Goal: Transaction & Acquisition: Obtain resource

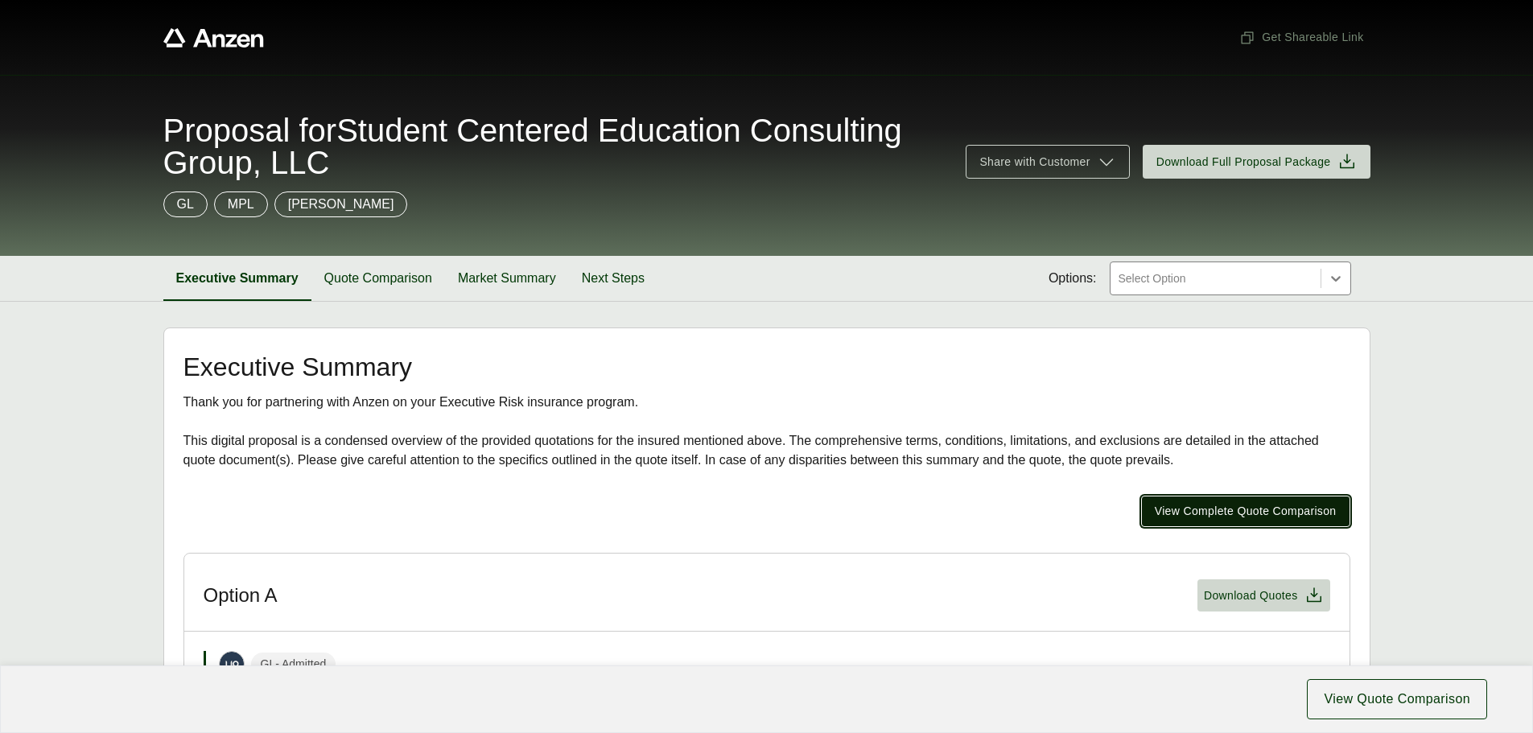
click at [1209, 510] on span "View Complete Quote Comparison" at bounding box center [1245, 511] width 182 height 17
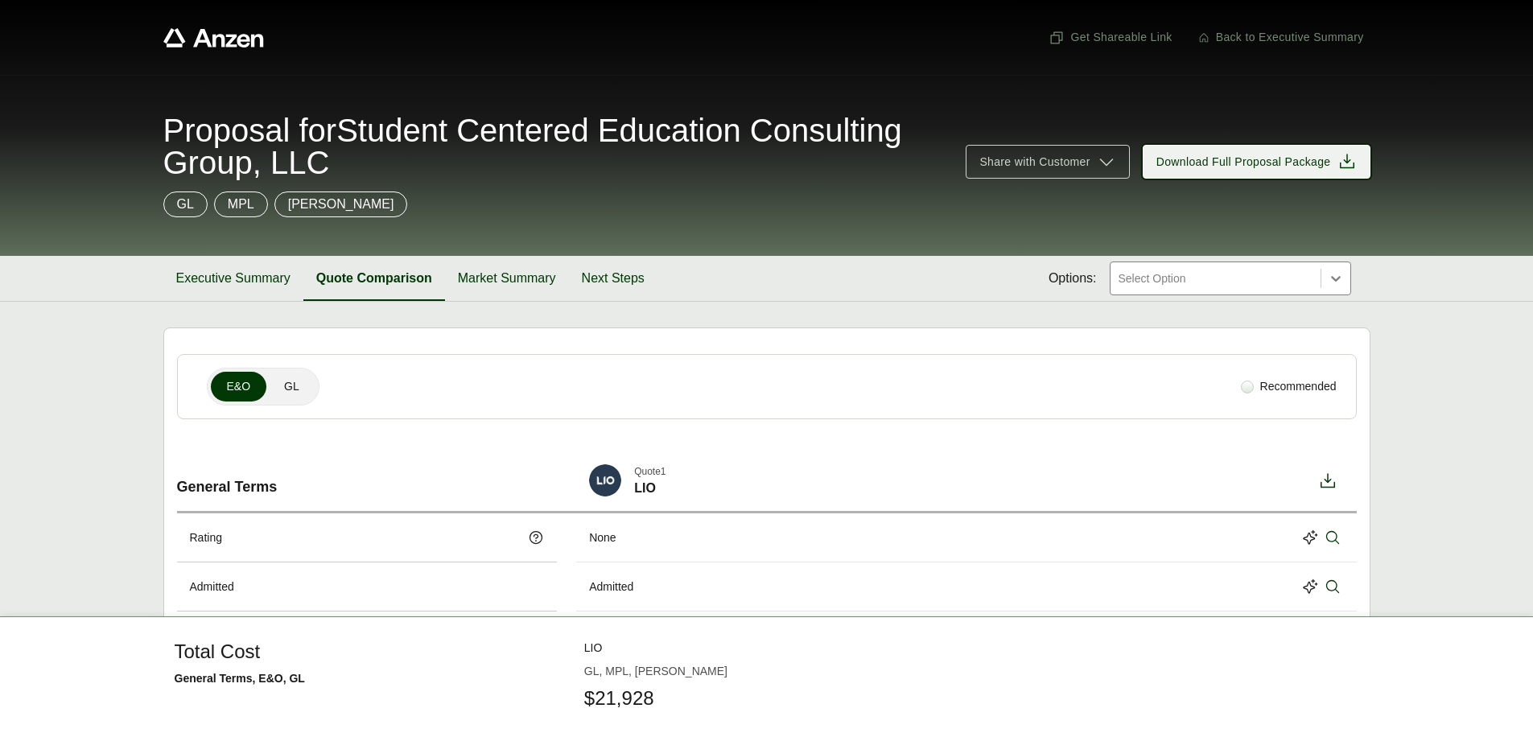
click at [1232, 161] on span "Download Full Proposal Package" at bounding box center [1243, 162] width 175 height 17
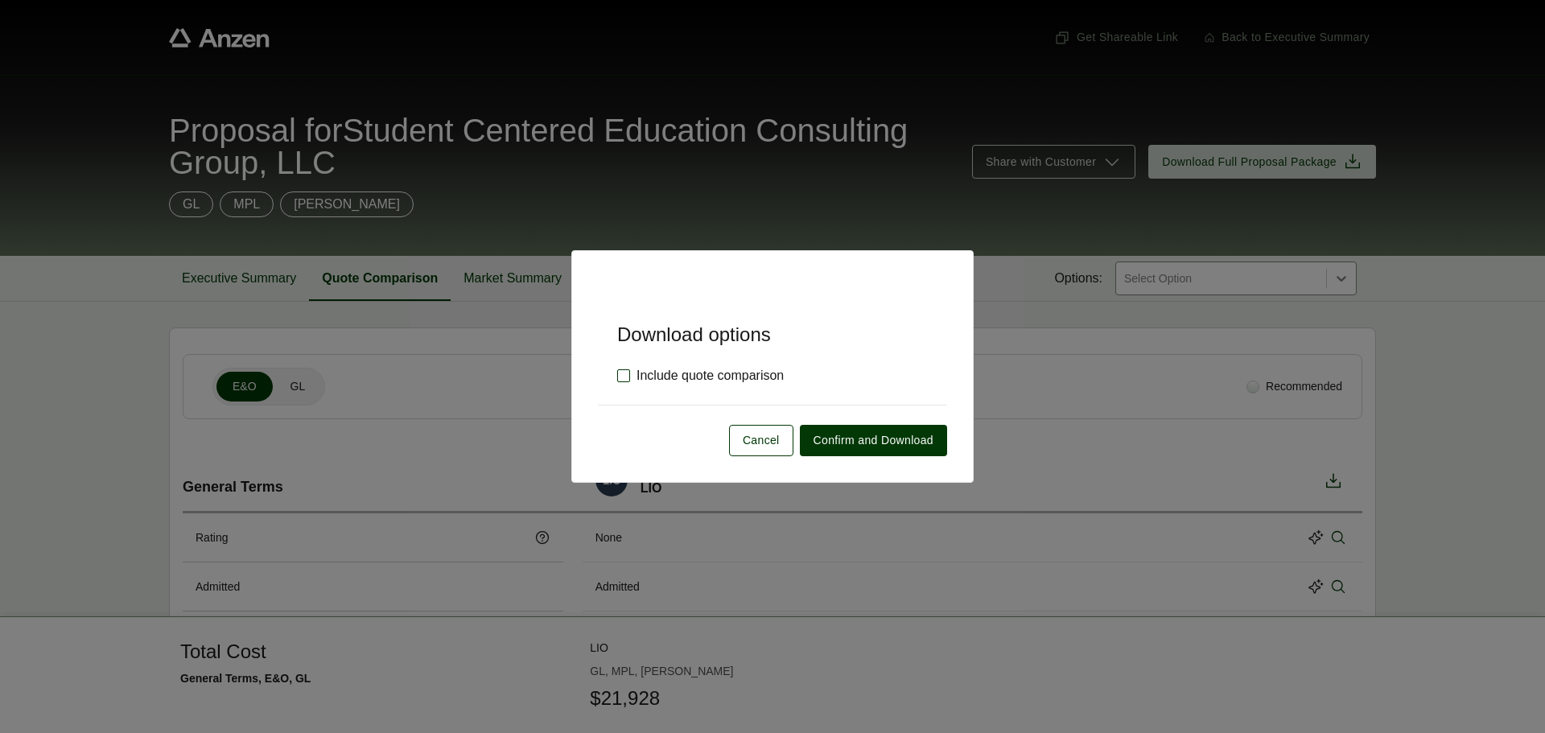
click at [627, 379] on label "Include quote comparison" at bounding box center [700, 375] width 167 height 19
click at [846, 429] on button "Confirm and Download" at bounding box center [873, 440] width 147 height 31
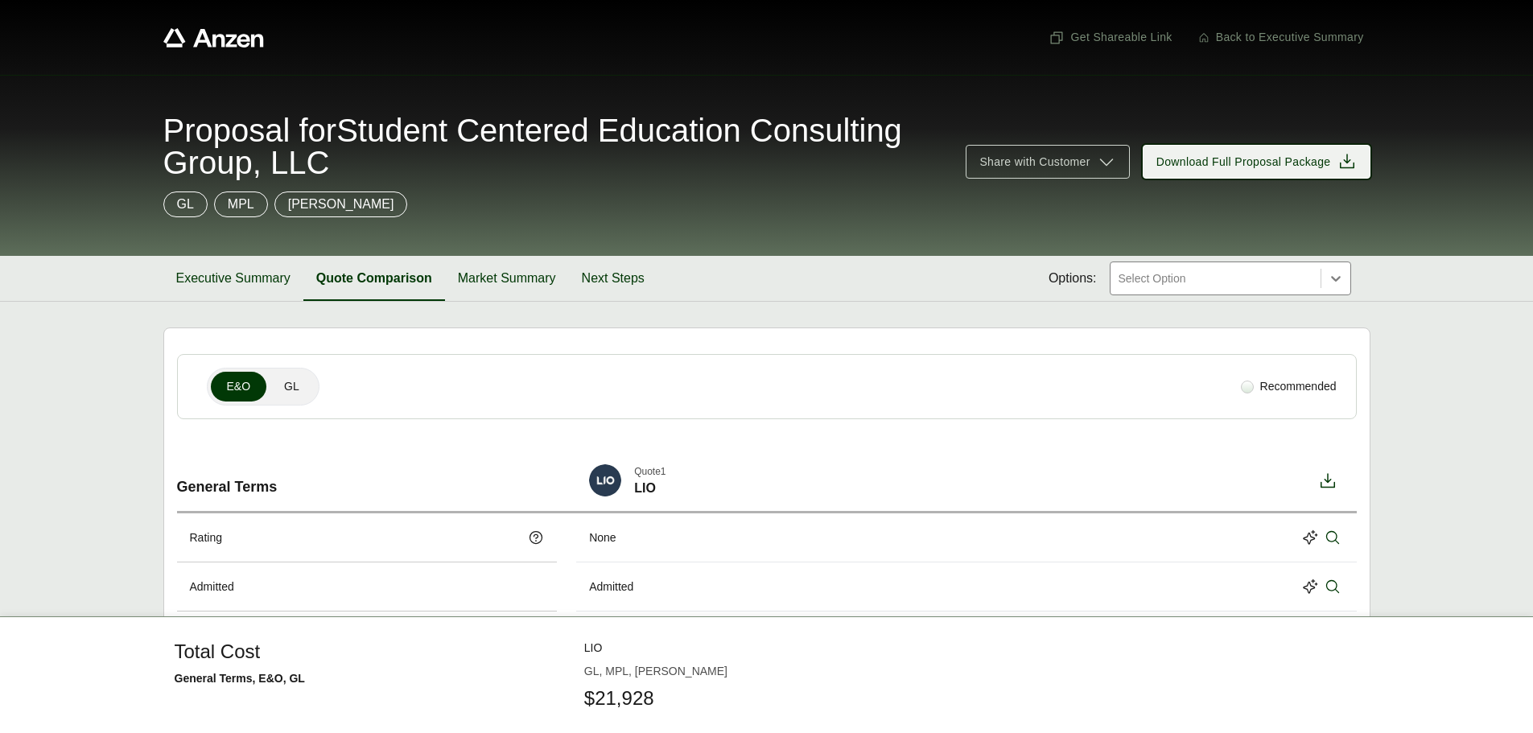
click at [1348, 162] on icon at bounding box center [1346, 161] width 14 height 14
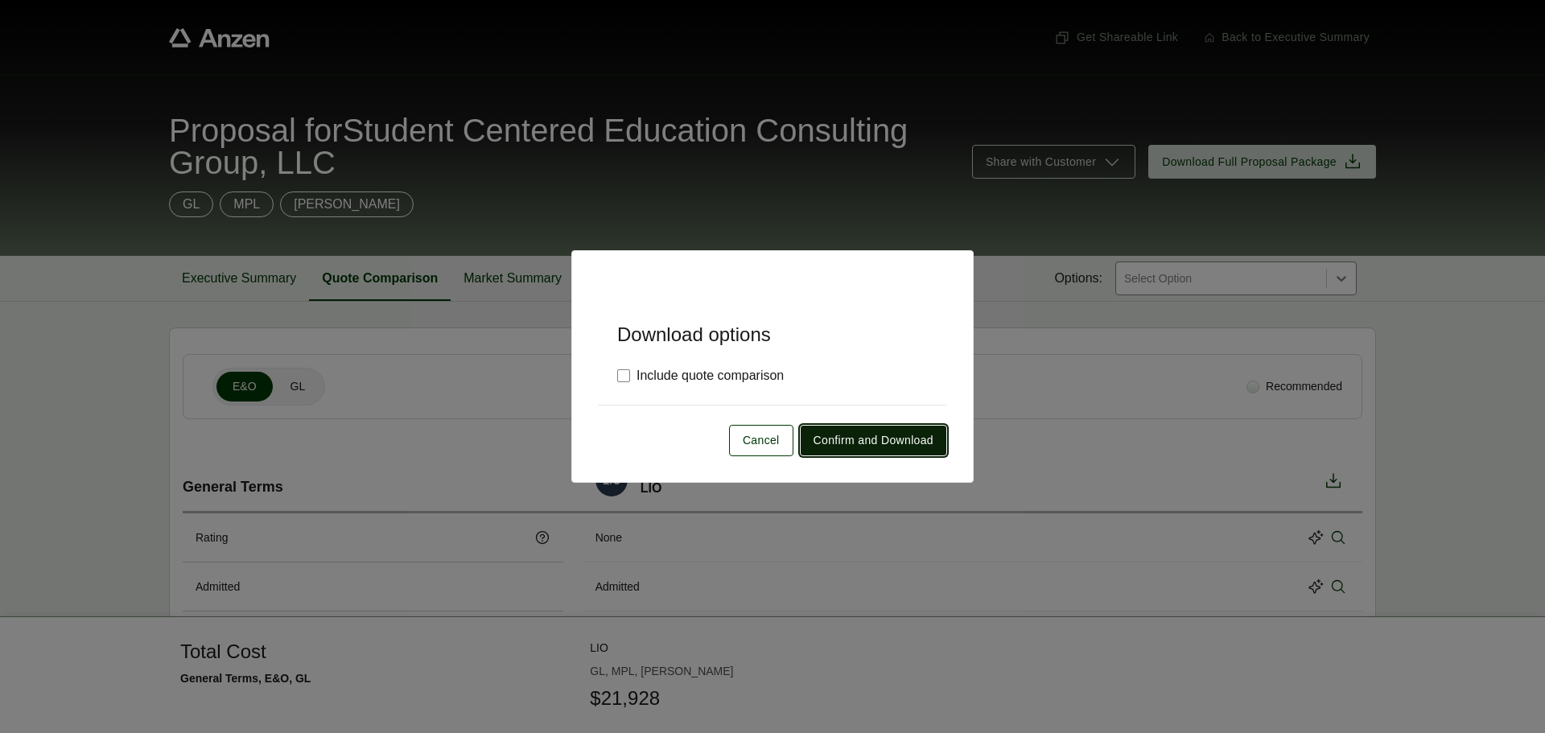
click at [863, 443] on span "Confirm and Download" at bounding box center [873, 440] width 120 height 17
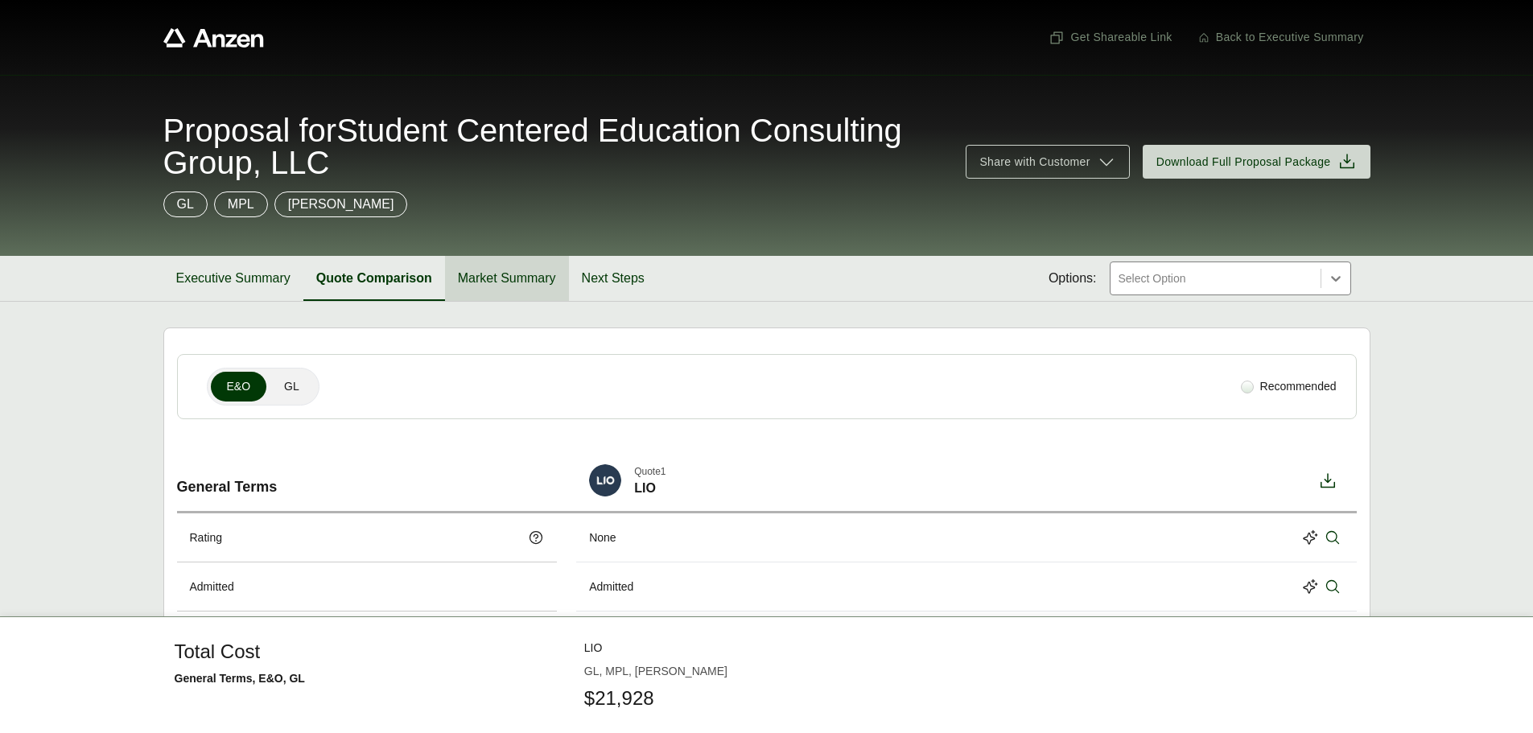
click at [512, 277] on button "Market Summary" at bounding box center [507, 278] width 124 height 45
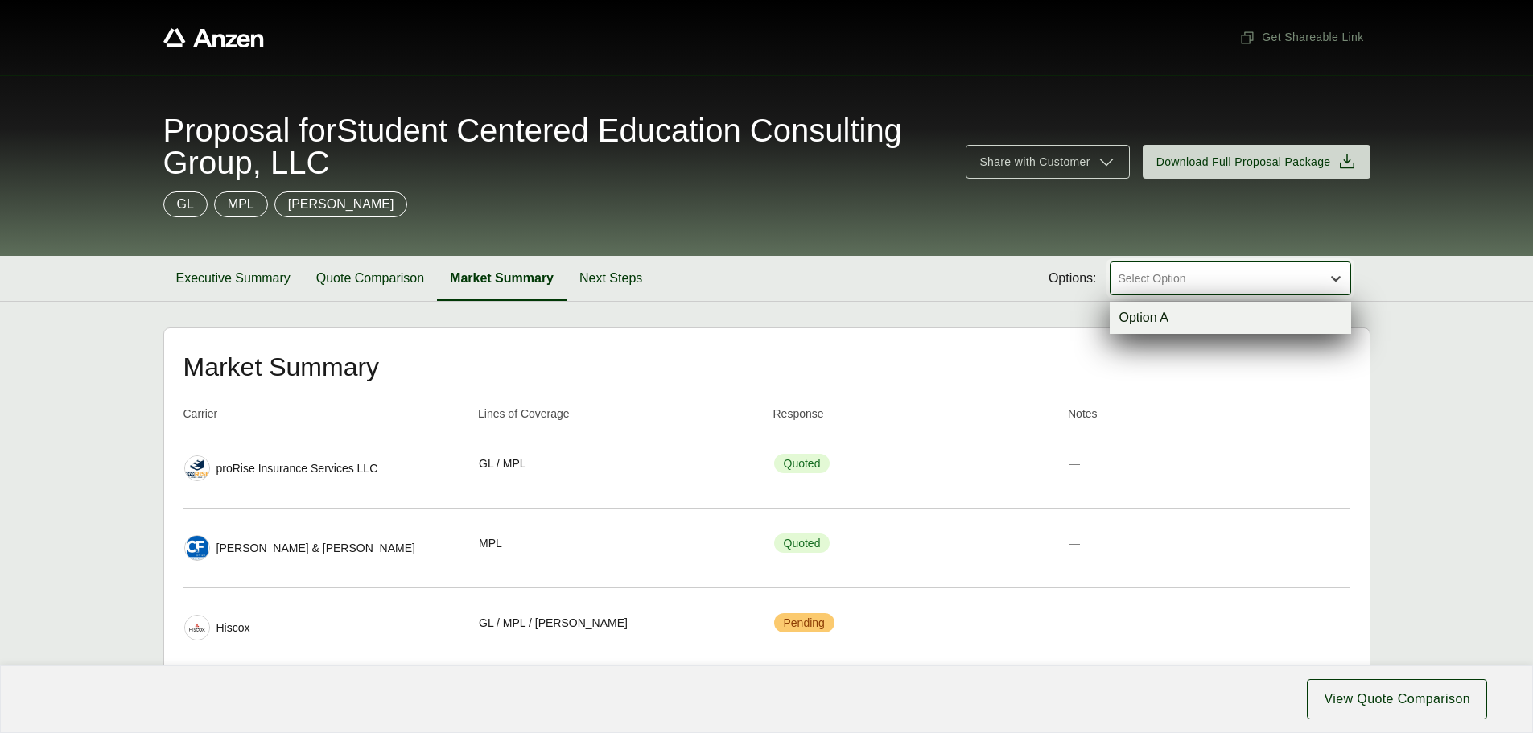
click at [1319, 274] on div "Select Option" at bounding box center [1215, 278] width 210 height 32
click at [1291, 320] on div "Option A" at bounding box center [1229, 318] width 241 height 32
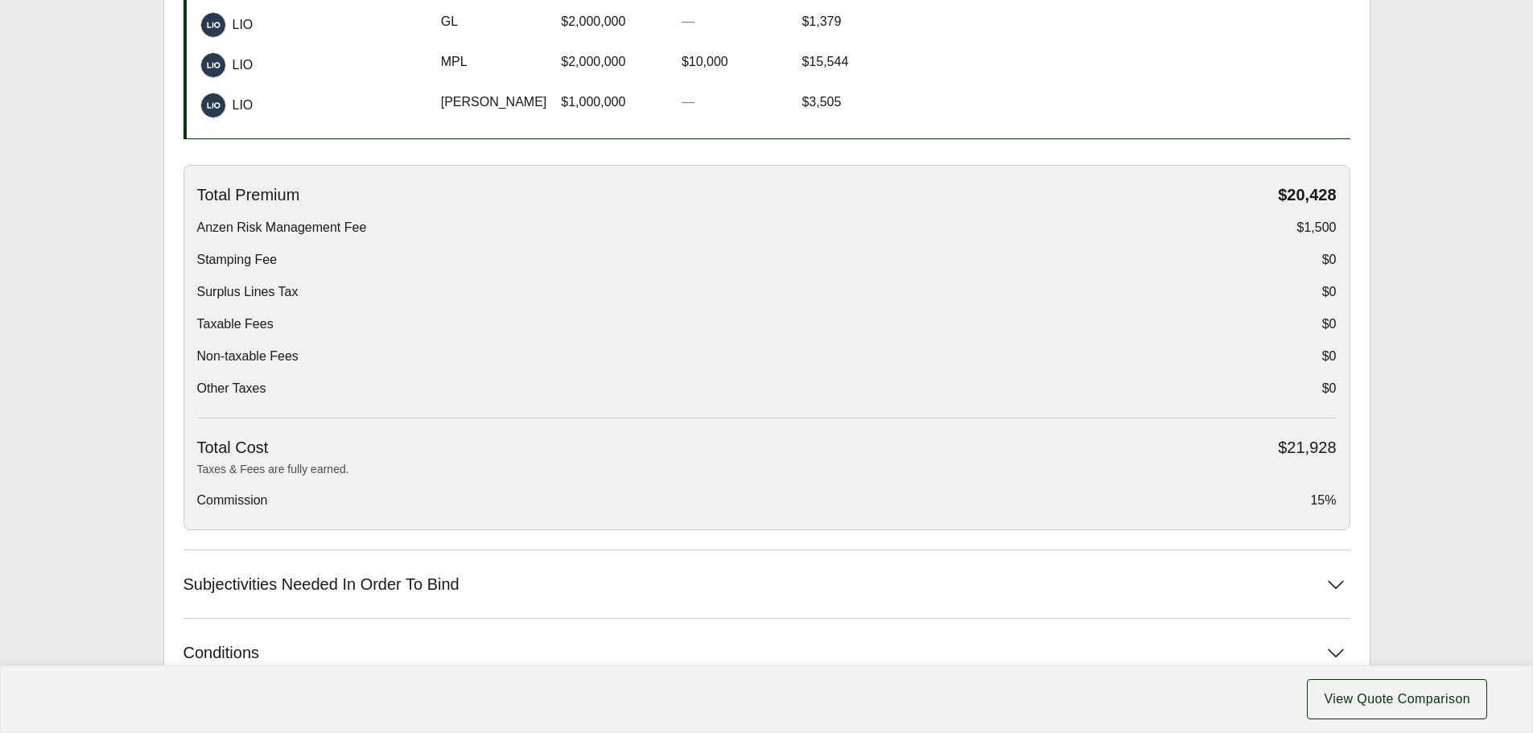
scroll to position [483, 0]
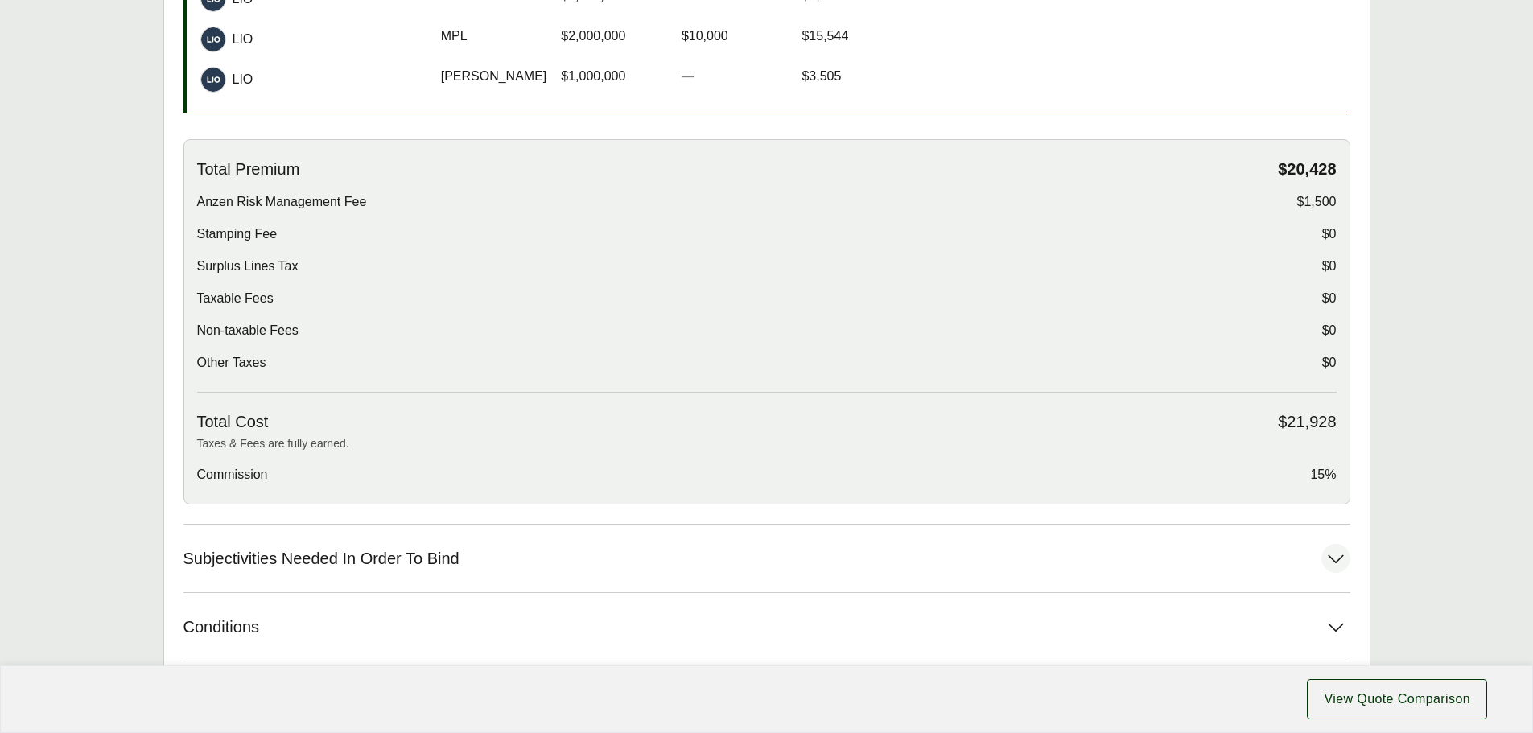
click at [471, 558] on button "Subjectivities Needed In Order To Bind" at bounding box center [766, 559] width 1167 height 68
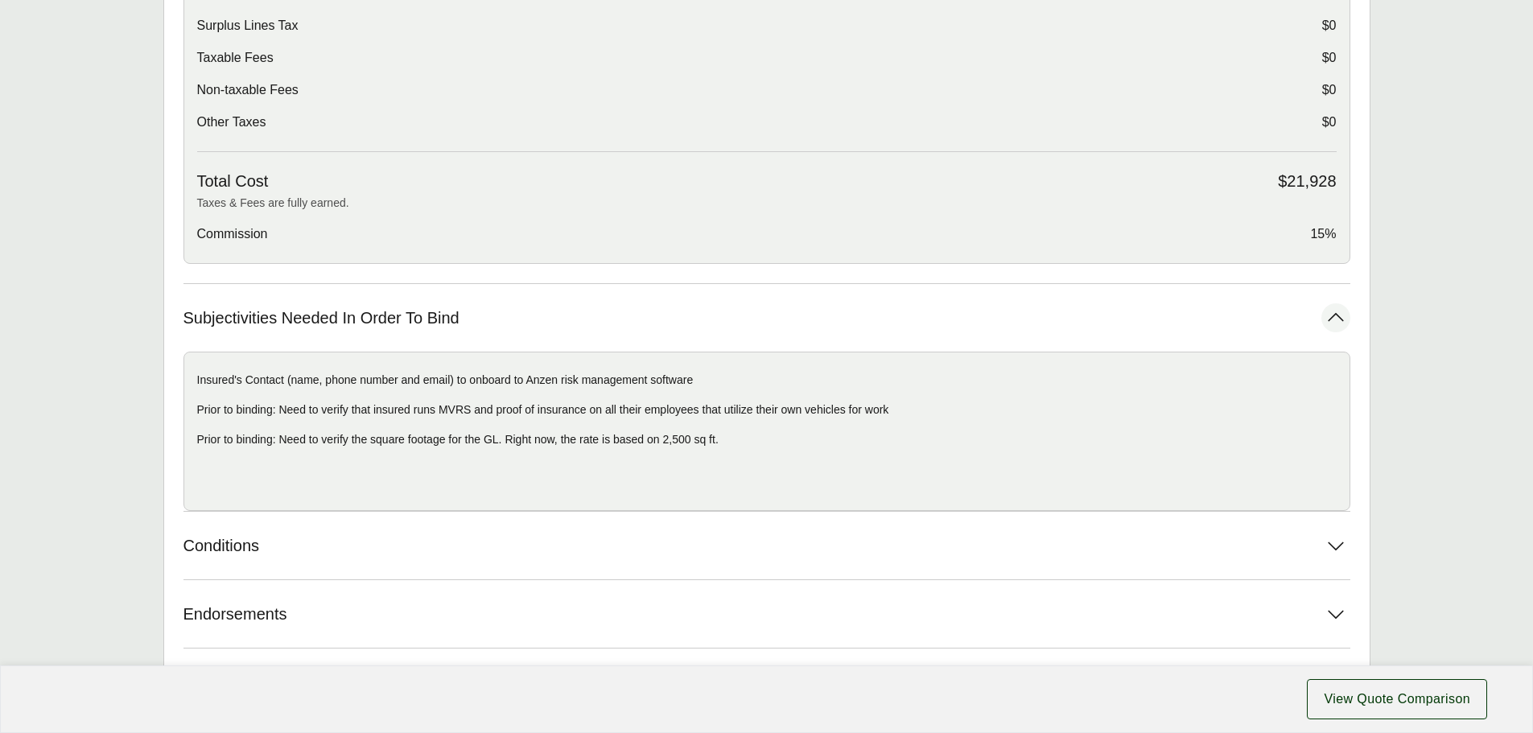
scroll to position [724, 0]
click at [246, 553] on span "Conditions" at bounding box center [221, 545] width 76 height 20
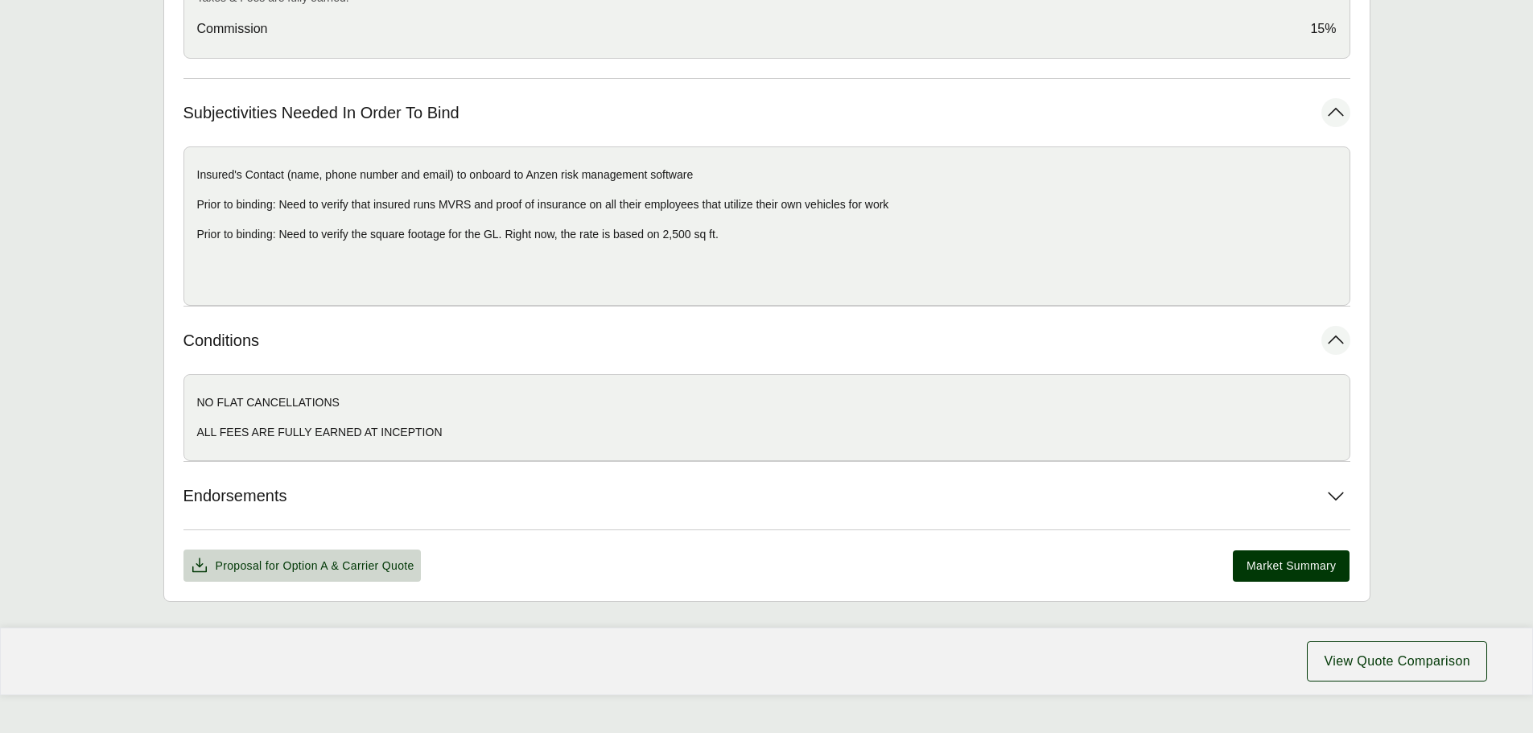
scroll to position [955, 0]
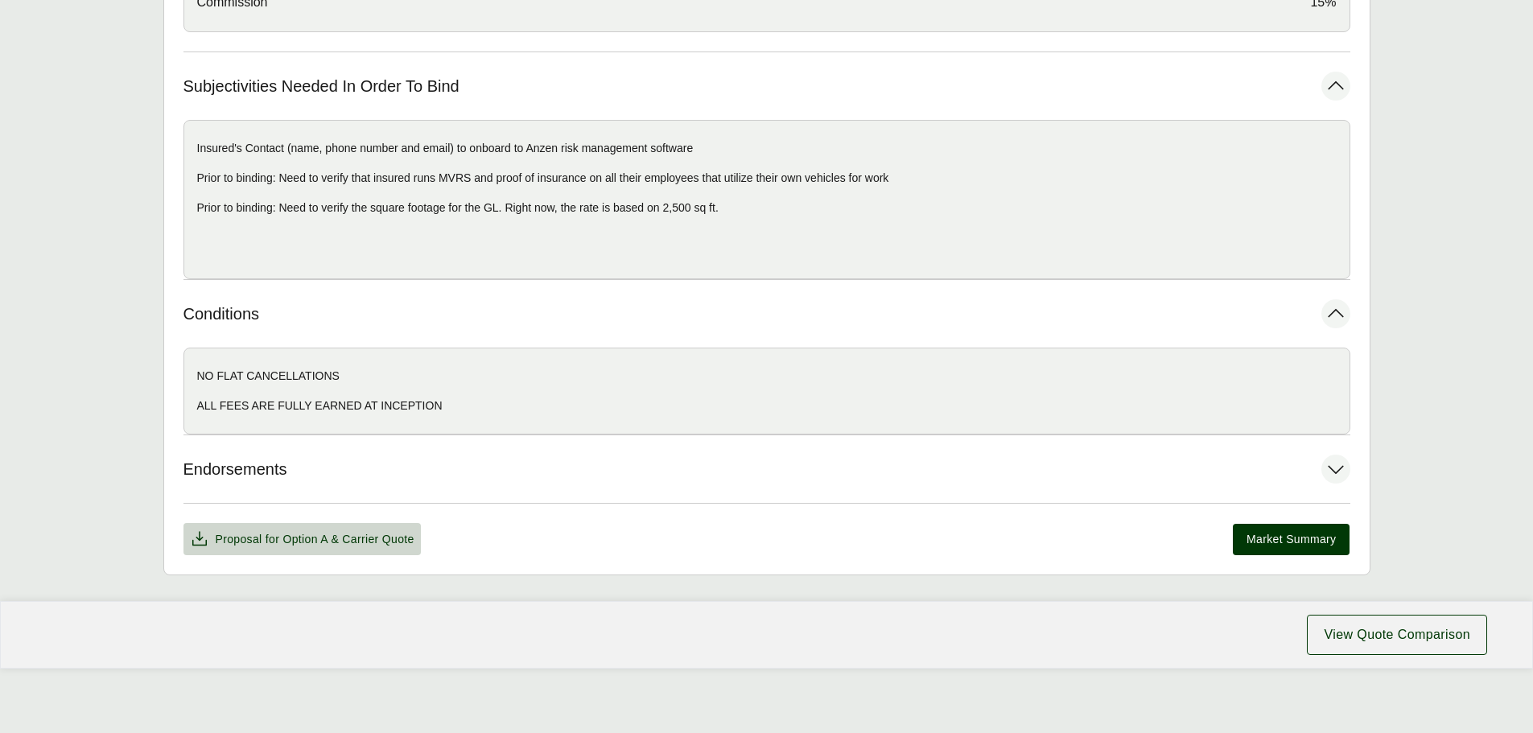
click at [278, 471] on span "Endorsements" at bounding box center [235, 469] width 104 height 20
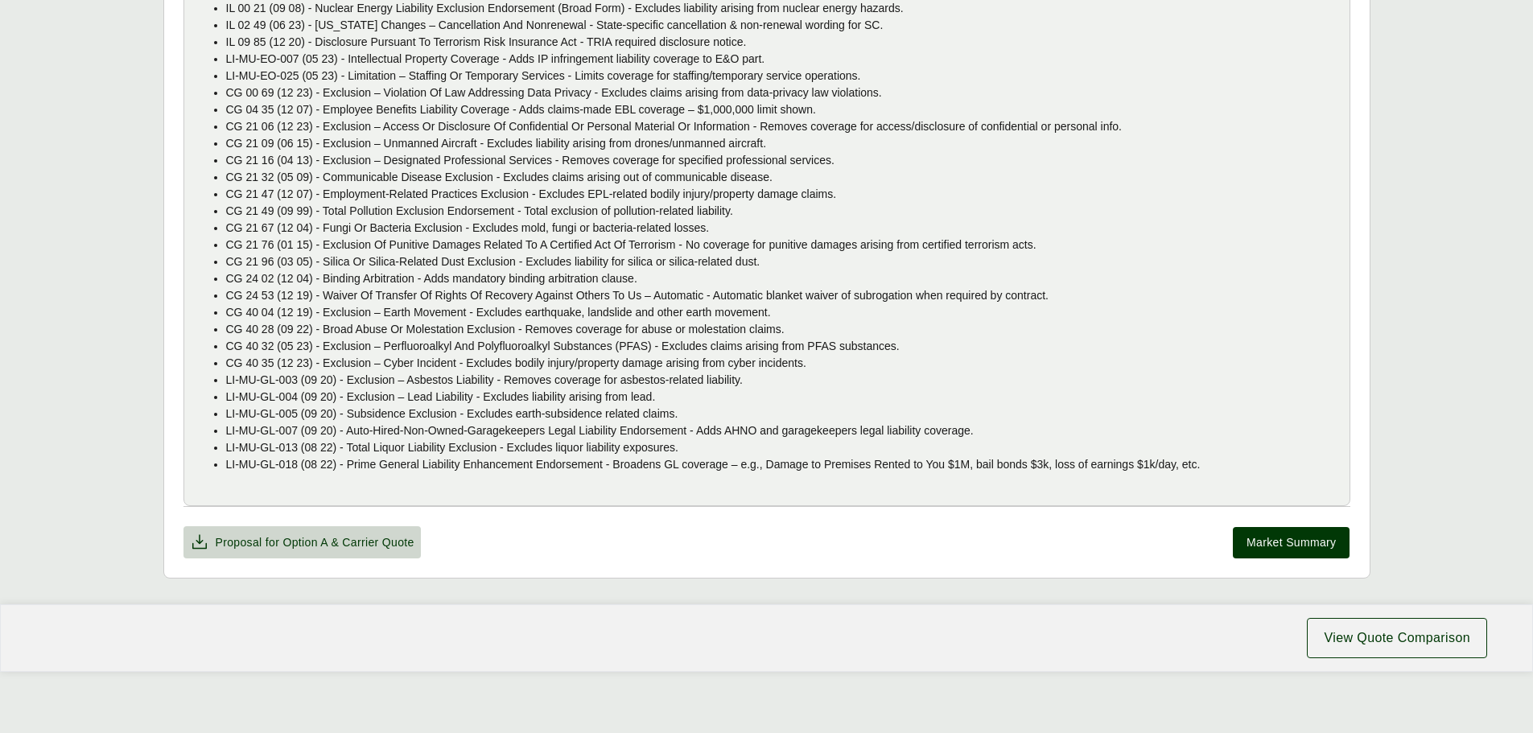
scroll to position [1481, 0]
click at [1308, 545] on span "Market Summary" at bounding box center [1290, 539] width 89 height 17
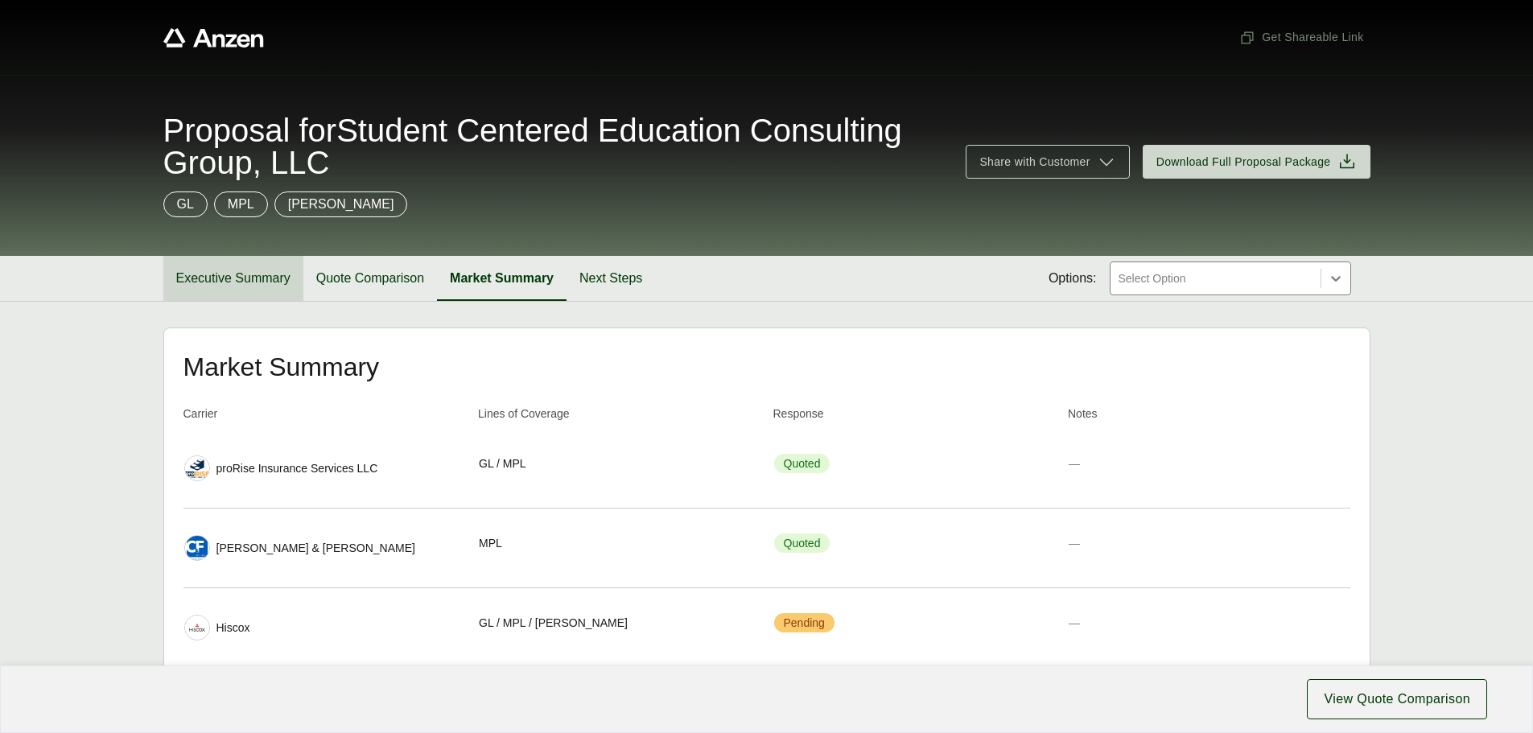
click at [241, 278] on button "Executive Summary" at bounding box center [233, 278] width 140 height 45
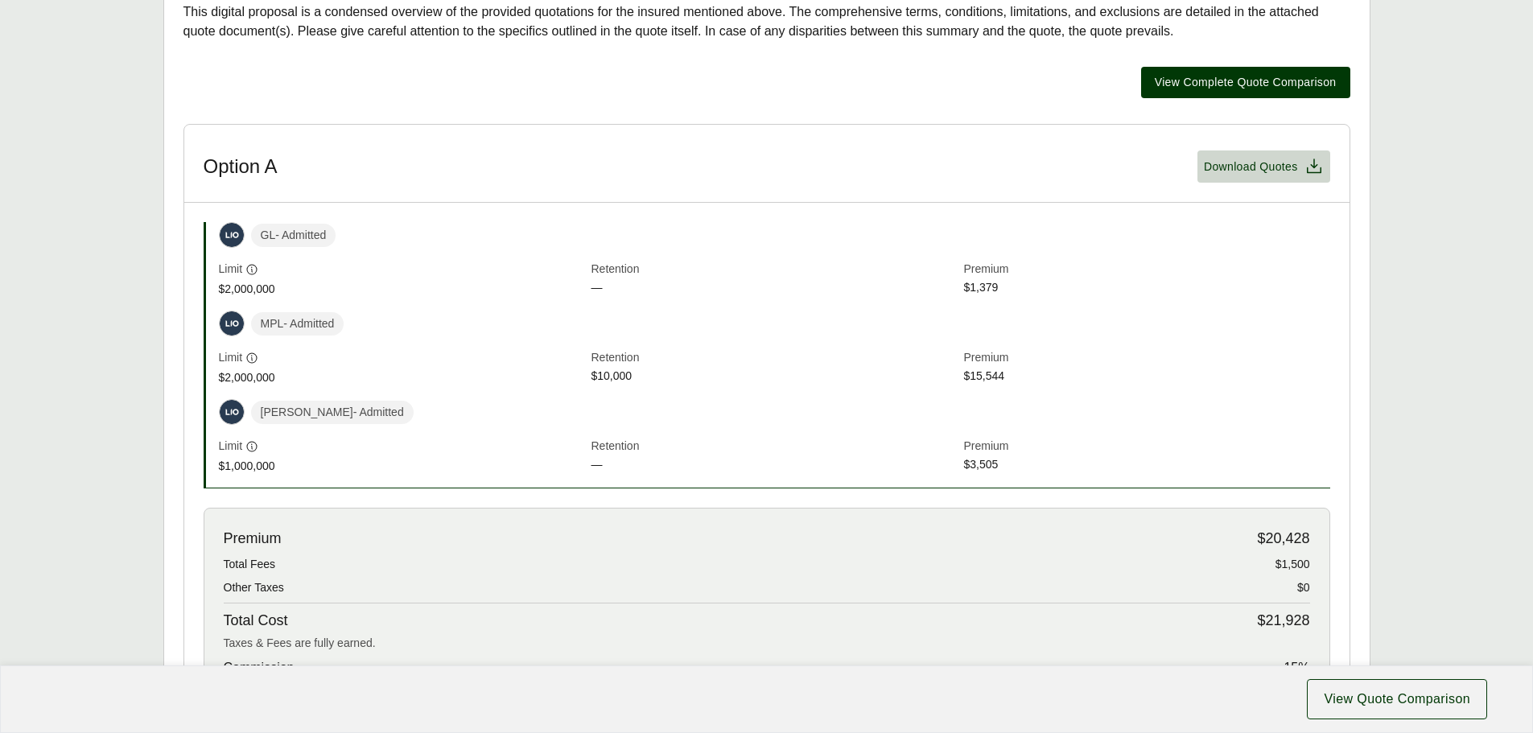
scroll to position [483, 0]
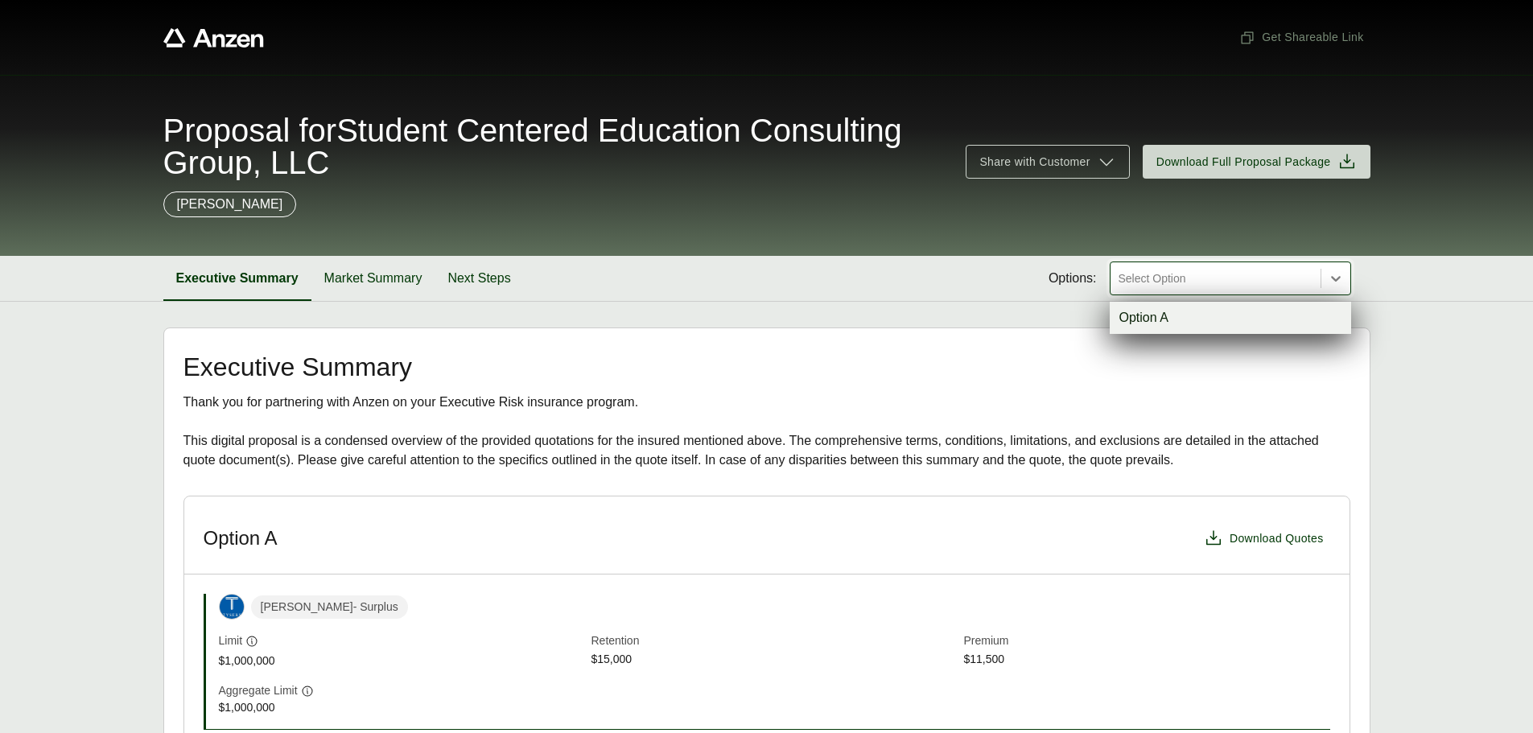
click at [1208, 286] on div at bounding box center [1215, 278] width 197 height 19
click at [908, 292] on div "Executive Summary Market Summary Next Steps Options: option Option A focused, 1…" at bounding box center [766, 278] width 1207 height 45
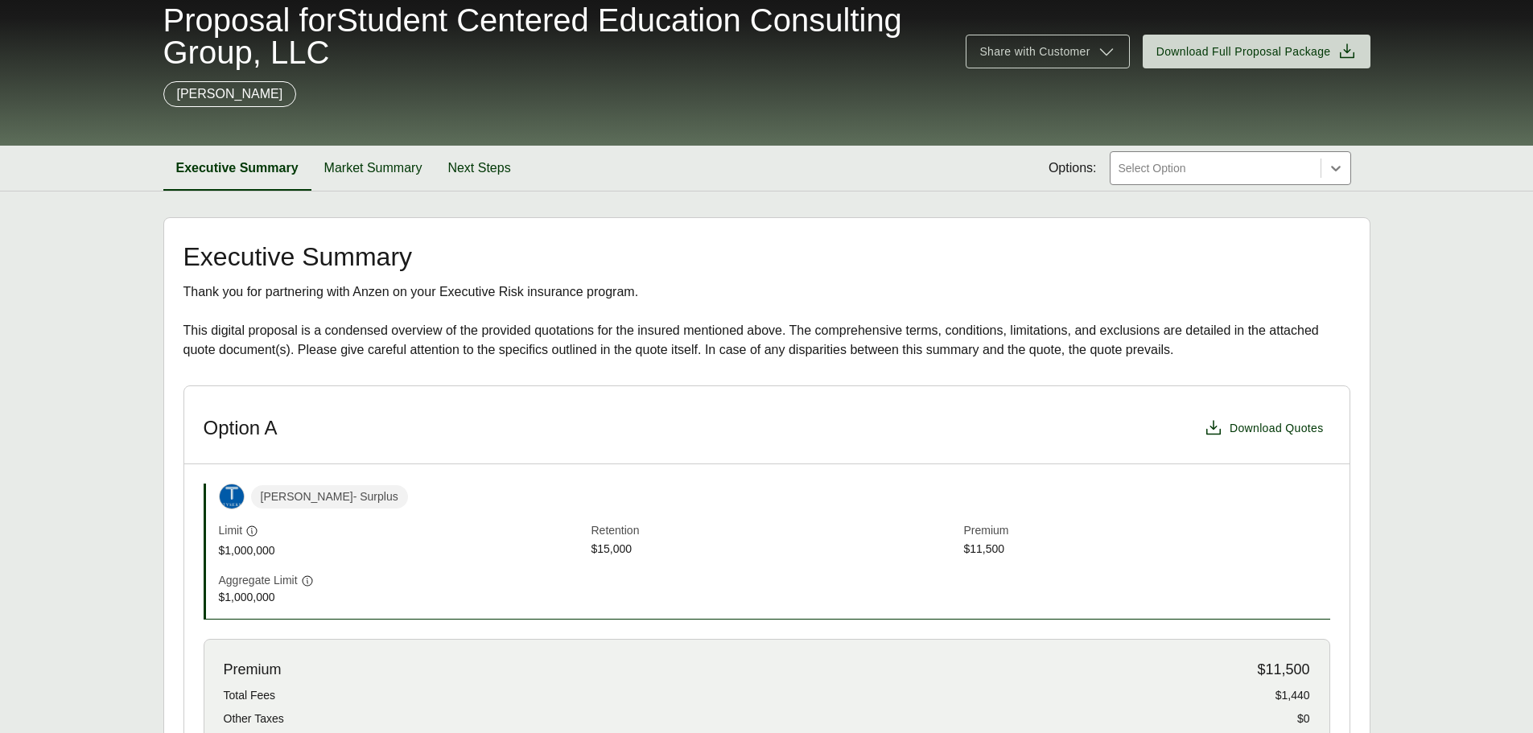
scroll to position [80, 0]
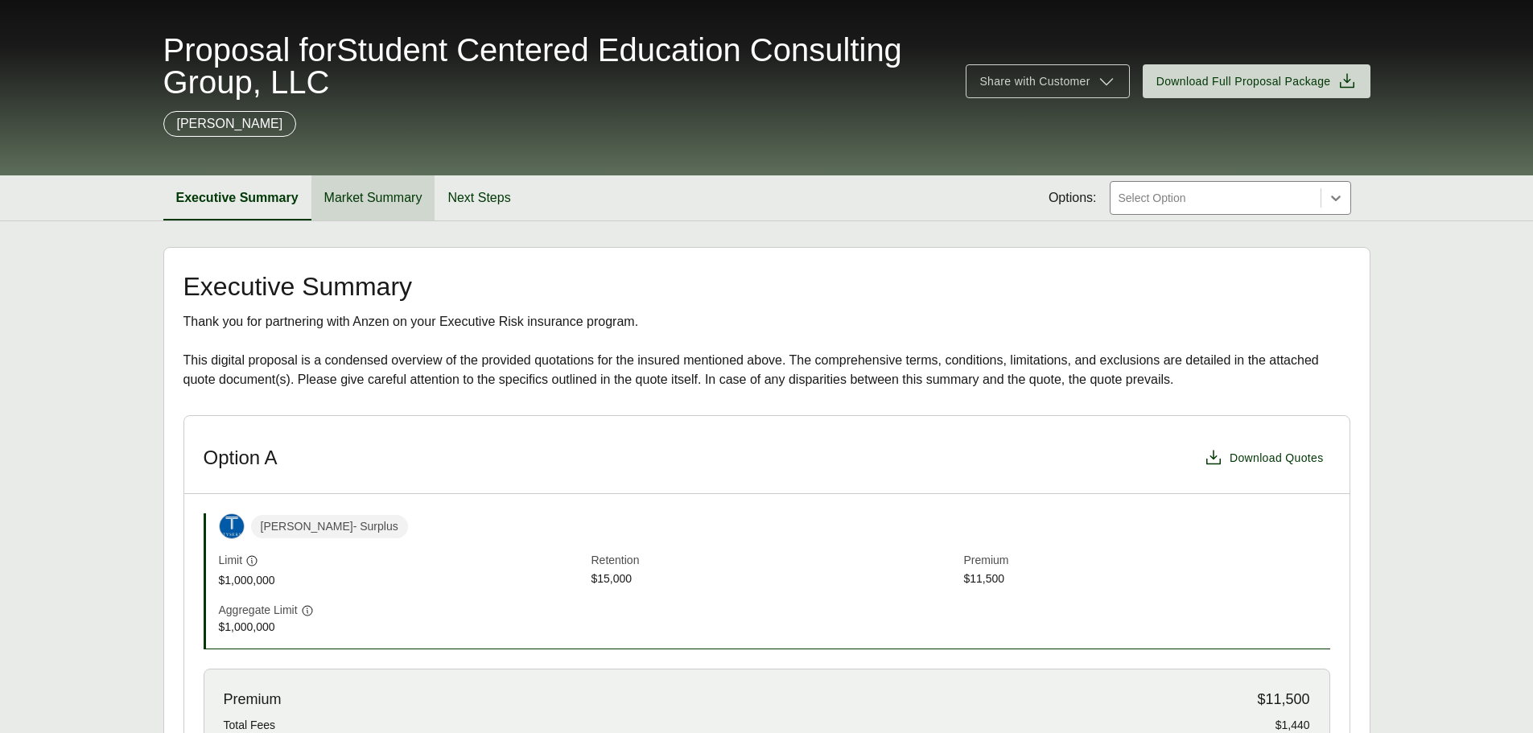
click at [414, 195] on button "Market Summary" at bounding box center [373, 197] width 124 height 45
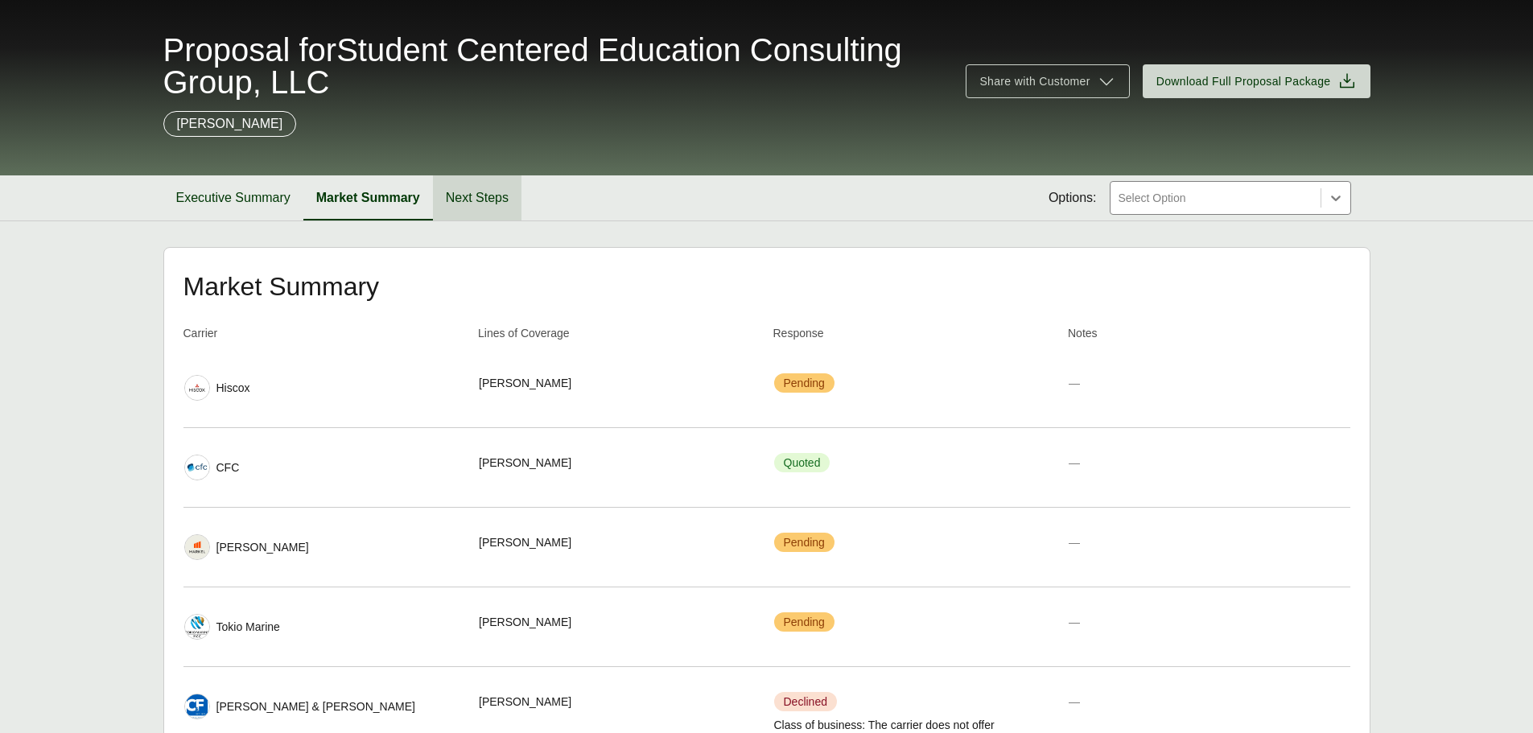
click at [475, 200] on button "Next Steps" at bounding box center [477, 197] width 88 height 45
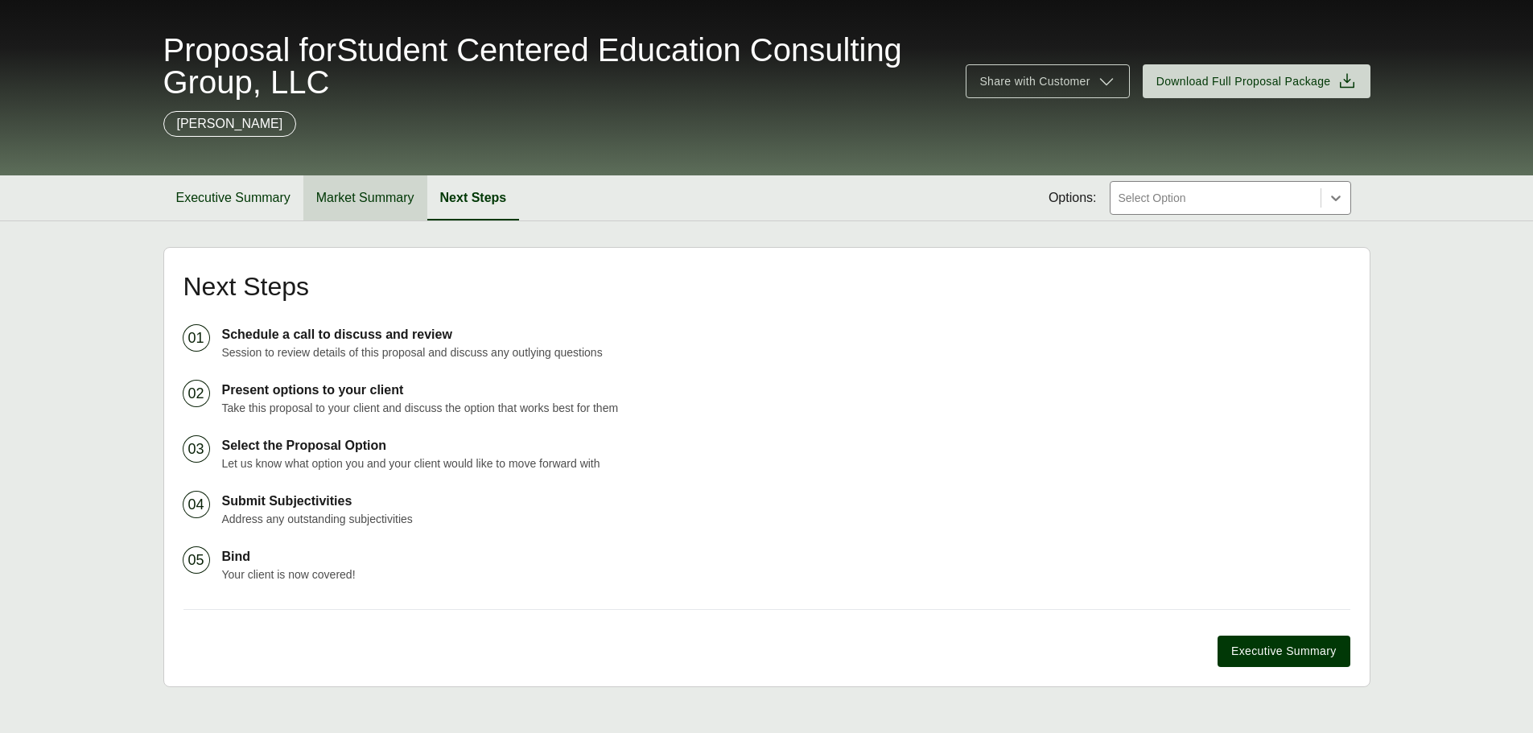
click at [358, 193] on button "Market Summary" at bounding box center [365, 197] width 124 height 45
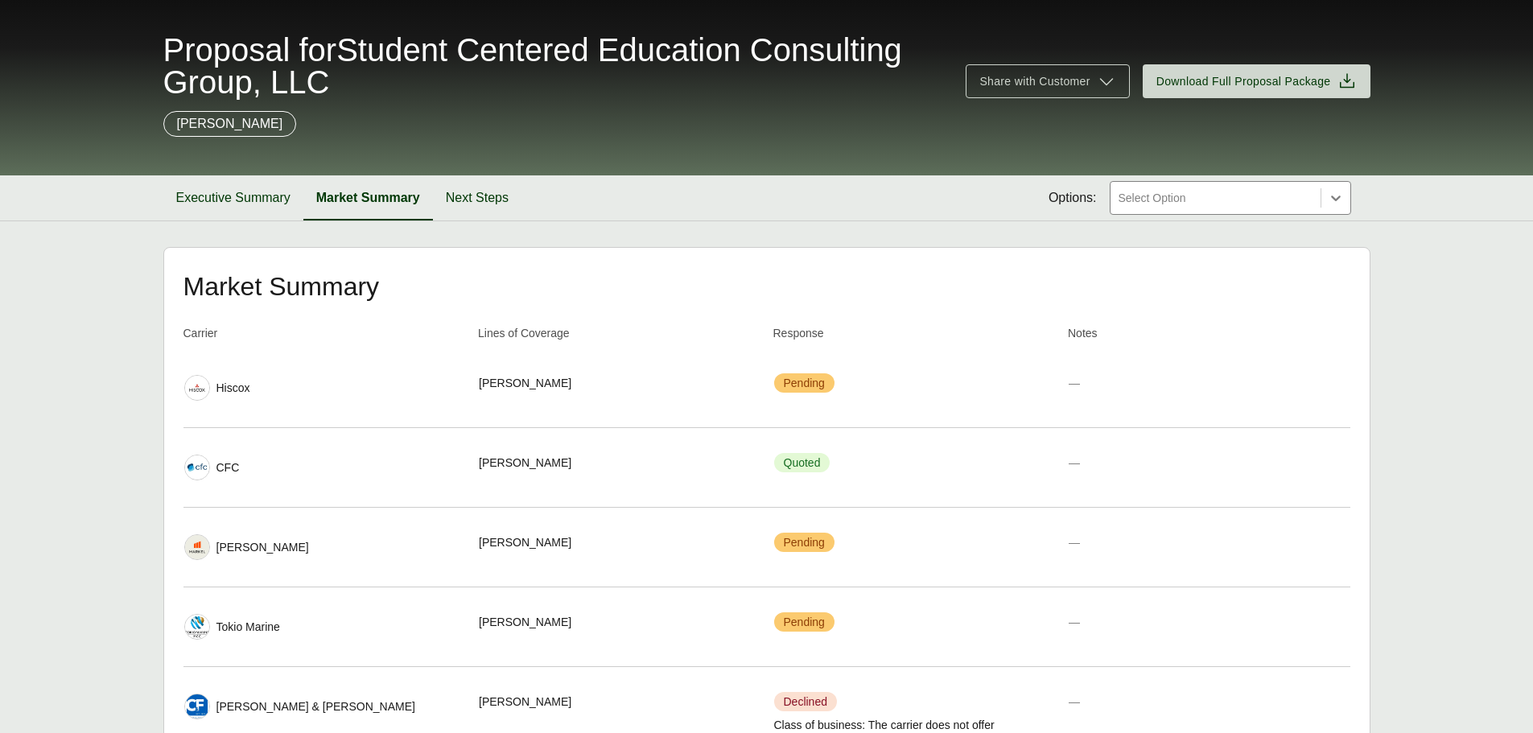
click at [1240, 199] on div at bounding box center [1215, 197] width 197 height 19
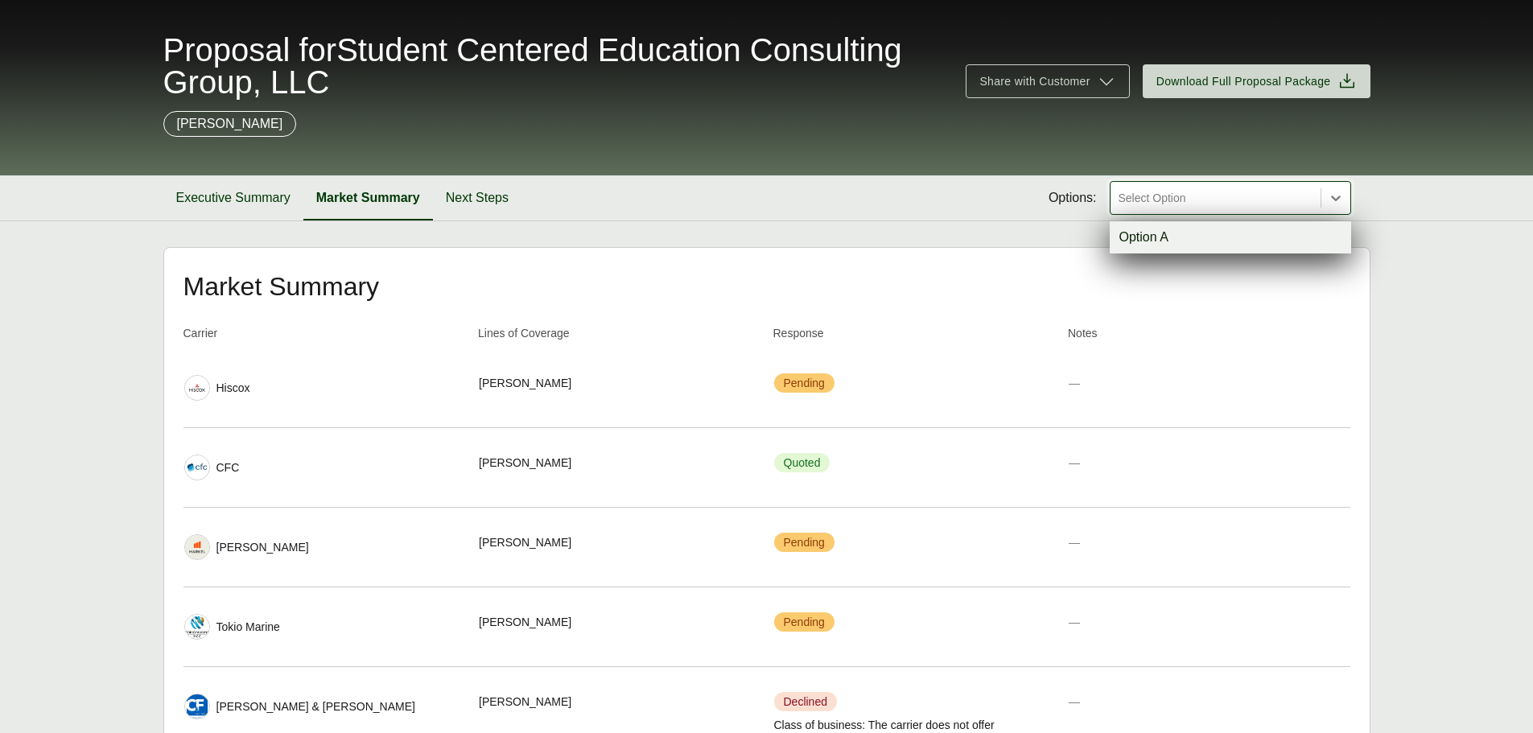
click at [1171, 231] on div "Option A" at bounding box center [1229, 237] width 241 height 32
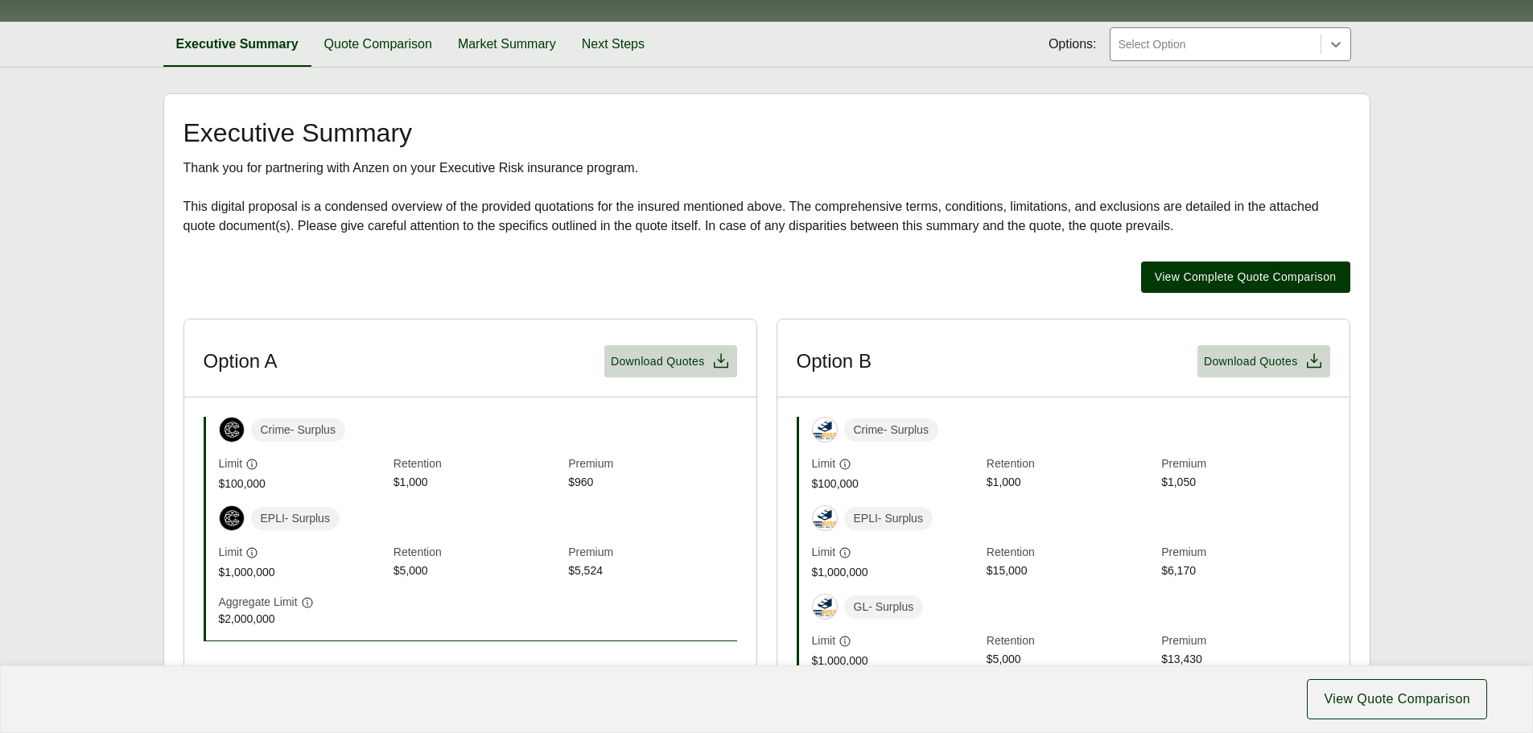
scroll to position [241, 0]
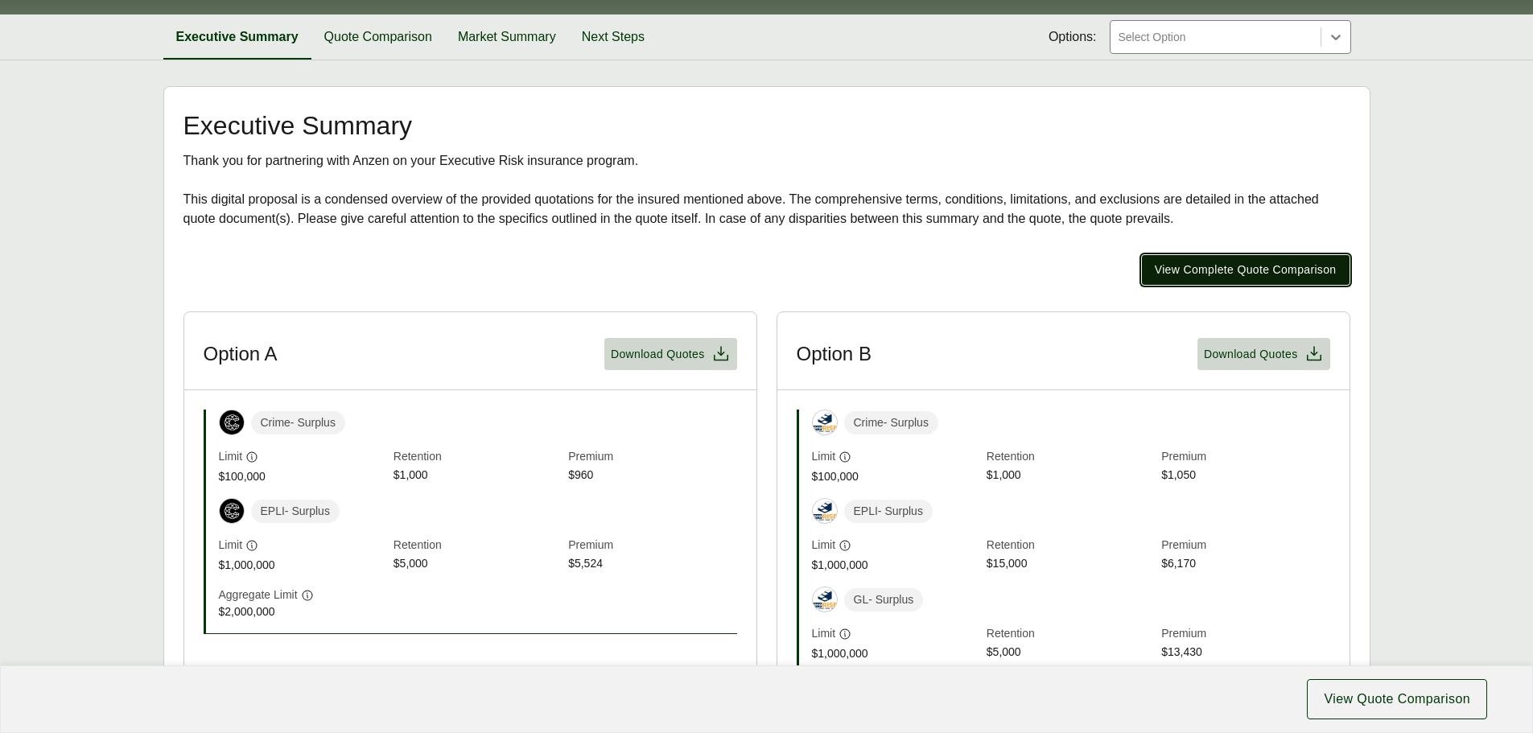
click at [1283, 274] on span "View Complete Quote Comparison" at bounding box center [1245, 269] width 182 height 17
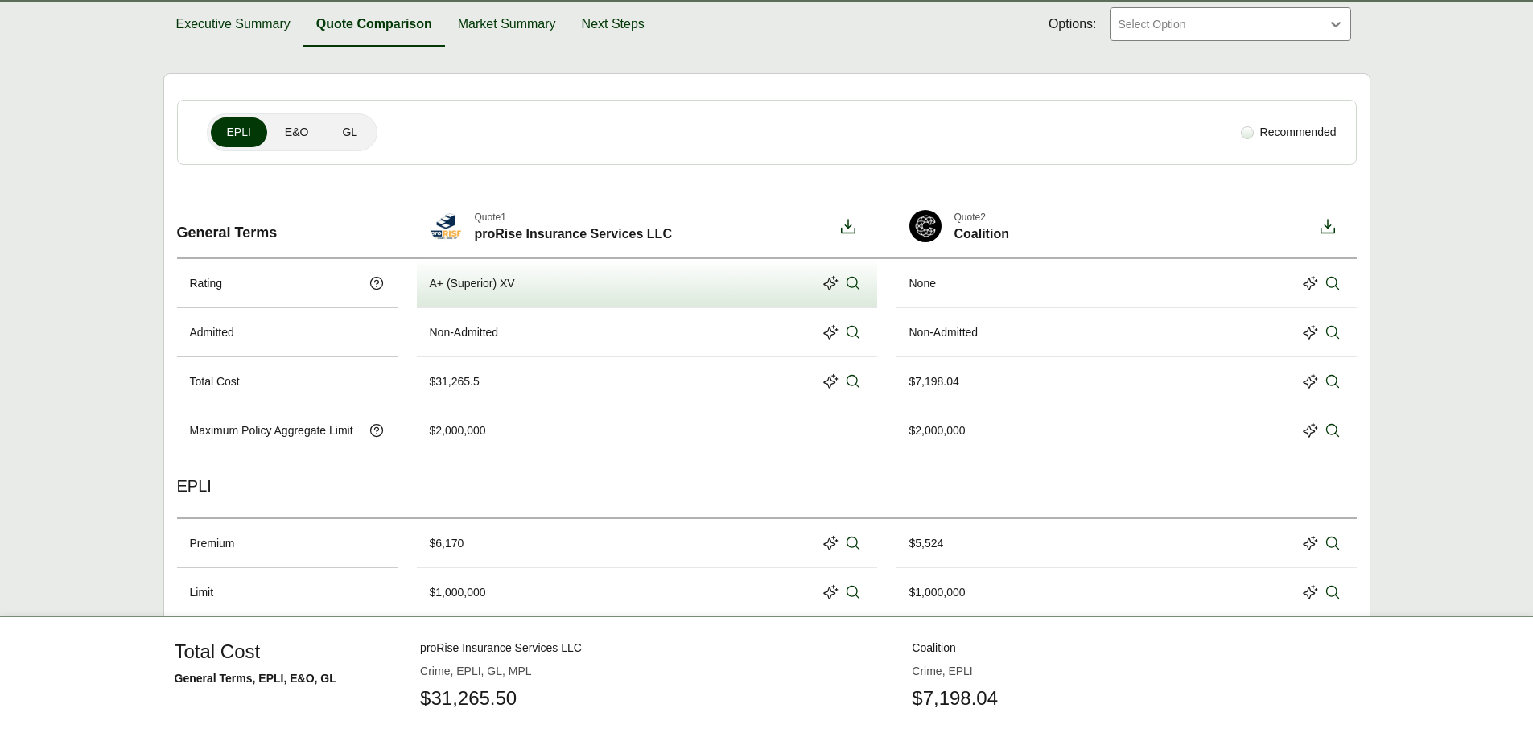
scroll to position [45, 0]
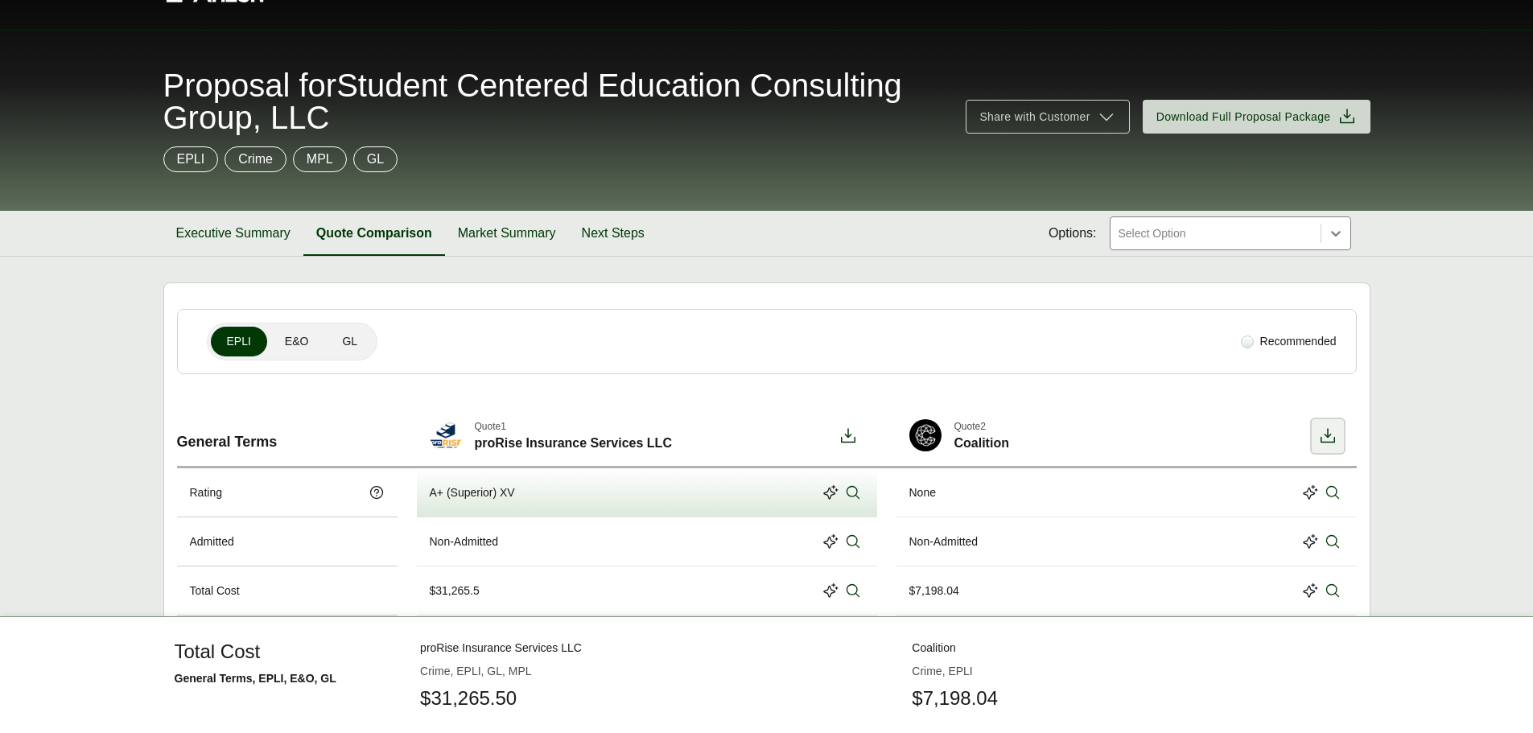
click at [1332, 431] on icon at bounding box center [1327, 435] width 19 height 19
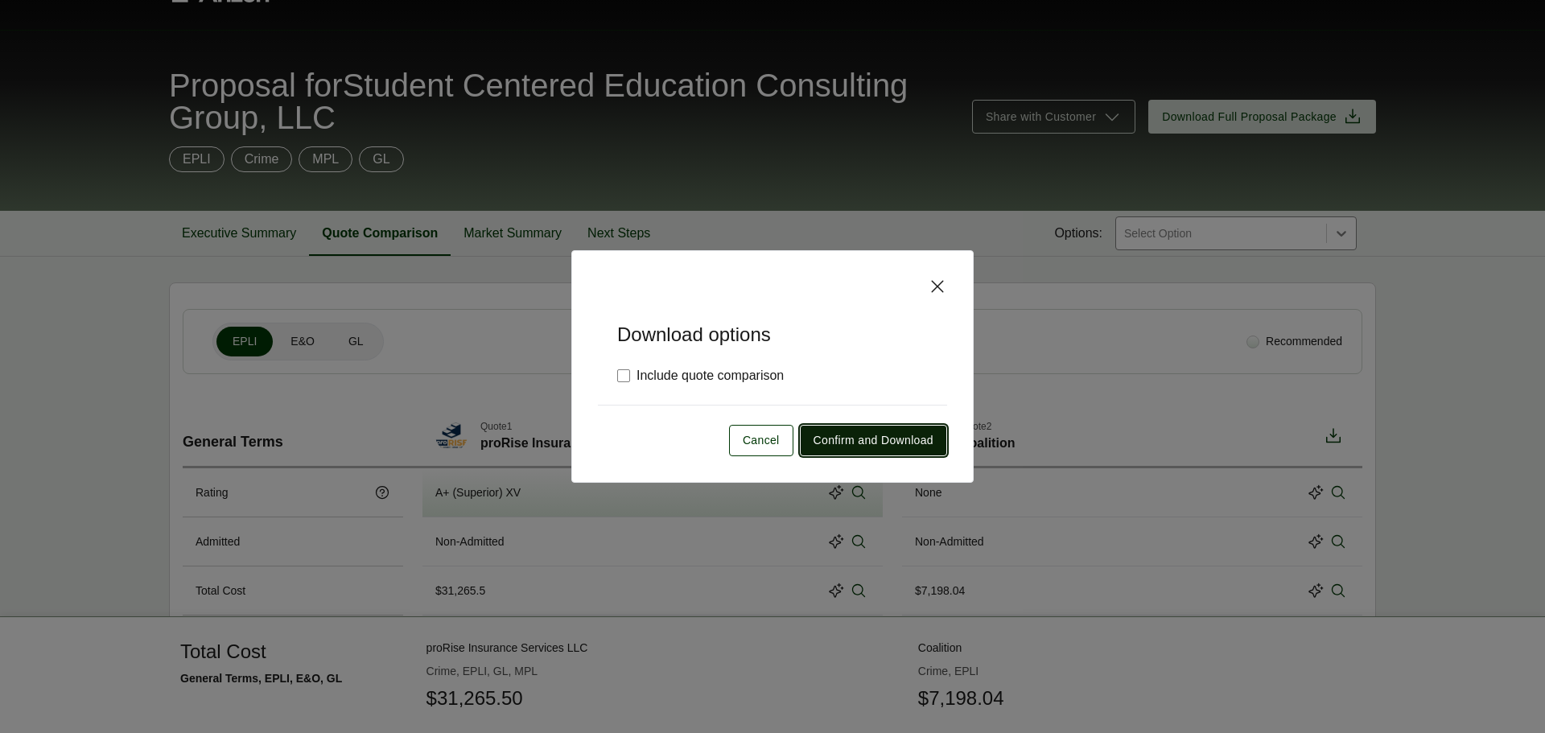
click at [866, 435] on span "Confirm and Download" at bounding box center [873, 440] width 120 height 17
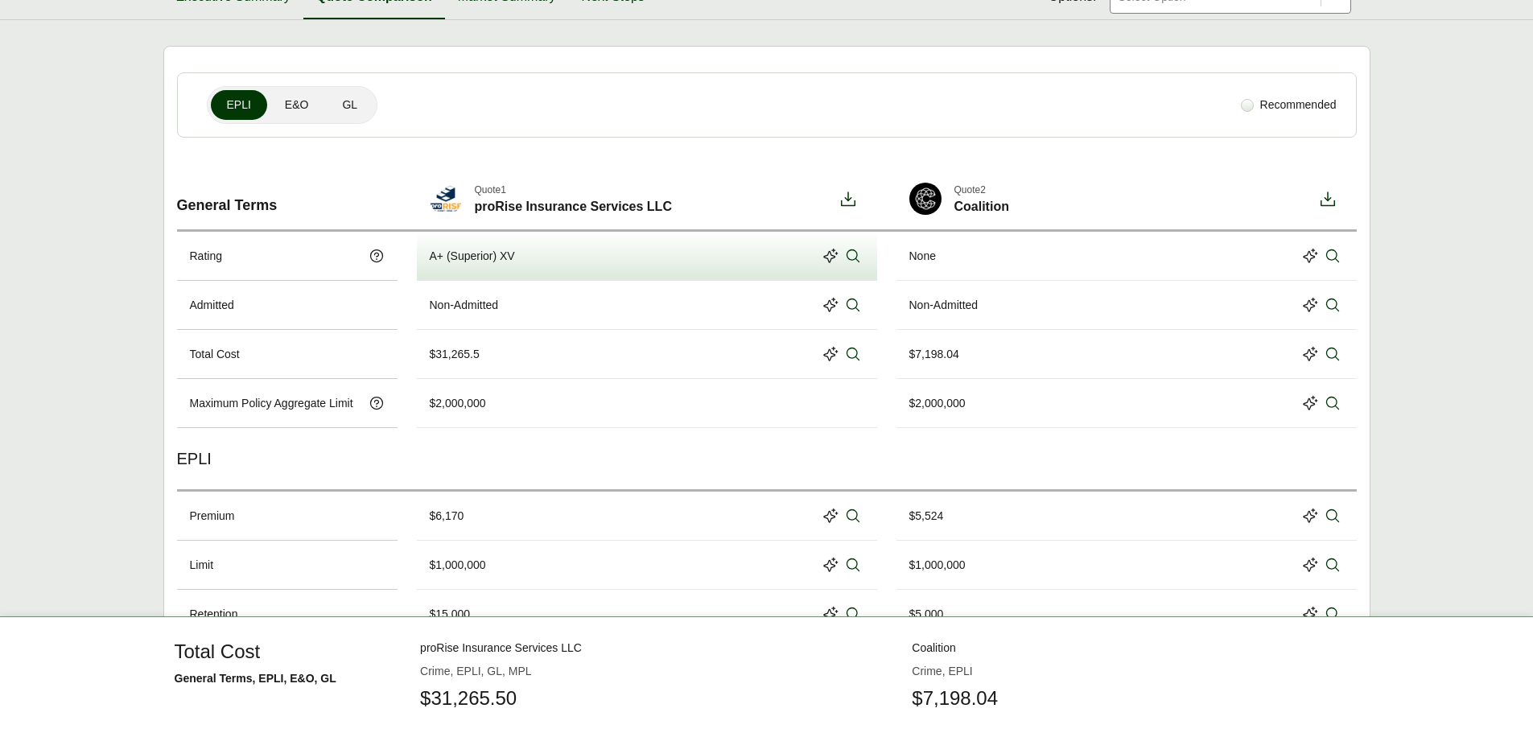
scroll to position [126, 0]
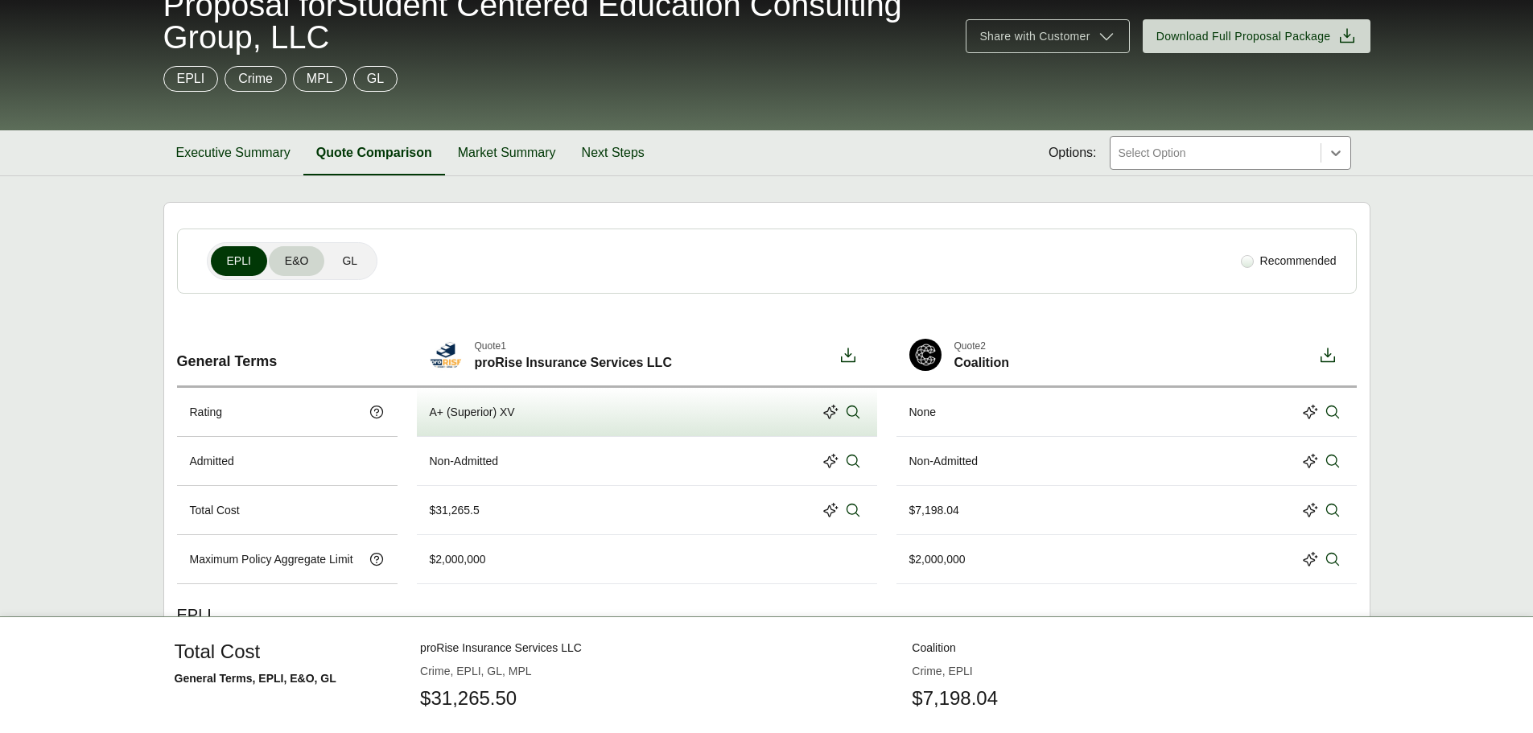
click at [296, 268] on span "E&O" at bounding box center [297, 261] width 24 height 17
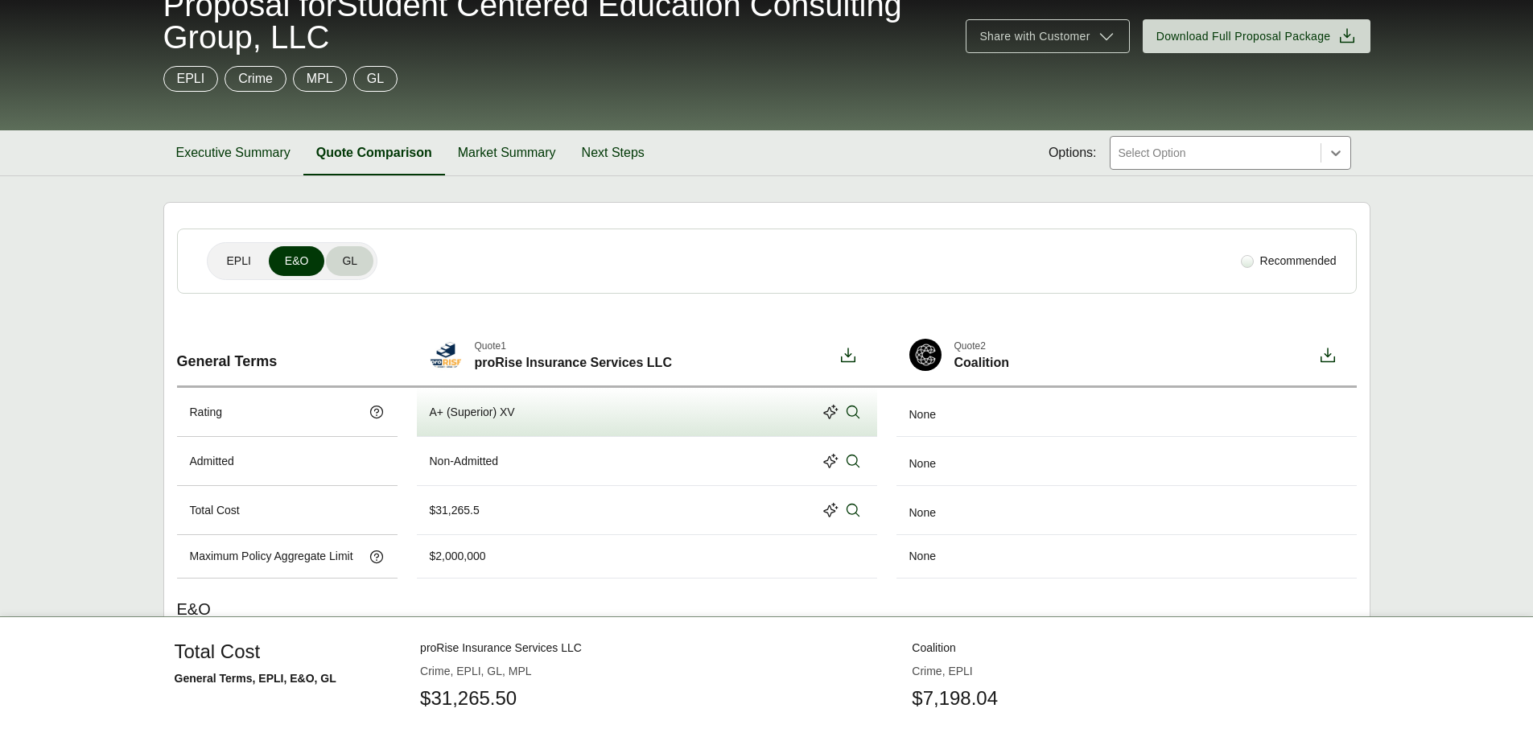
click at [362, 258] on button "GL" at bounding box center [349, 261] width 47 height 30
click at [396, 154] on button "Quote Comparison" at bounding box center [374, 152] width 142 height 45
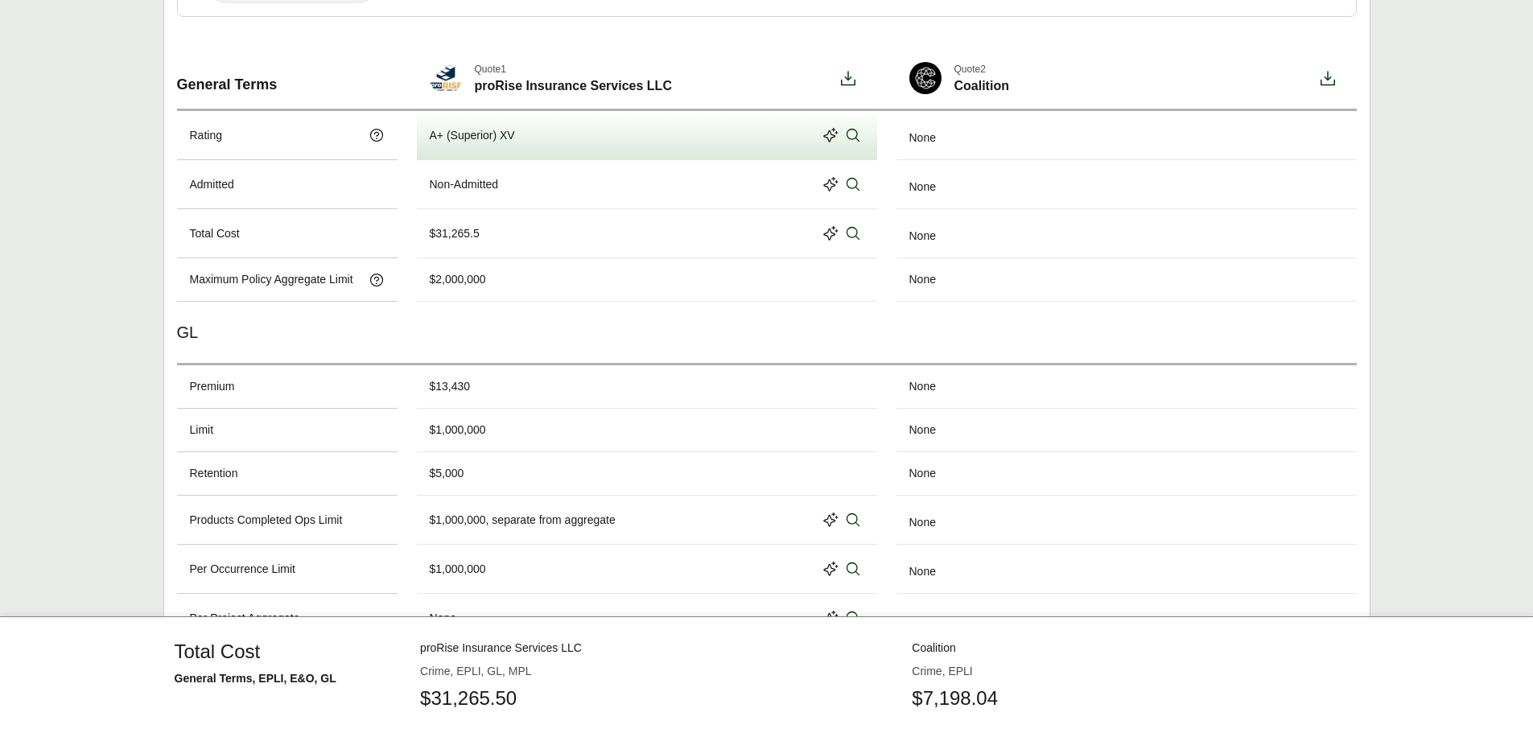
scroll to position [528, 0]
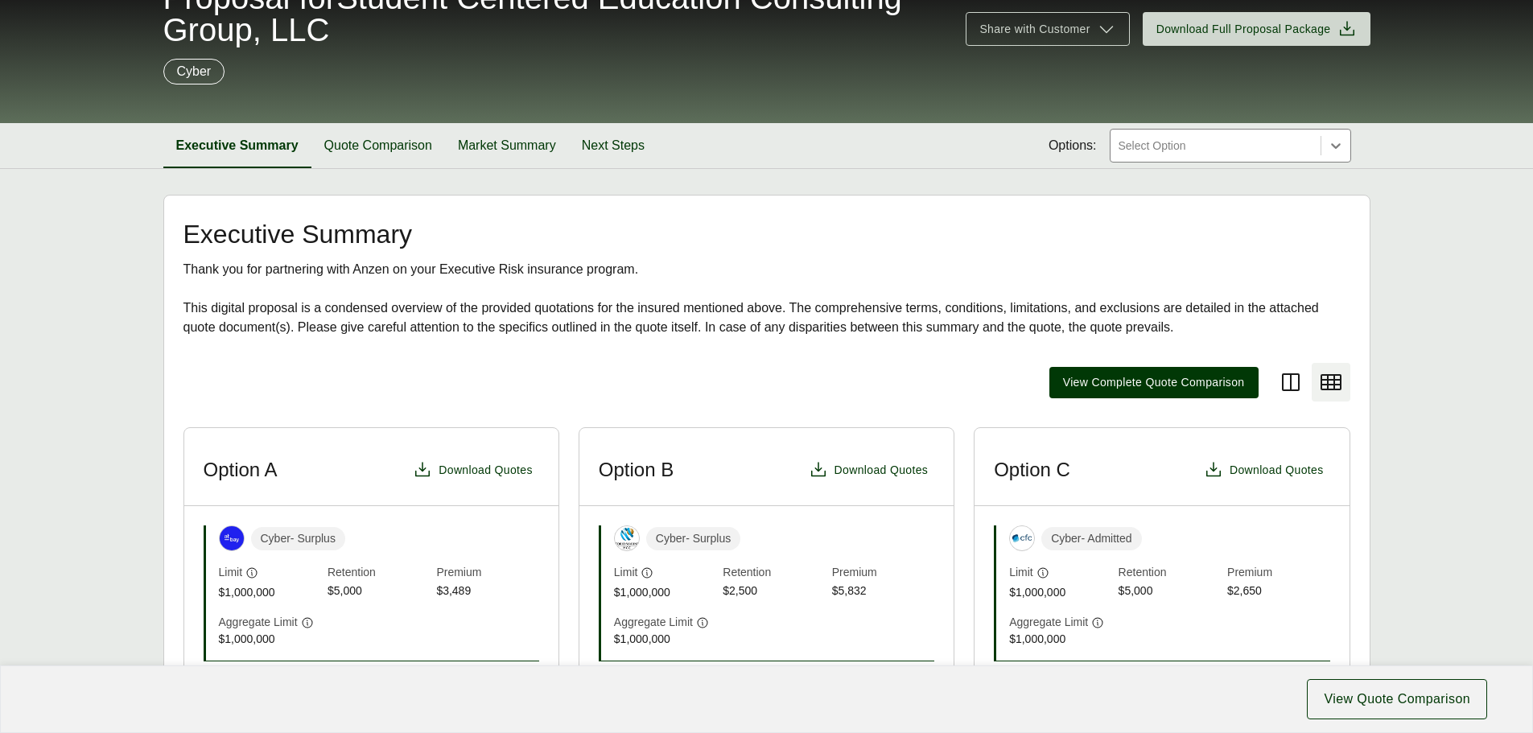
scroll to position [161, 0]
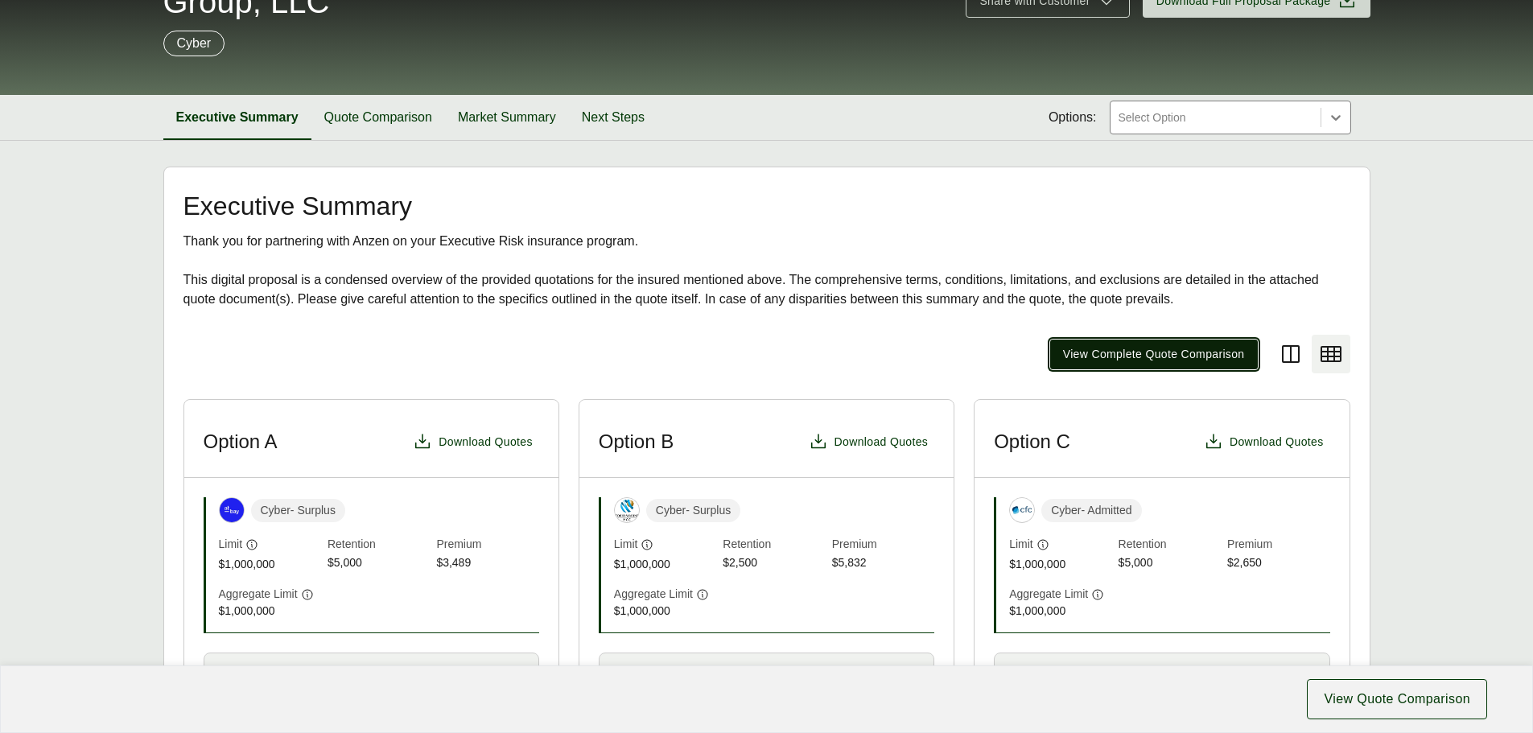
click at [1153, 356] on span "View Complete Quote Comparison" at bounding box center [1154, 354] width 182 height 17
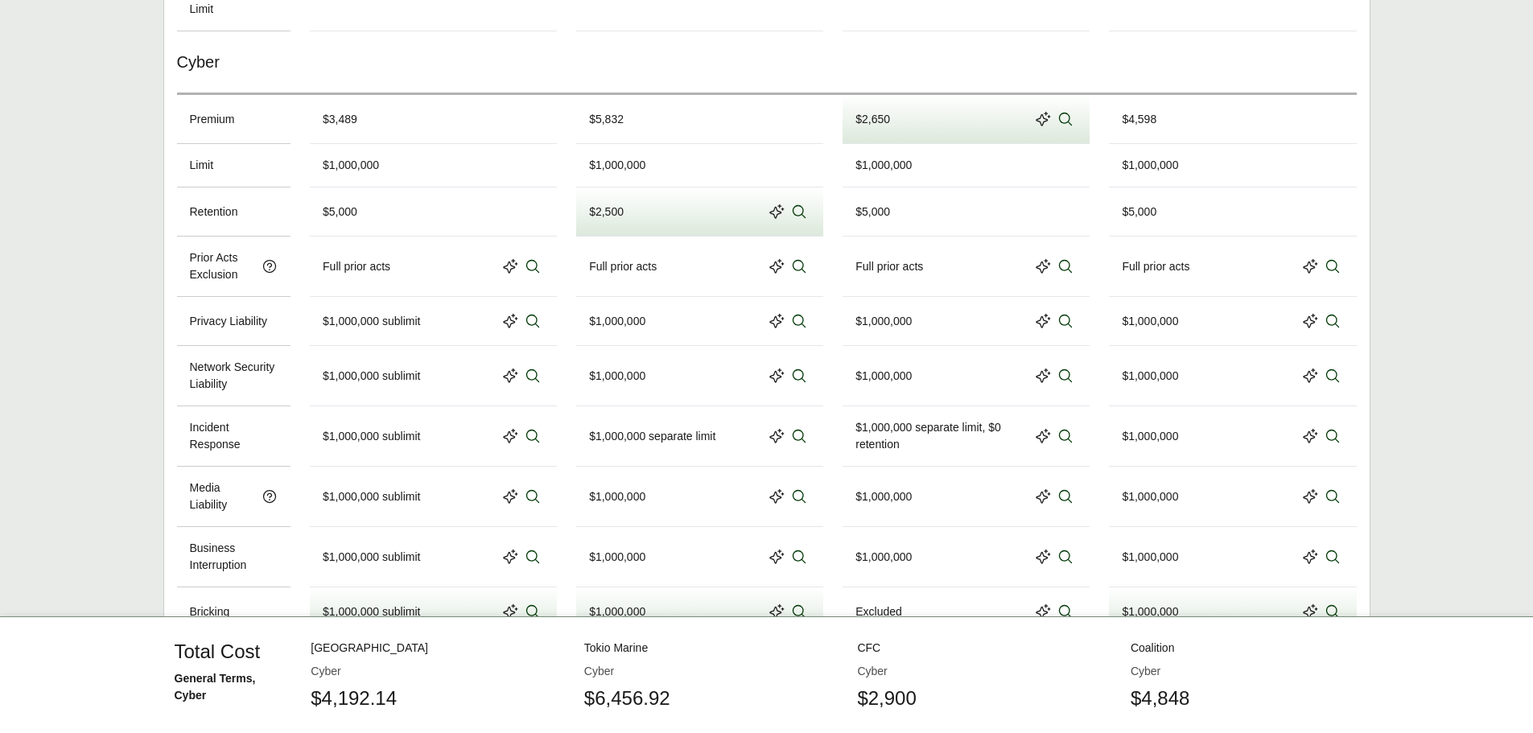
scroll to position [965, 0]
click at [50, 311] on main "Cyber Recommended Cyber Key Considerations Beta General Terms Quote 1 At-Bay Qu…" at bounding box center [766, 349] width 1533 height 1974
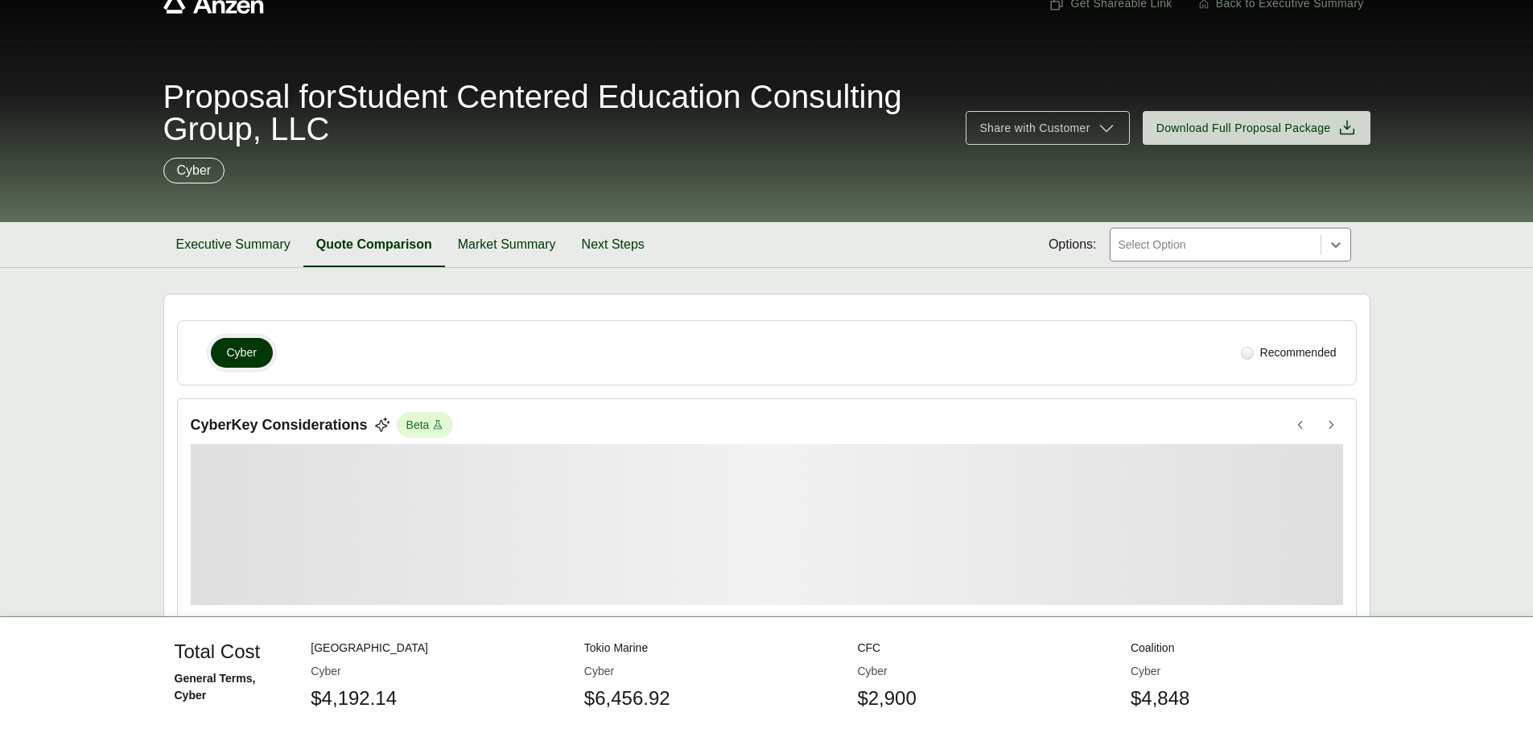
scroll to position [0, 0]
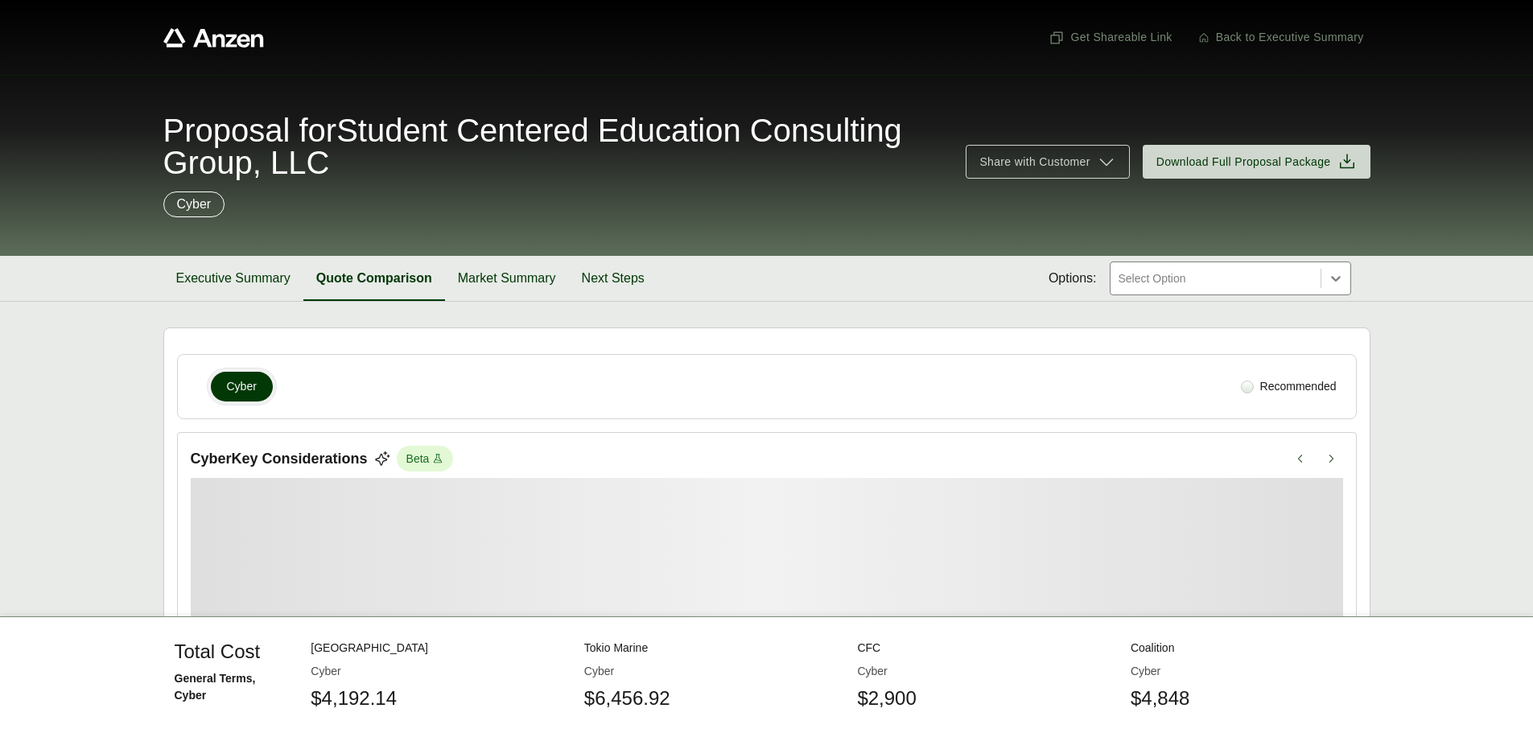
drag, startPoint x: 728, startPoint y: 399, endPoint x: 525, endPoint y: 385, distance: 204.0
click at [706, 396] on div "Cyber" at bounding box center [703, 387] width 1024 height 38
click at [243, 389] on span "Cyber" at bounding box center [242, 386] width 30 height 17
click at [1294, 170] on span "Download Full Proposal Package" at bounding box center [1243, 162] width 175 height 17
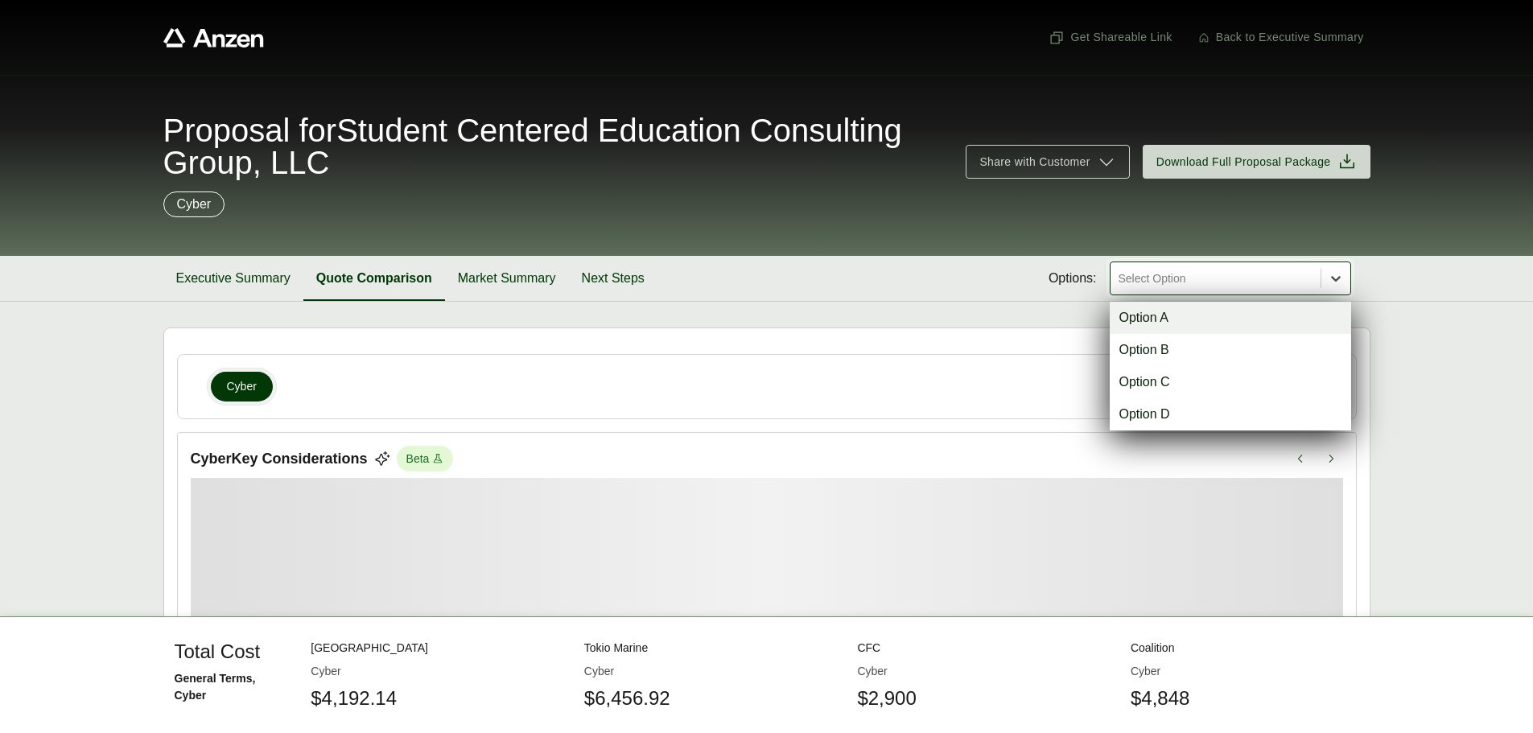
click at [1339, 280] on icon at bounding box center [1335, 278] width 16 height 16
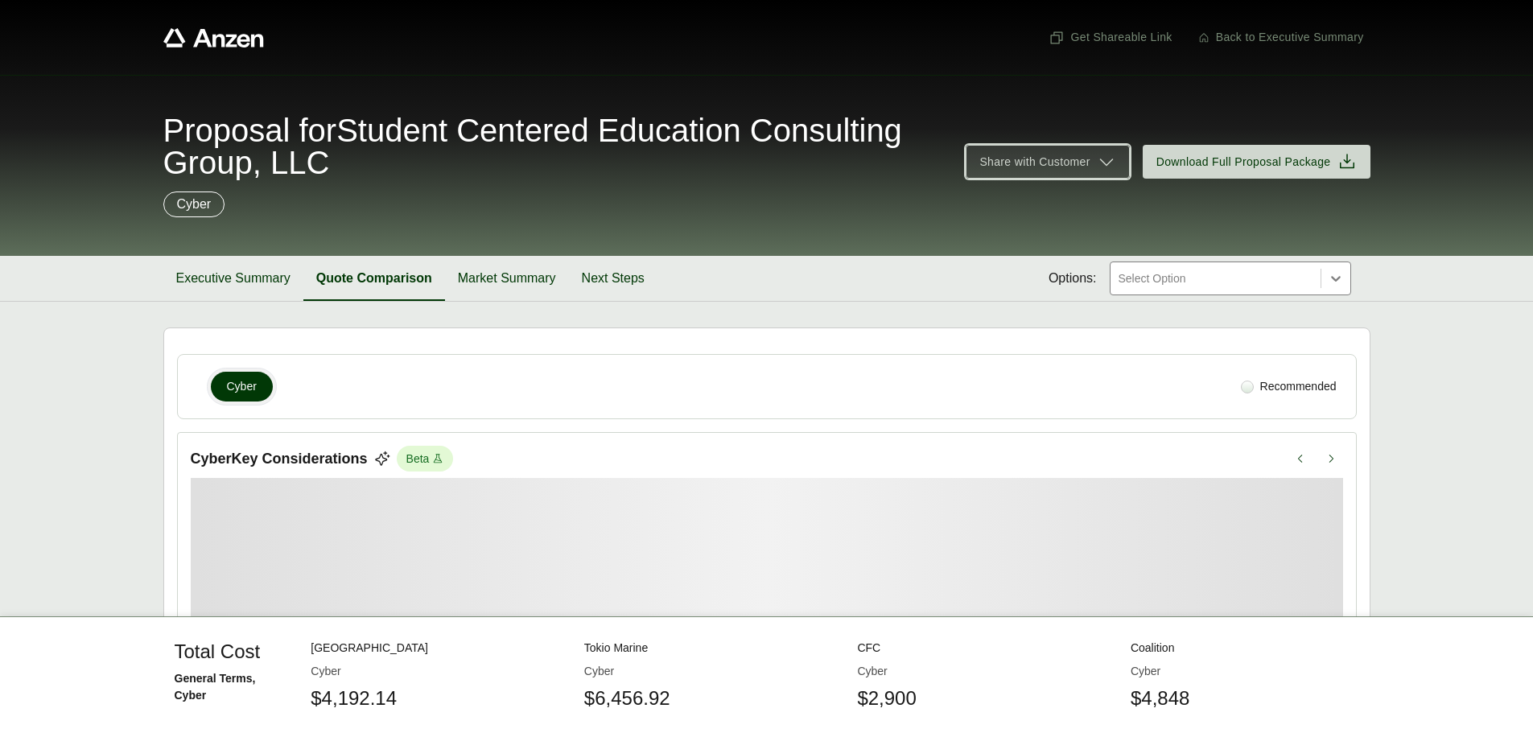
click at [1115, 164] on icon at bounding box center [1106, 161] width 19 height 19
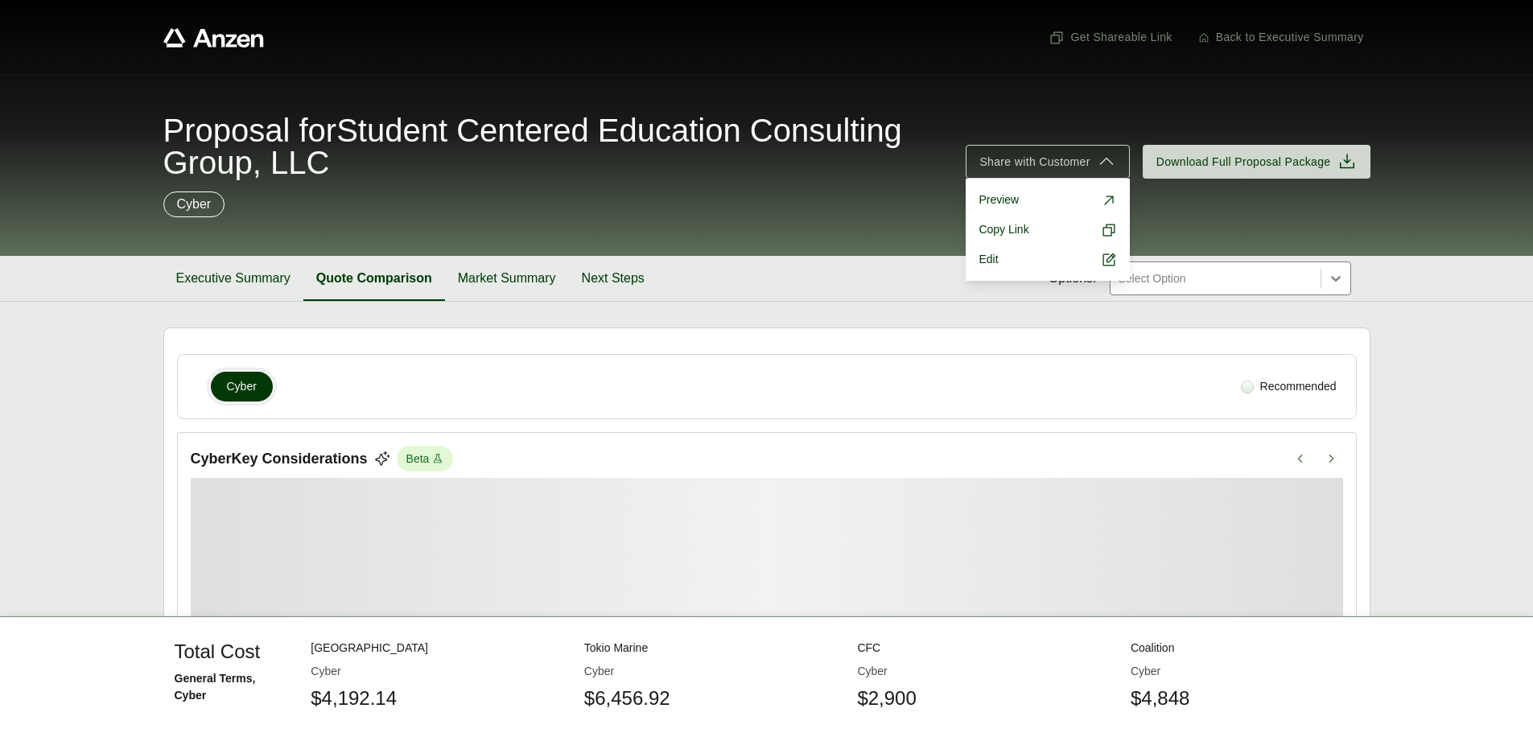
click at [750, 207] on div "Cyber" at bounding box center [766, 204] width 1207 height 26
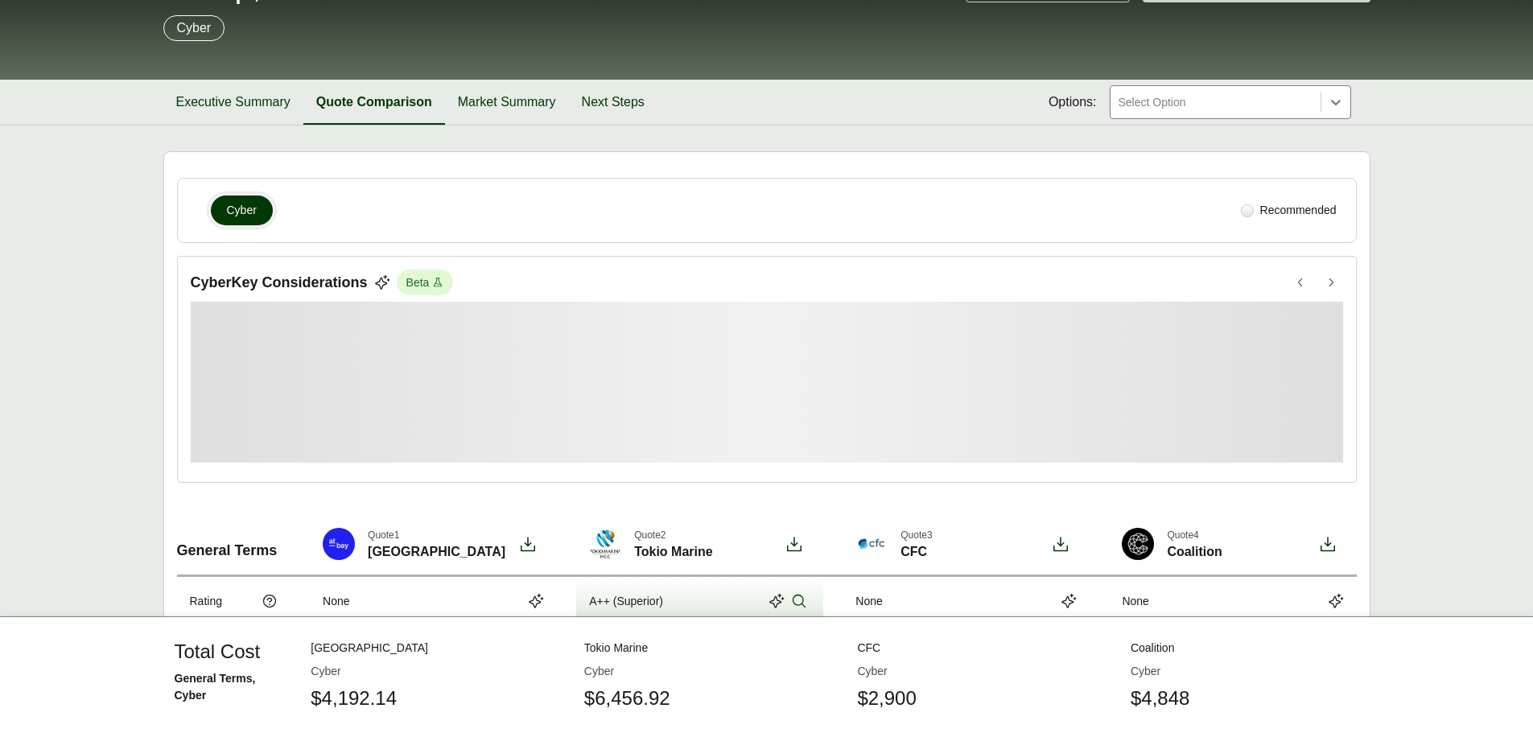
scroll to position [483, 0]
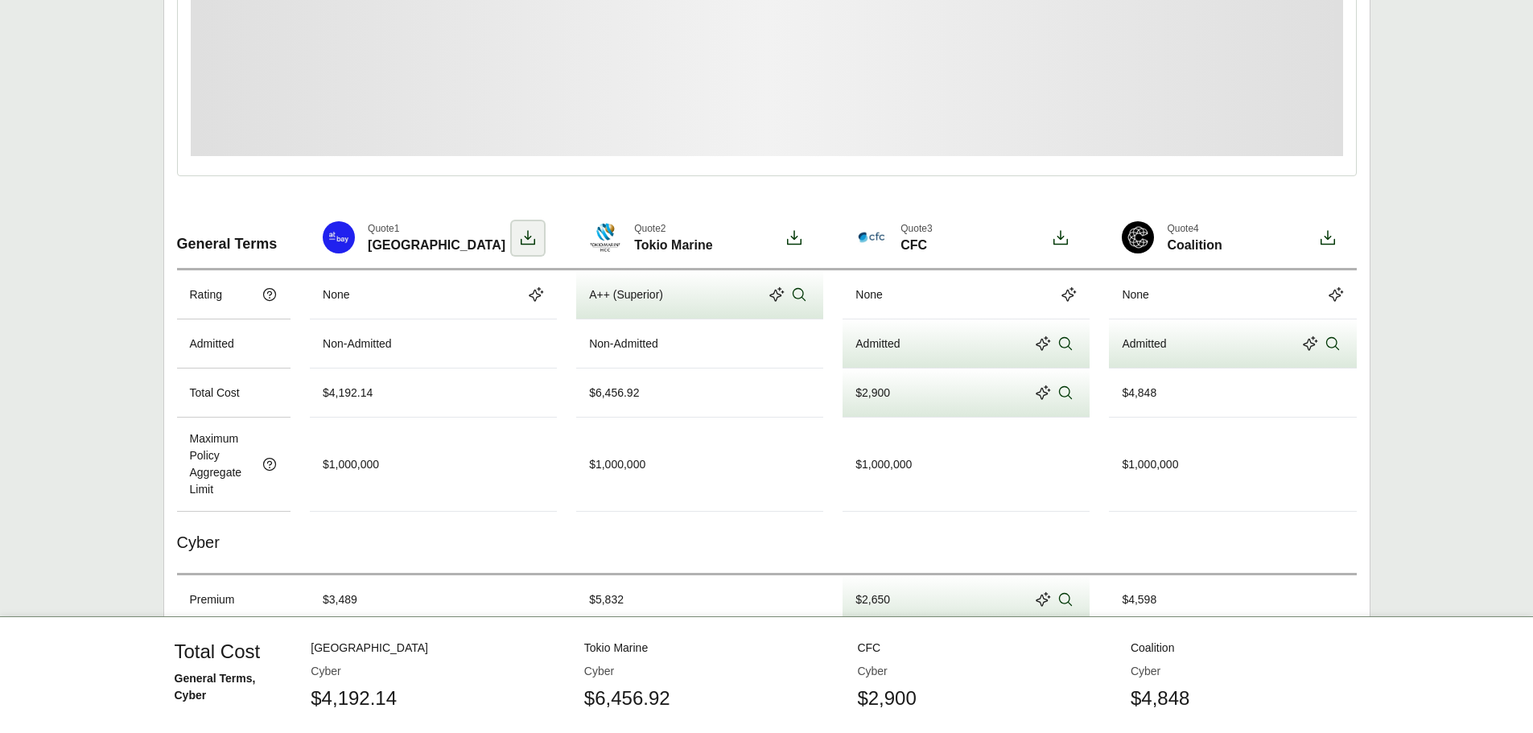
click at [527, 236] on icon at bounding box center [527, 237] width 19 height 19
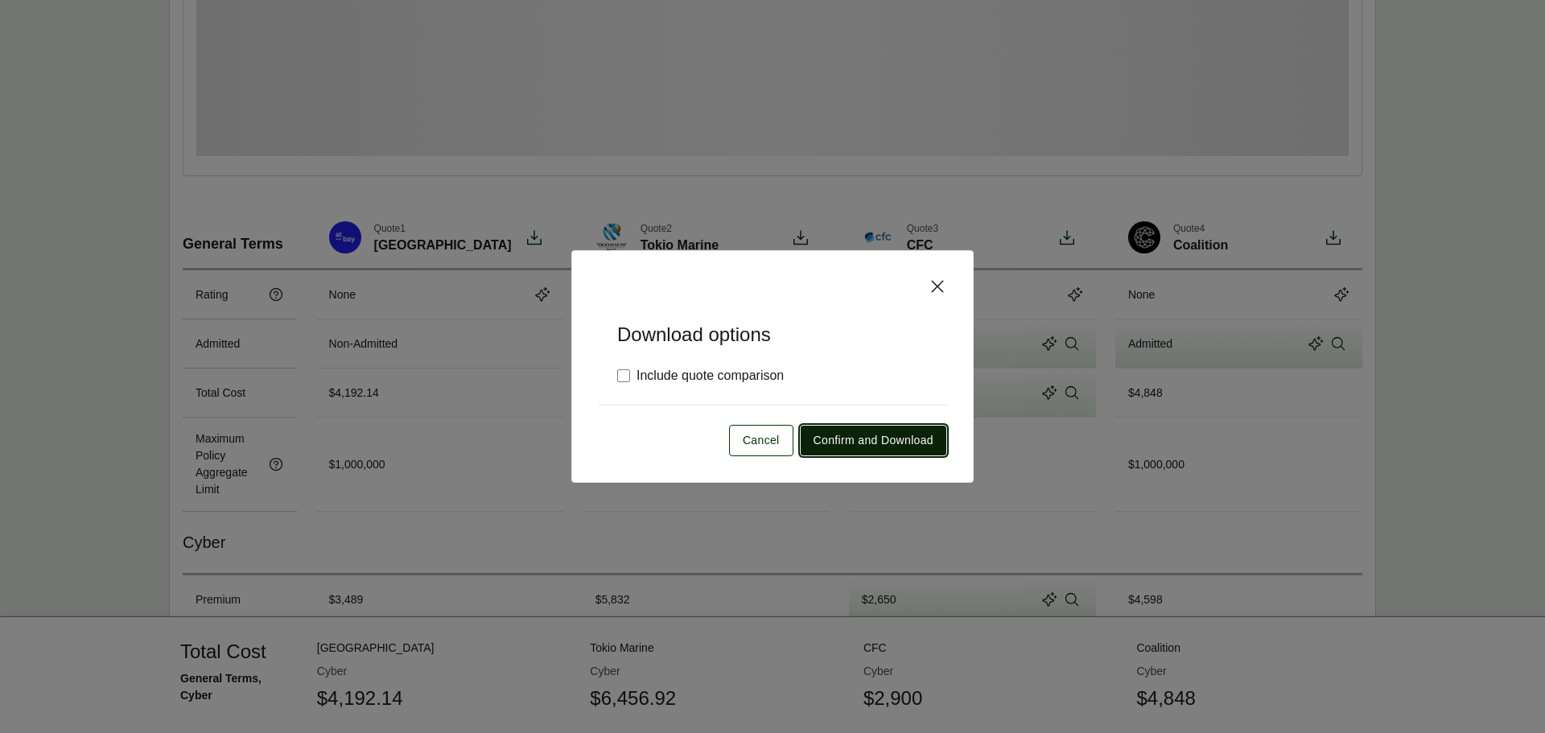
click at [918, 440] on span "Confirm and Download" at bounding box center [873, 440] width 120 height 17
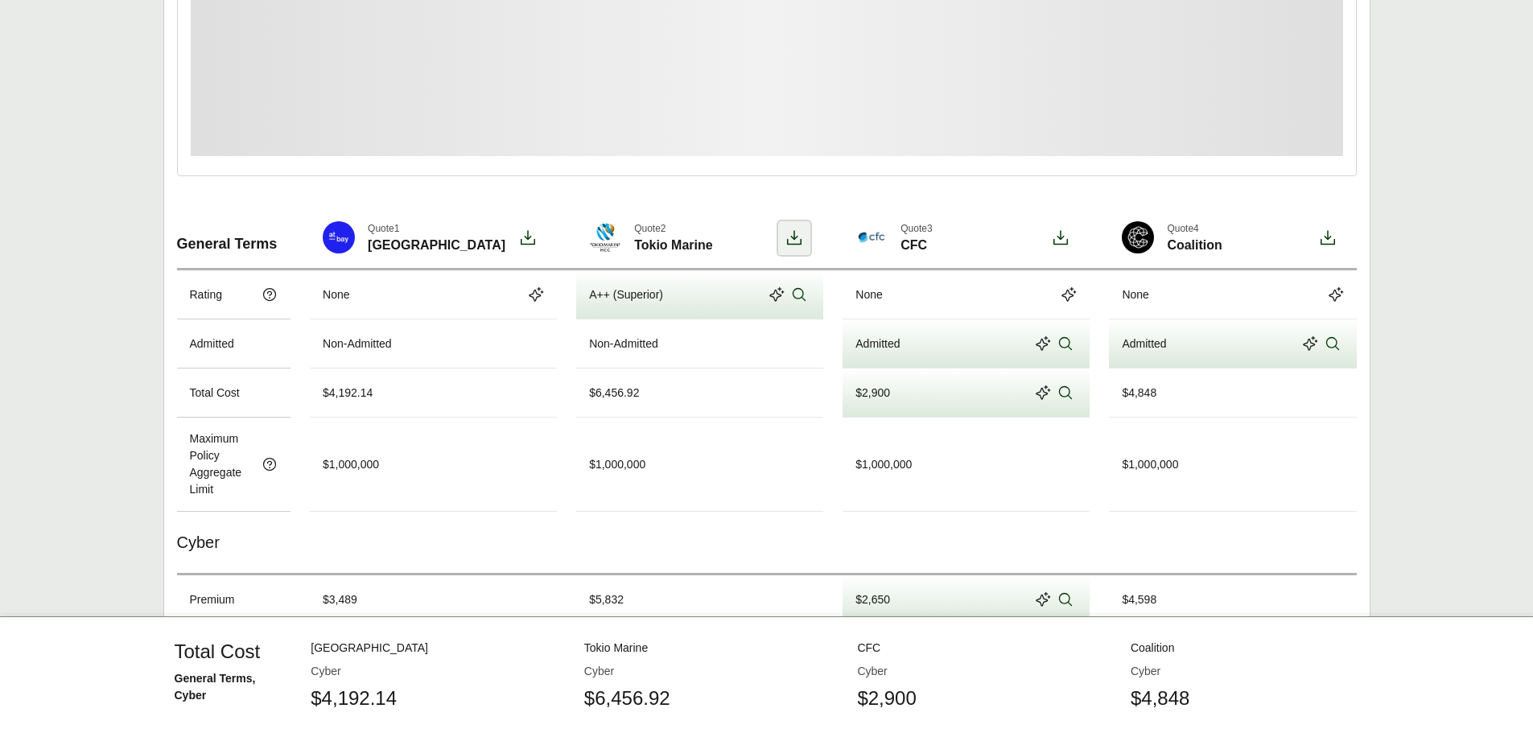
click at [798, 236] on icon at bounding box center [793, 237] width 19 height 19
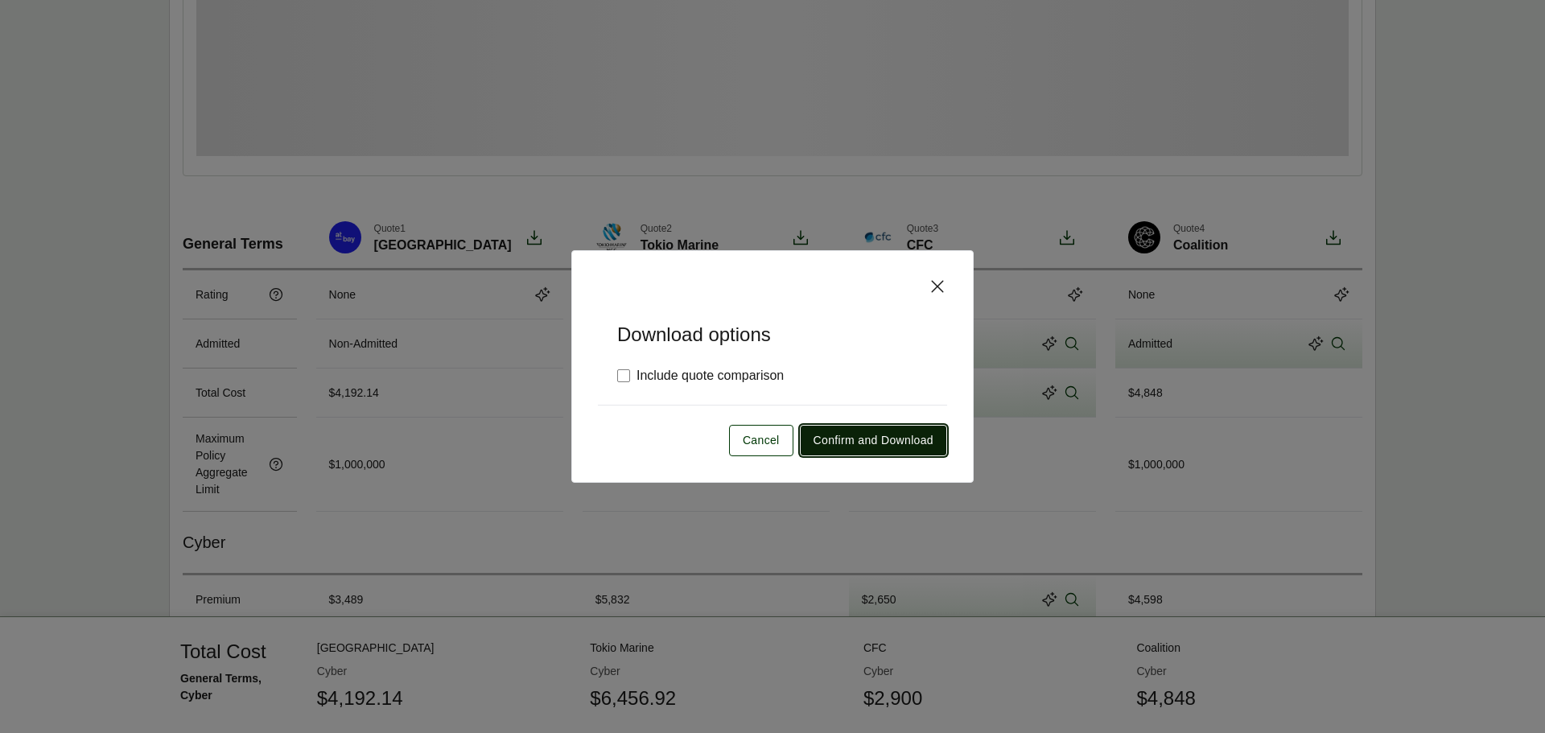
click at [881, 442] on span "Confirm and Download" at bounding box center [873, 440] width 120 height 17
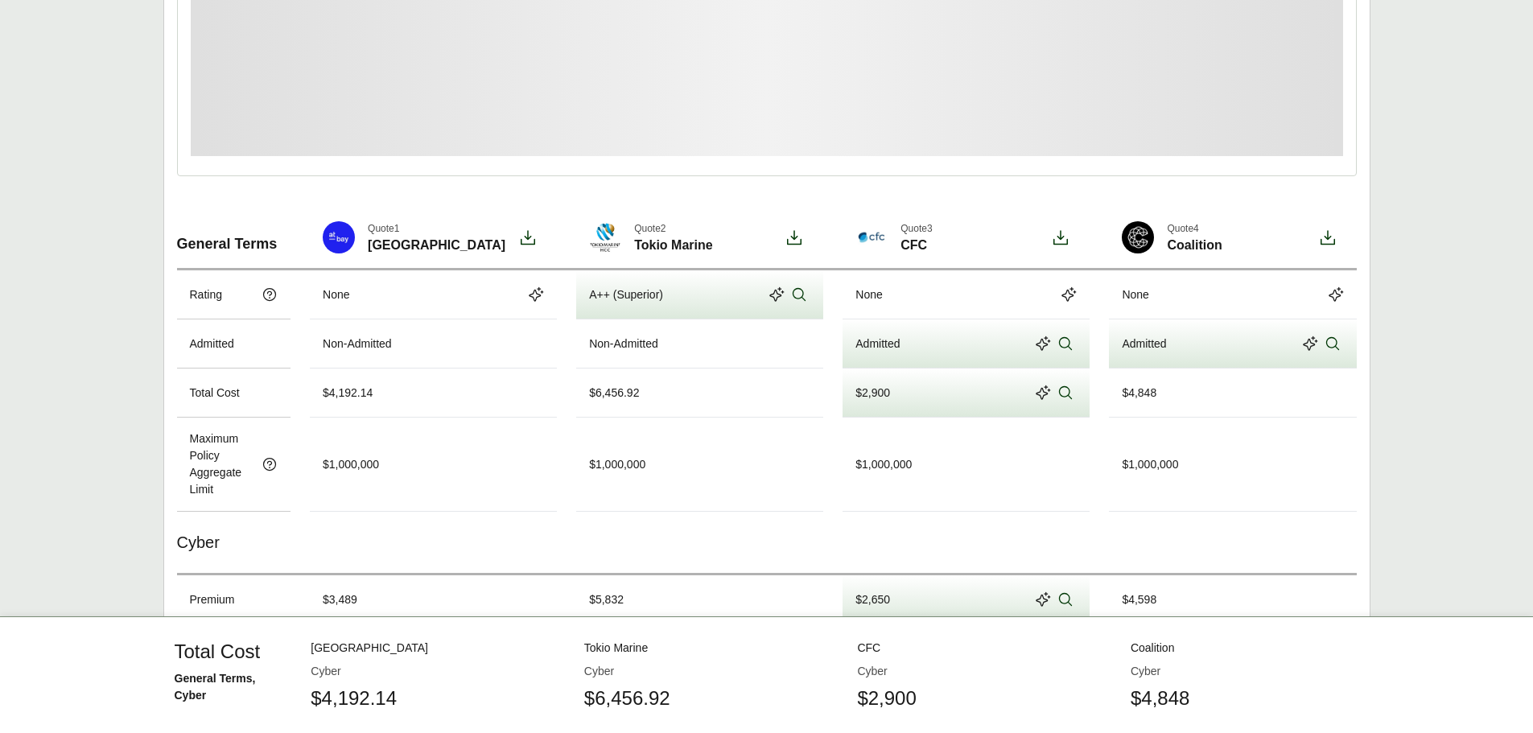
click at [1064, 243] on icon at bounding box center [1060, 237] width 19 height 19
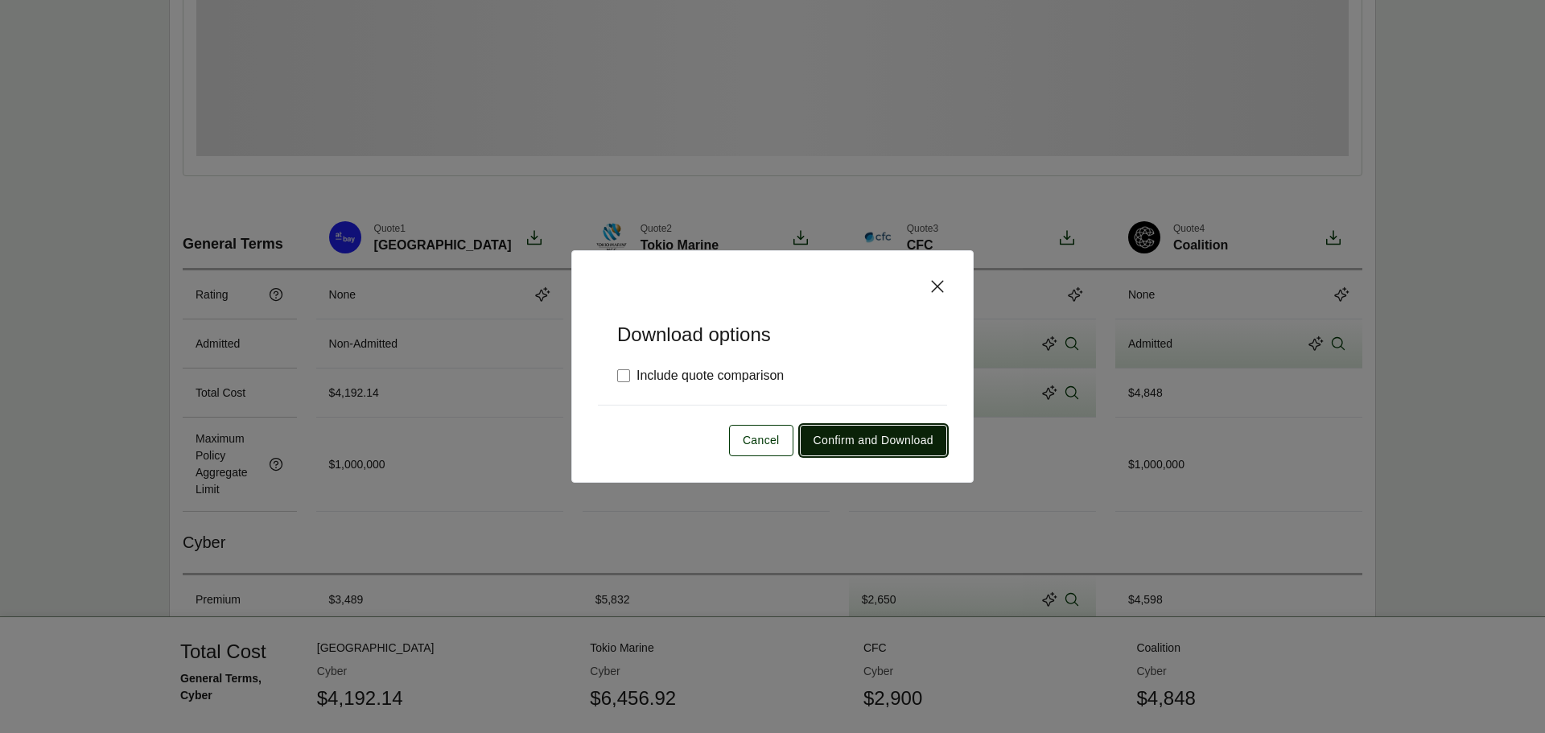
click at [865, 442] on span "Confirm and Download" at bounding box center [873, 440] width 120 height 17
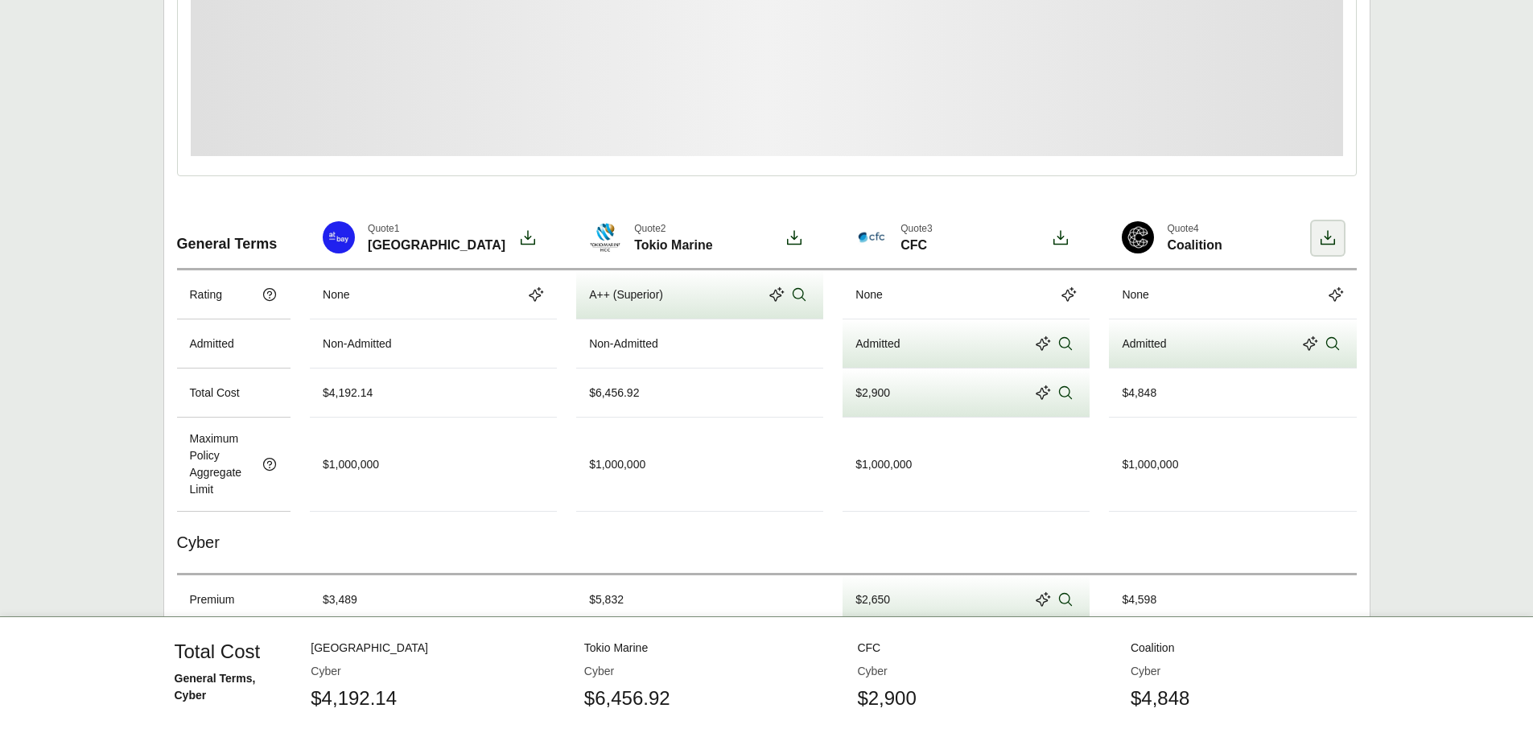
click at [1335, 233] on icon at bounding box center [1327, 237] width 19 height 19
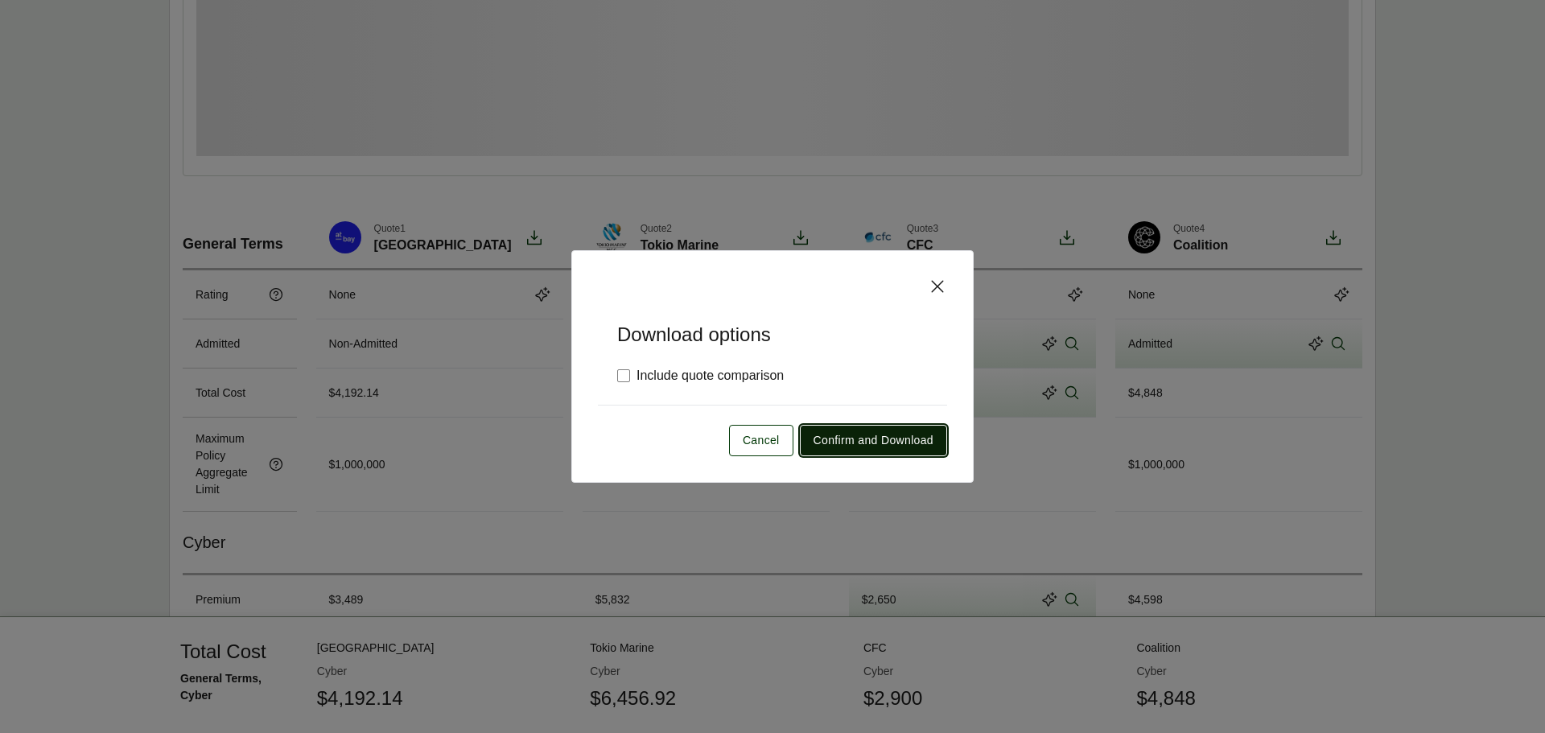
click at [922, 433] on span "Confirm and Download" at bounding box center [873, 440] width 120 height 17
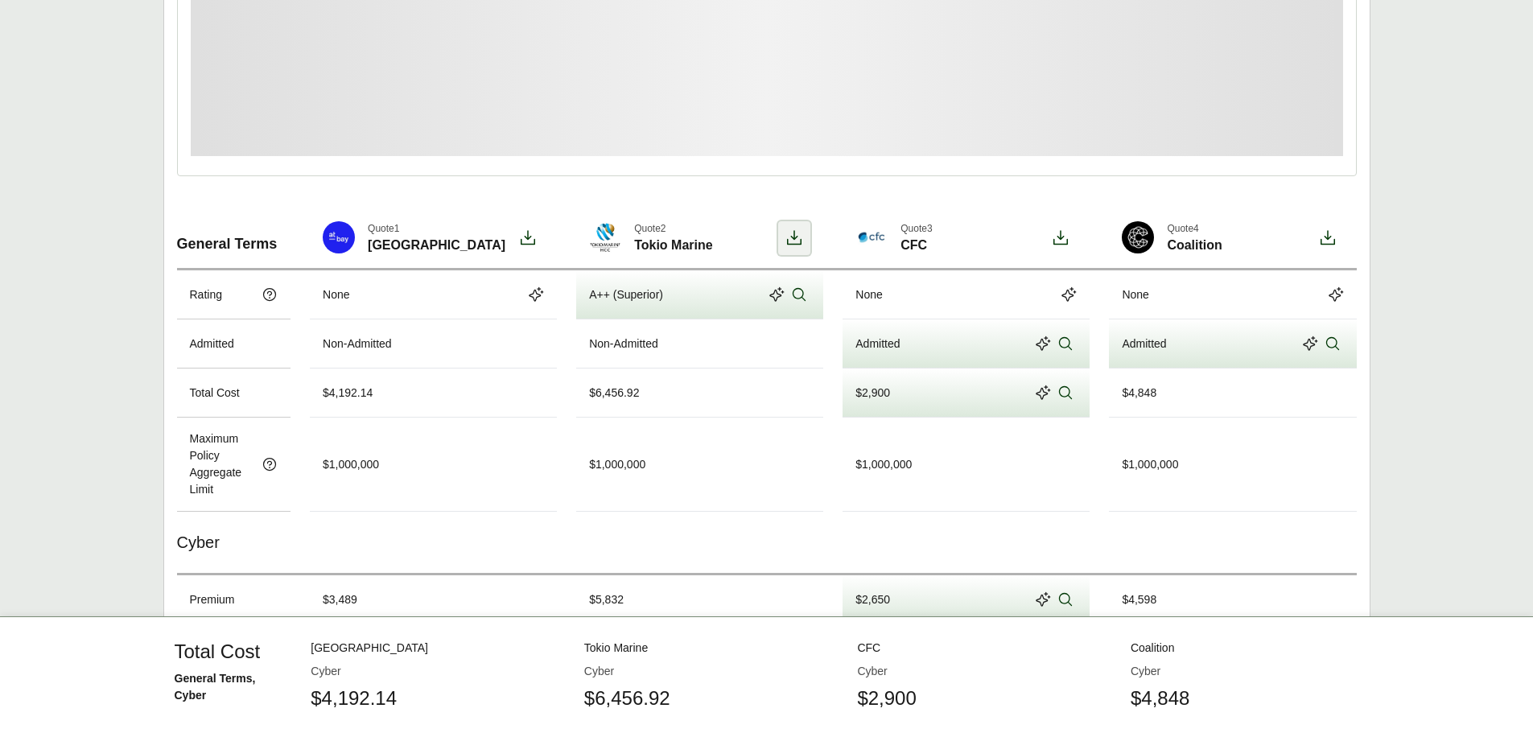
click at [800, 240] on icon at bounding box center [793, 237] width 19 height 19
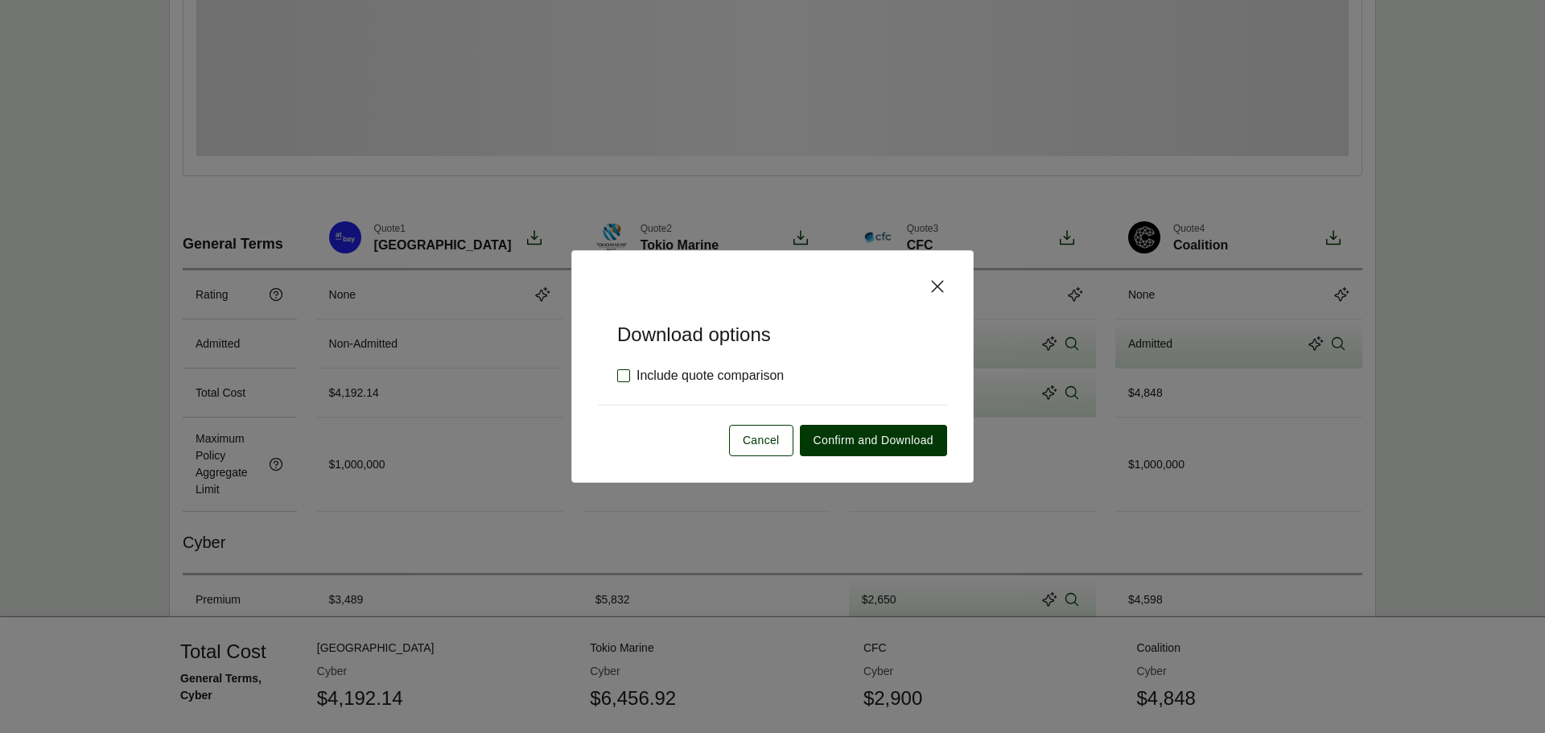
click at [720, 374] on label "Include quote comparison" at bounding box center [700, 375] width 167 height 19
click at [874, 433] on span "Confirm and Download" at bounding box center [873, 440] width 120 height 17
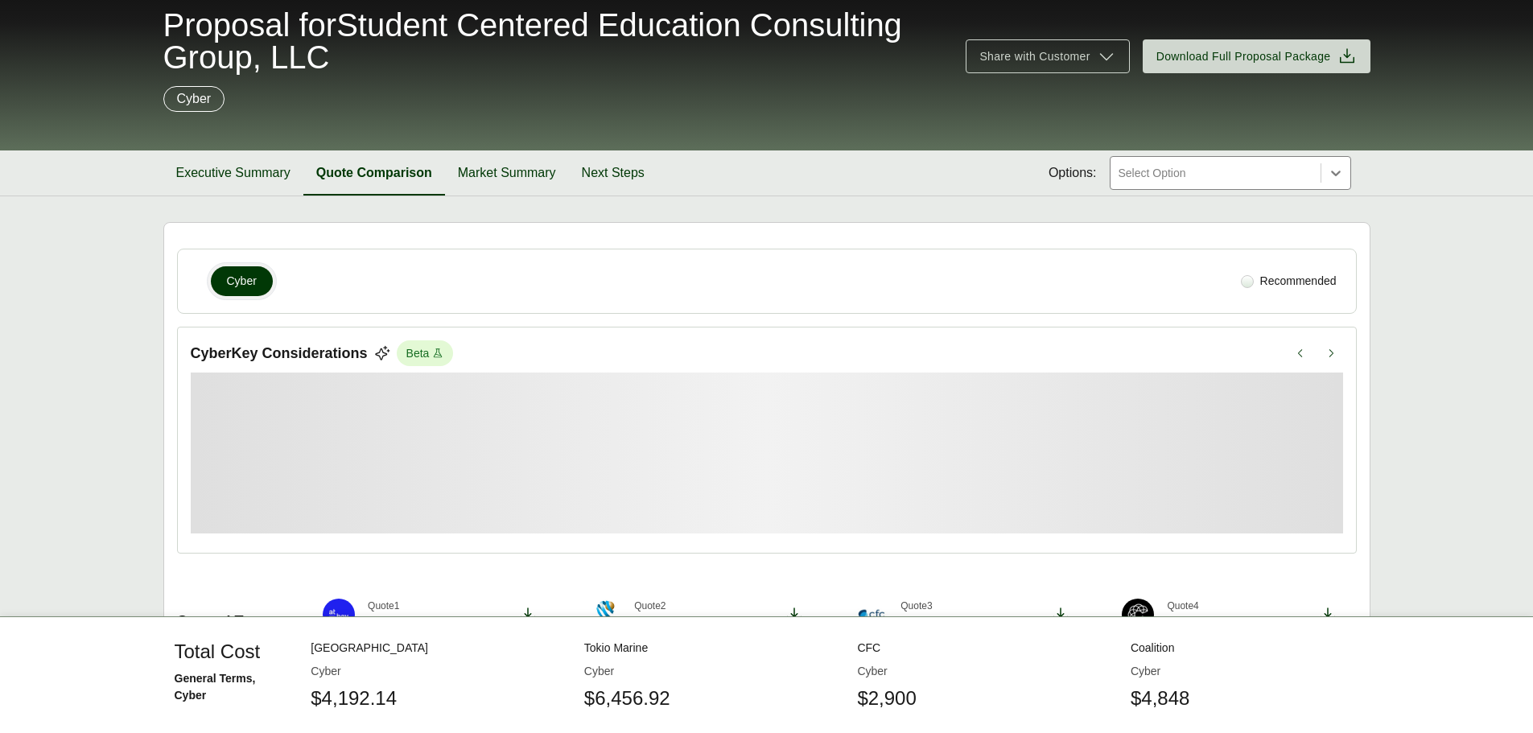
scroll to position [0, 0]
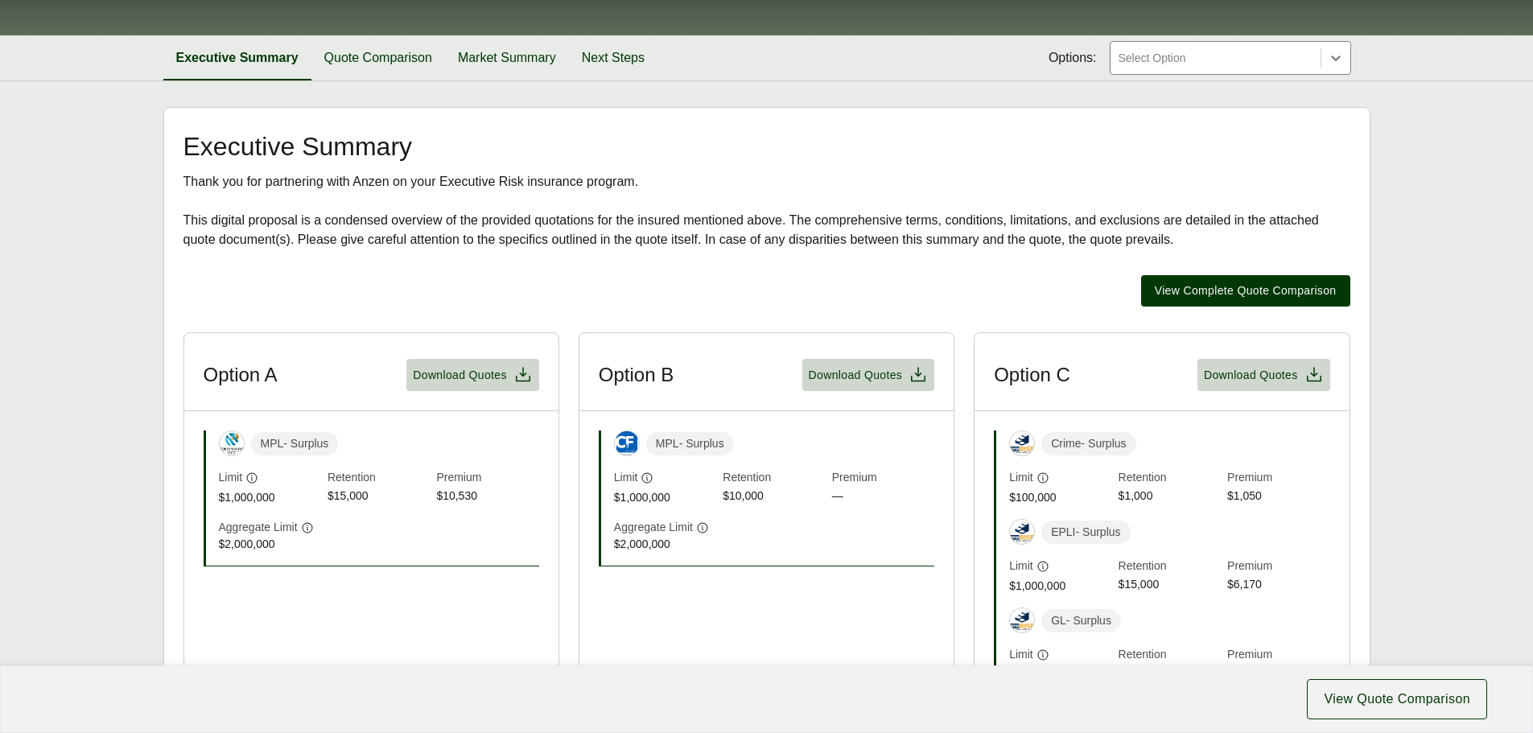
scroll to position [161, 0]
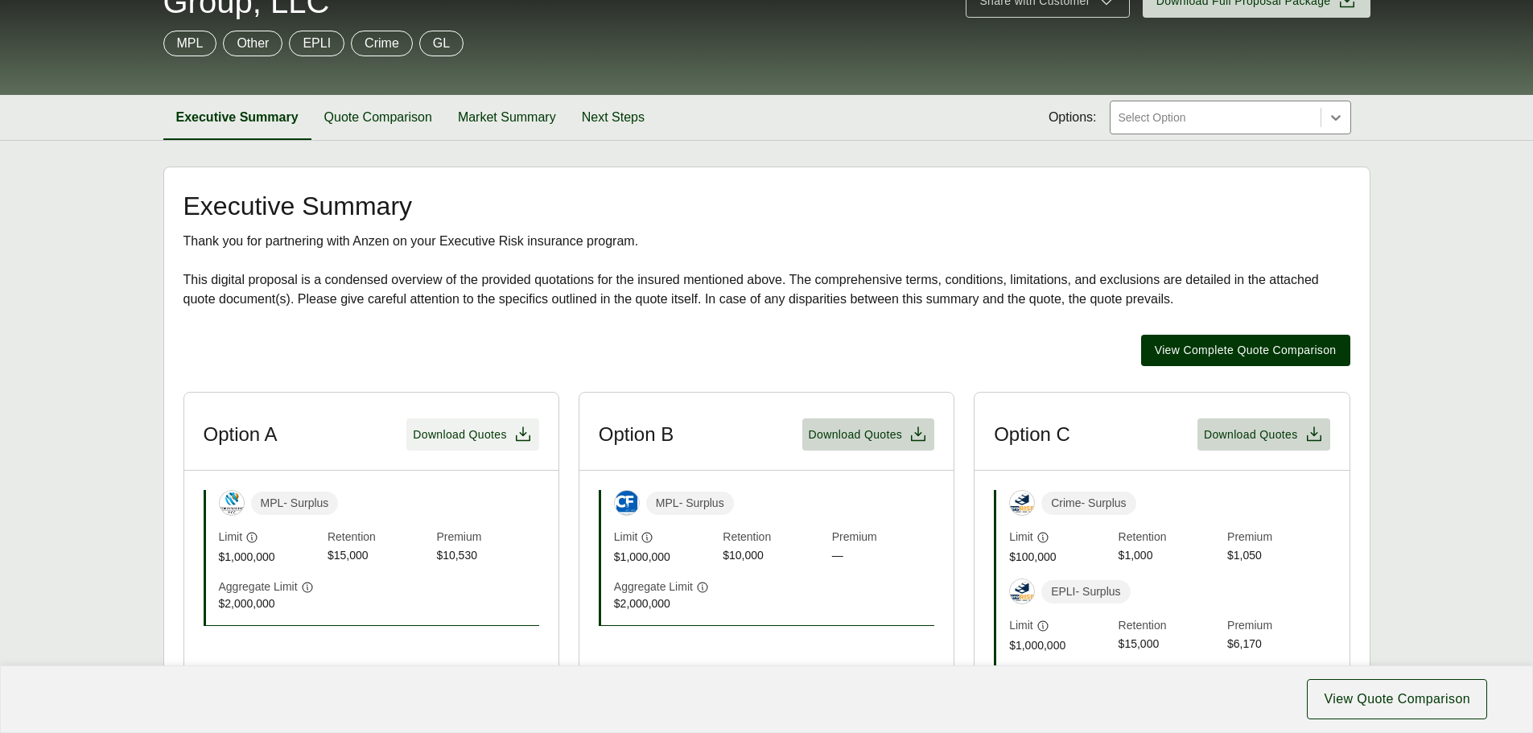
click at [462, 436] on span "Download Quotes" at bounding box center [460, 434] width 94 height 17
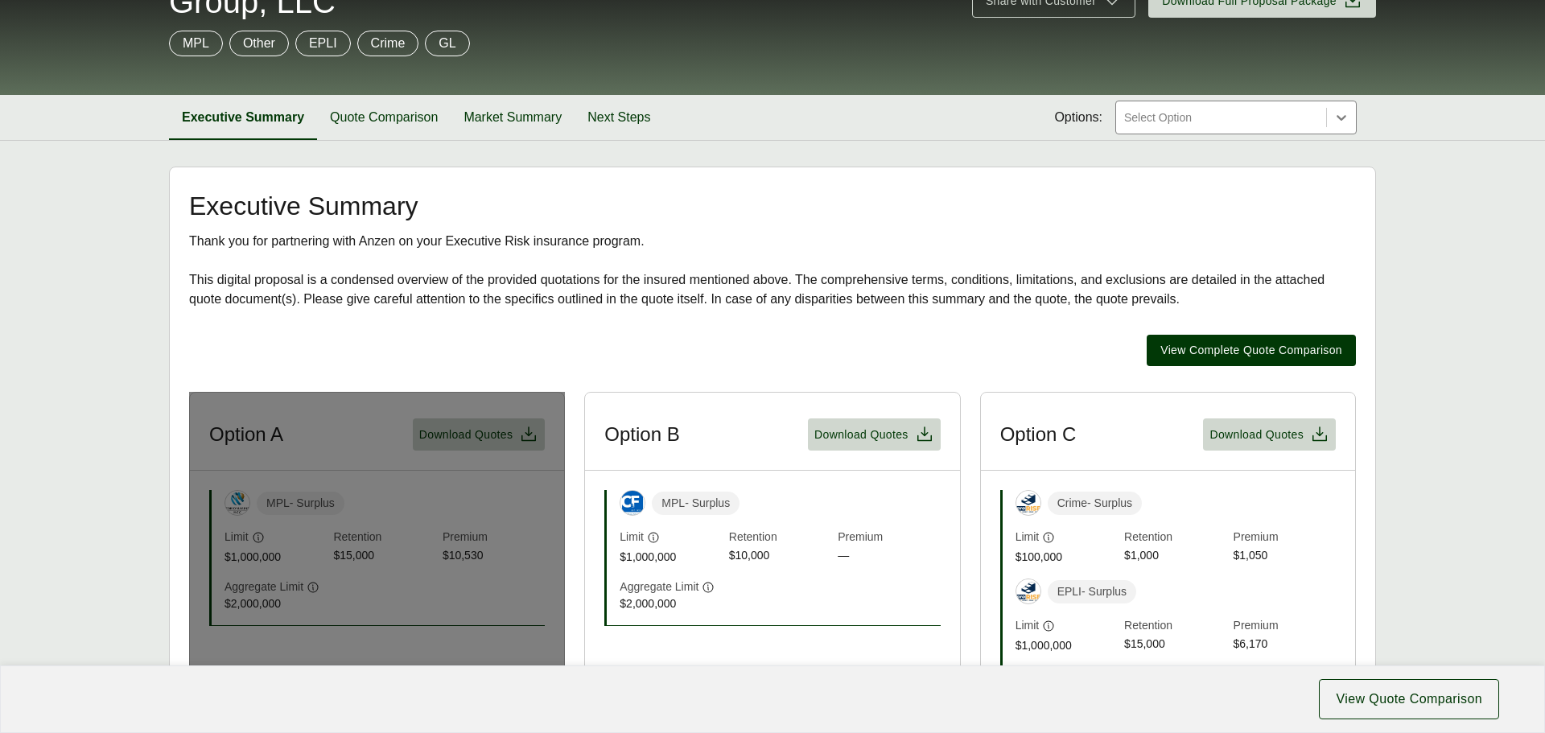
click at [462, 338] on div "View Complete Quote Comparison" at bounding box center [772, 350] width 1167 height 31
click at [726, 359] on div "View Complete Quote Comparison" at bounding box center [772, 350] width 1167 height 31
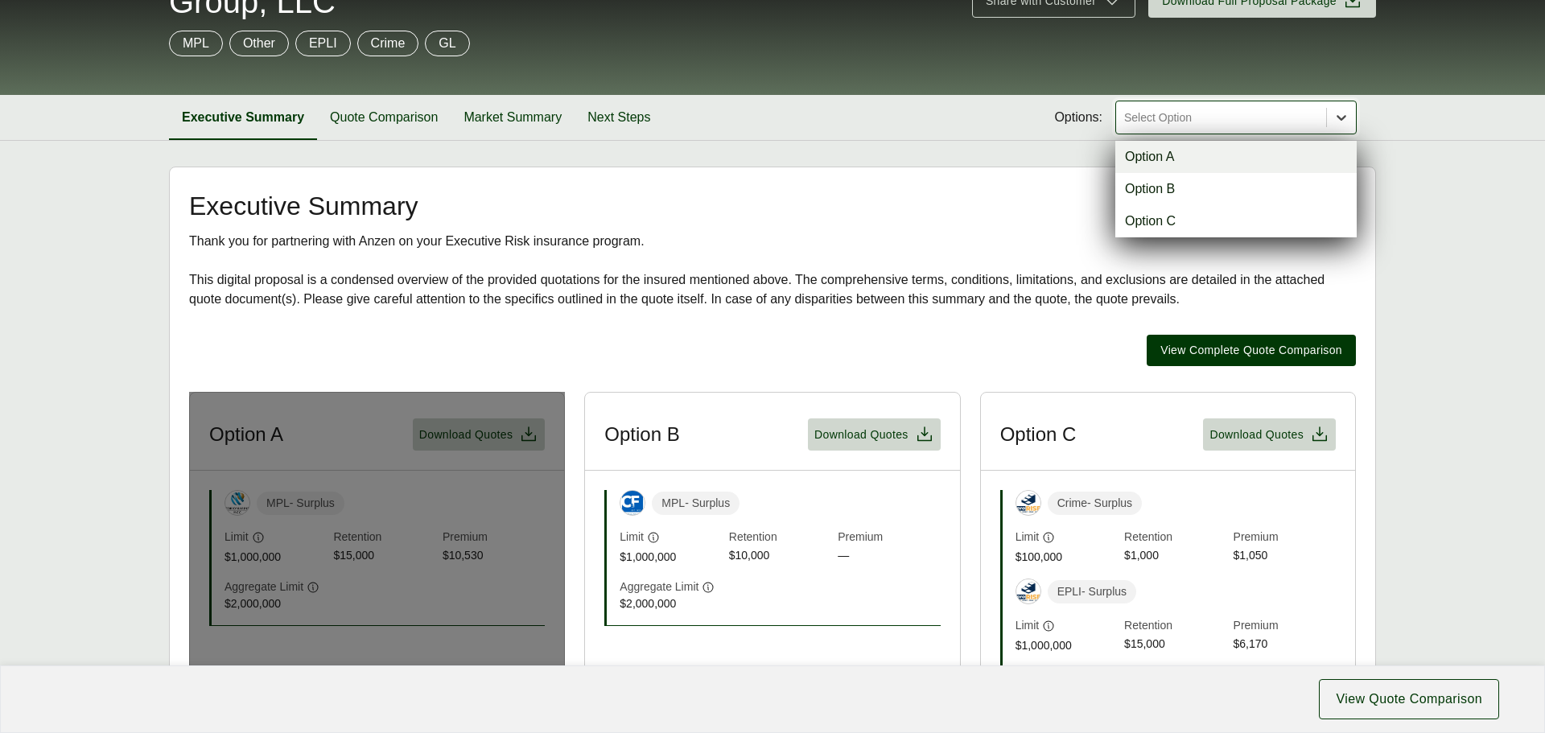
click at [1344, 119] on icon at bounding box center [1341, 117] width 16 height 16
click at [1336, 147] on div "Option A" at bounding box center [1235, 157] width 241 height 32
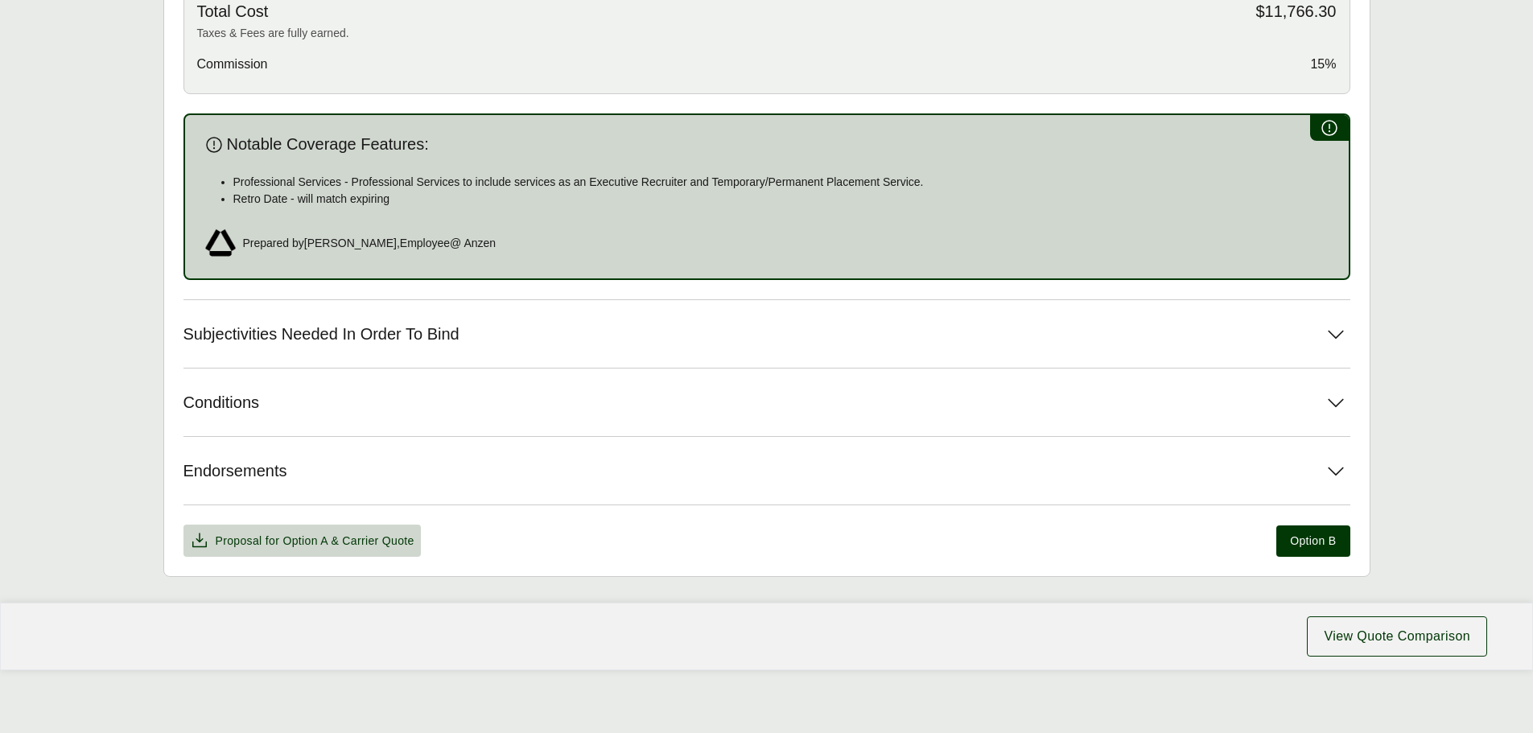
scroll to position [862, 0]
click at [341, 542] on span "& Carrier Quote" at bounding box center [372, 539] width 83 height 13
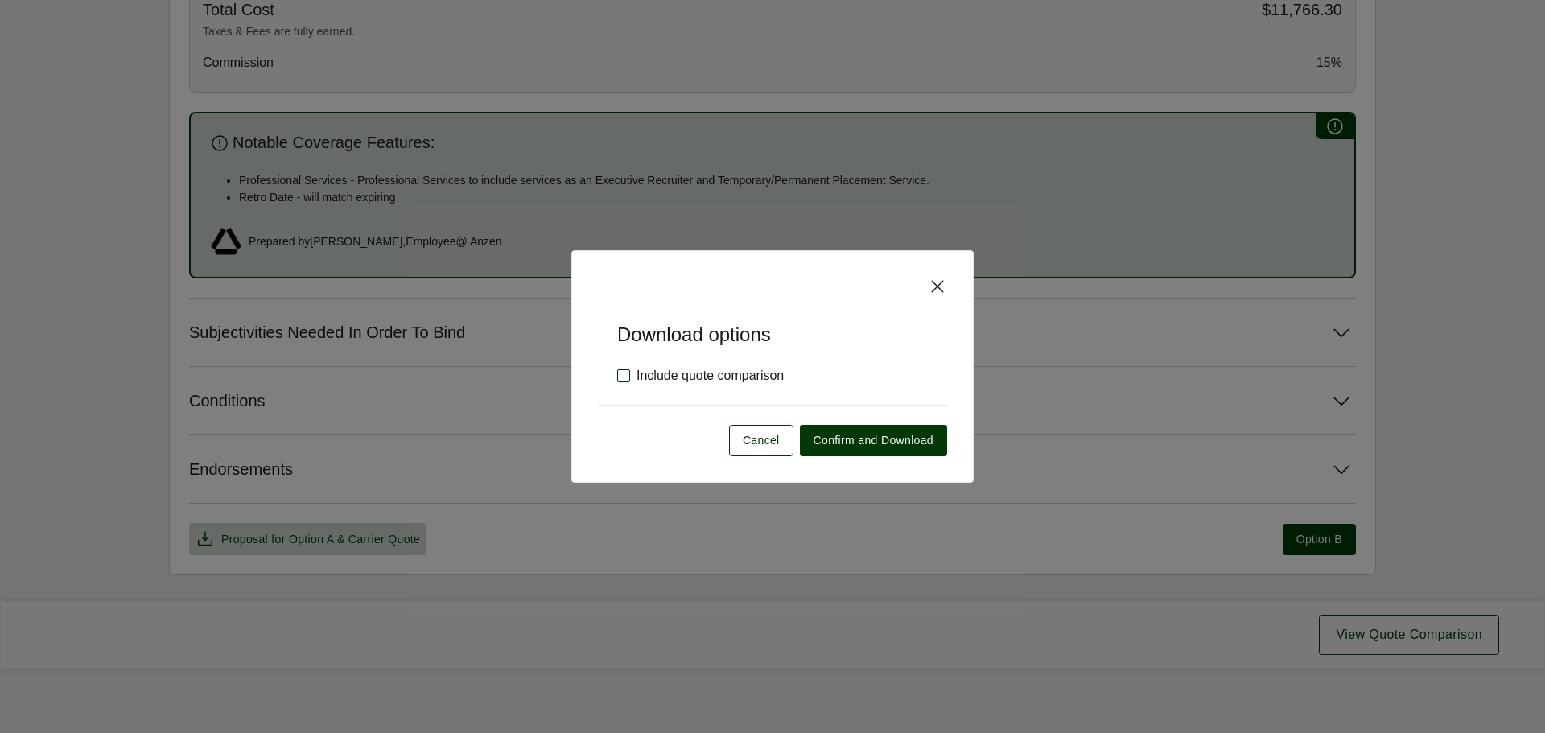
click at [691, 374] on label "Include quote comparison" at bounding box center [700, 375] width 167 height 19
click at [894, 438] on span "Confirm and Download" at bounding box center [873, 440] width 120 height 17
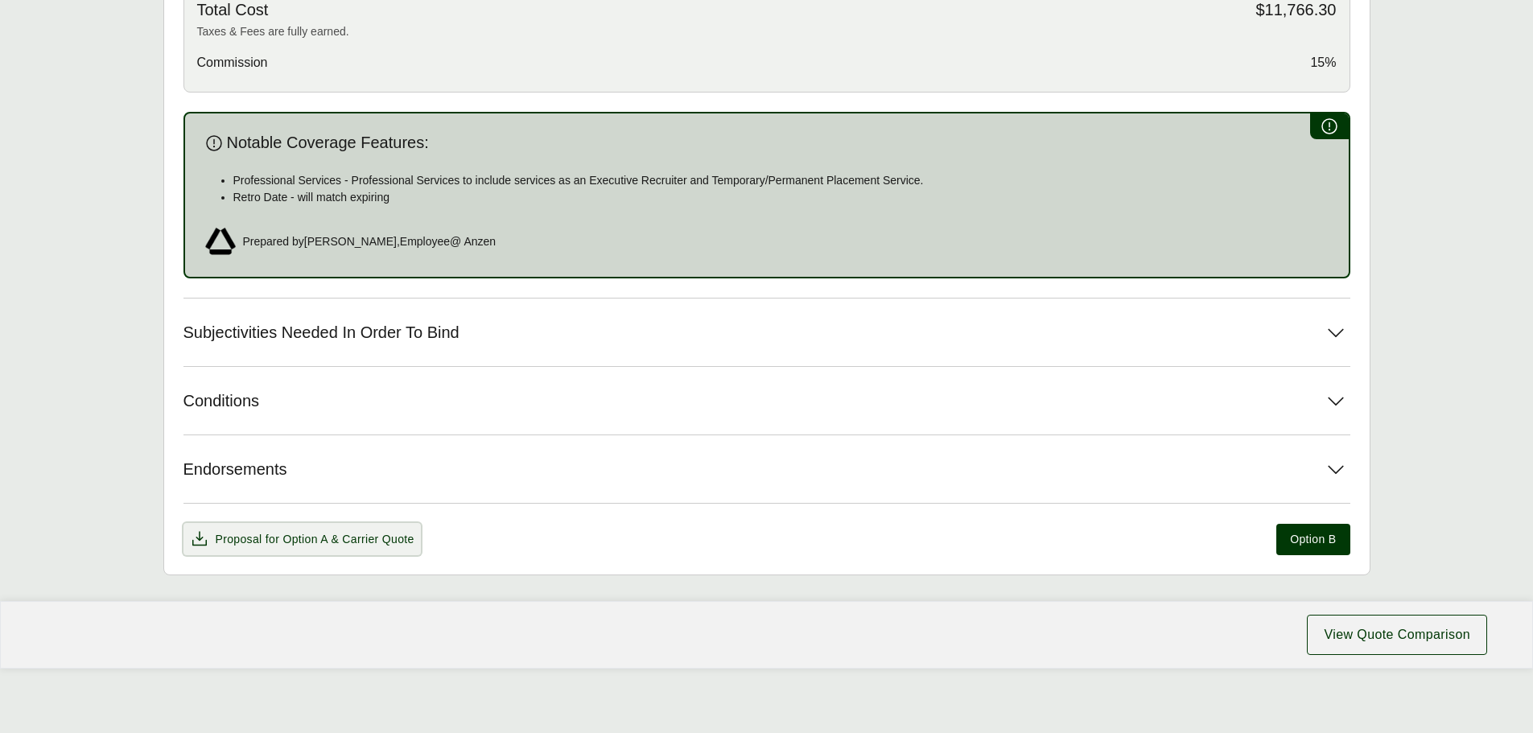
click at [310, 535] on span "Option A" at bounding box center [304, 539] width 45 height 13
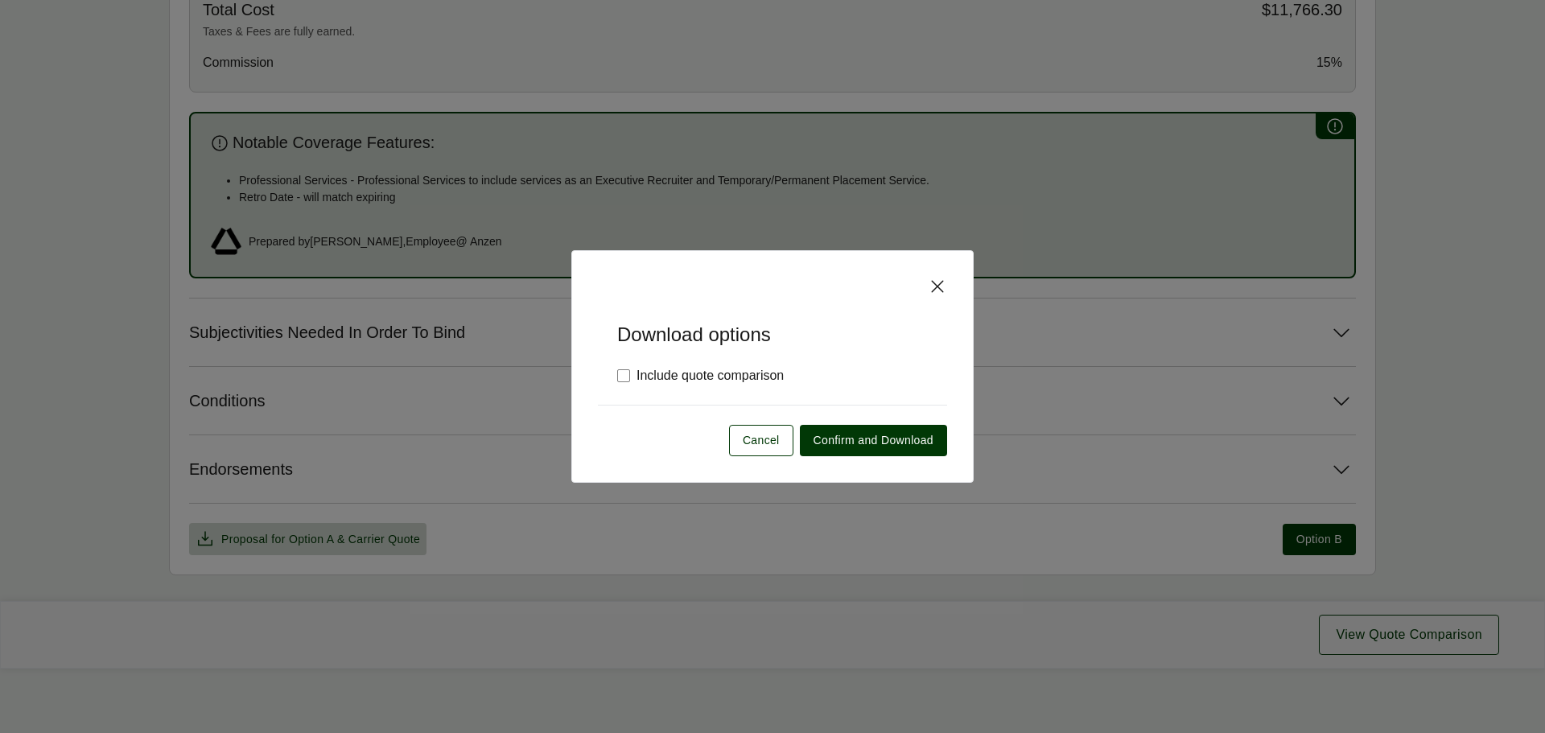
click at [936, 282] on icon at bounding box center [937, 286] width 19 height 19
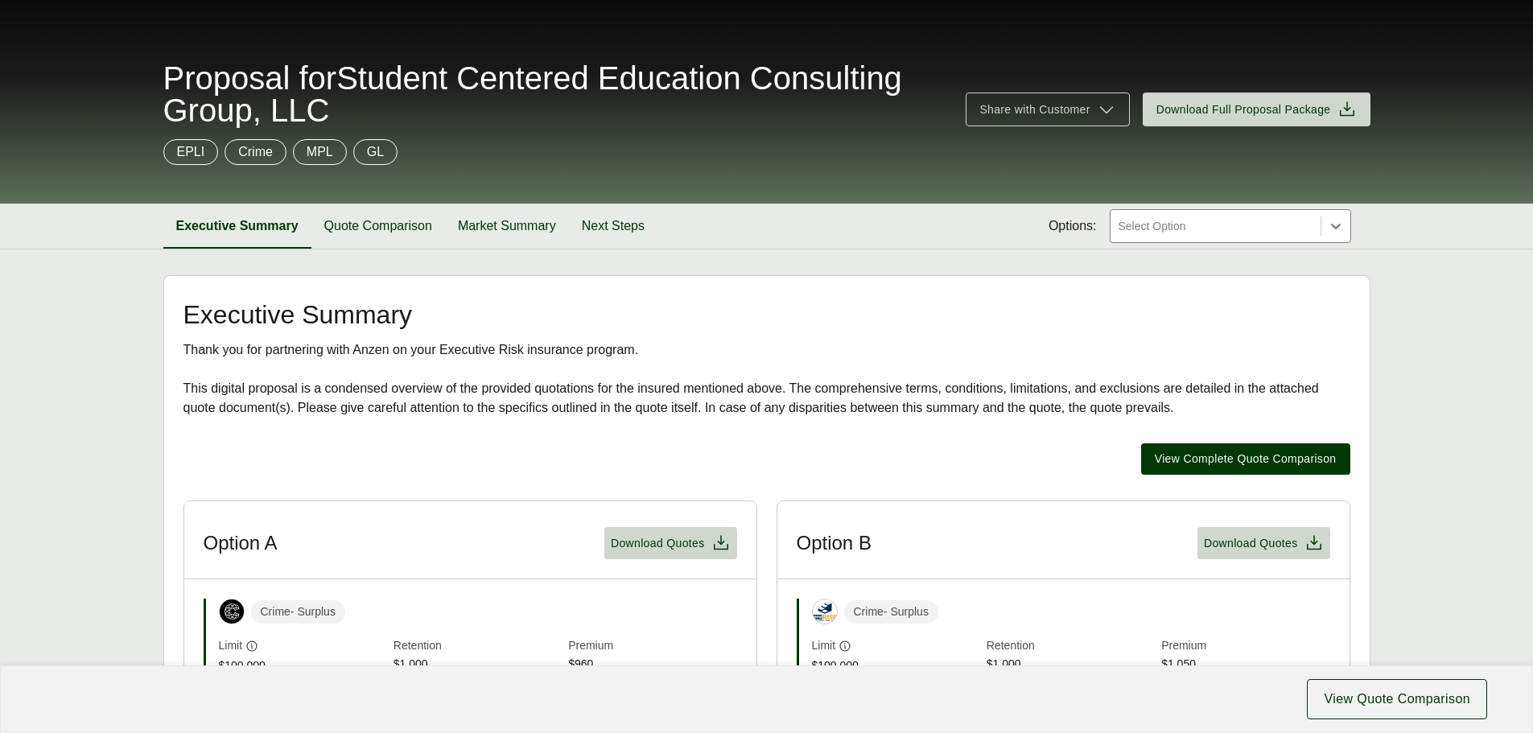
scroll to position [80, 0]
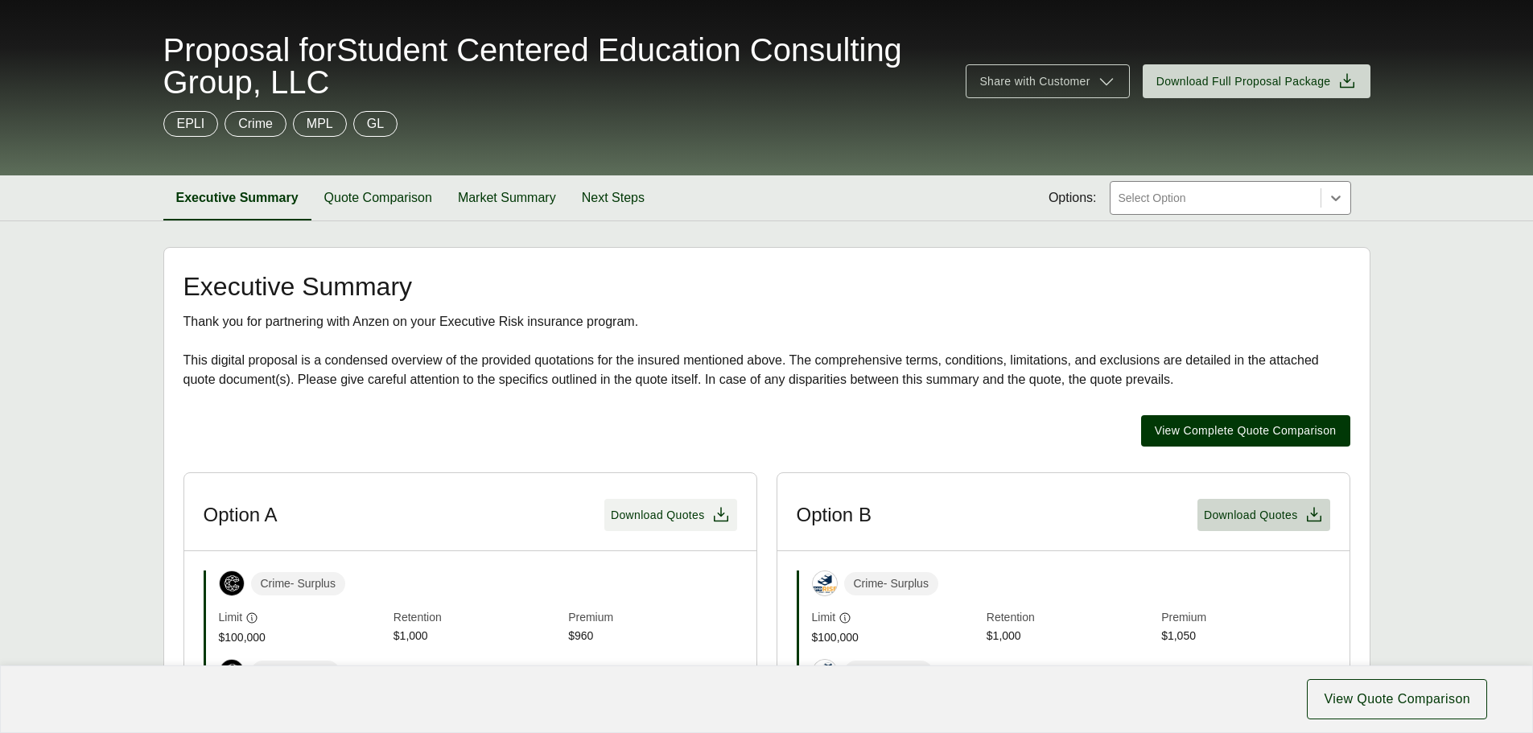
click at [663, 507] on span "Download Quotes" at bounding box center [658, 515] width 94 height 17
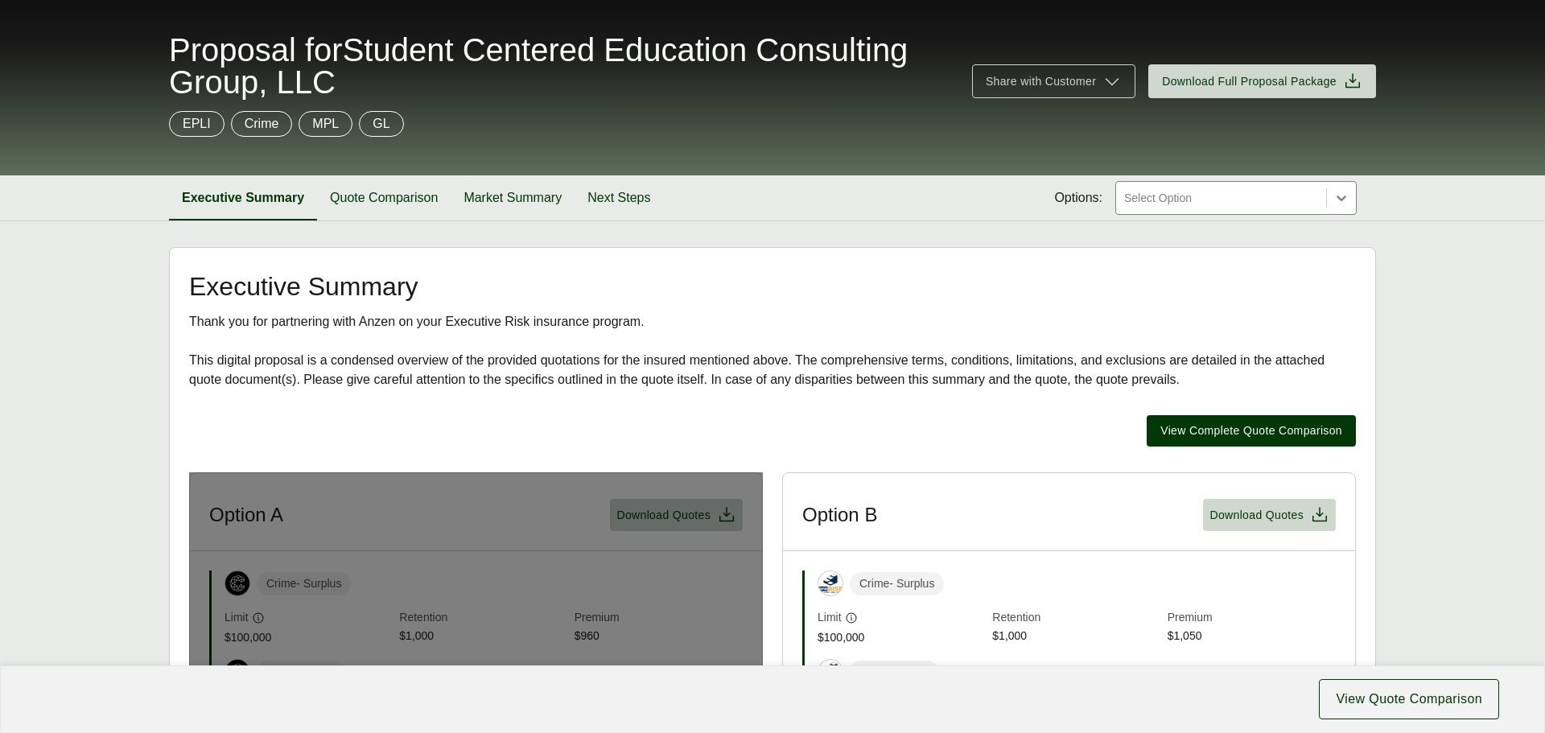
click at [1223, 79] on span "Download Full Proposal Package" at bounding box center [1249, 81] width 175 height 17
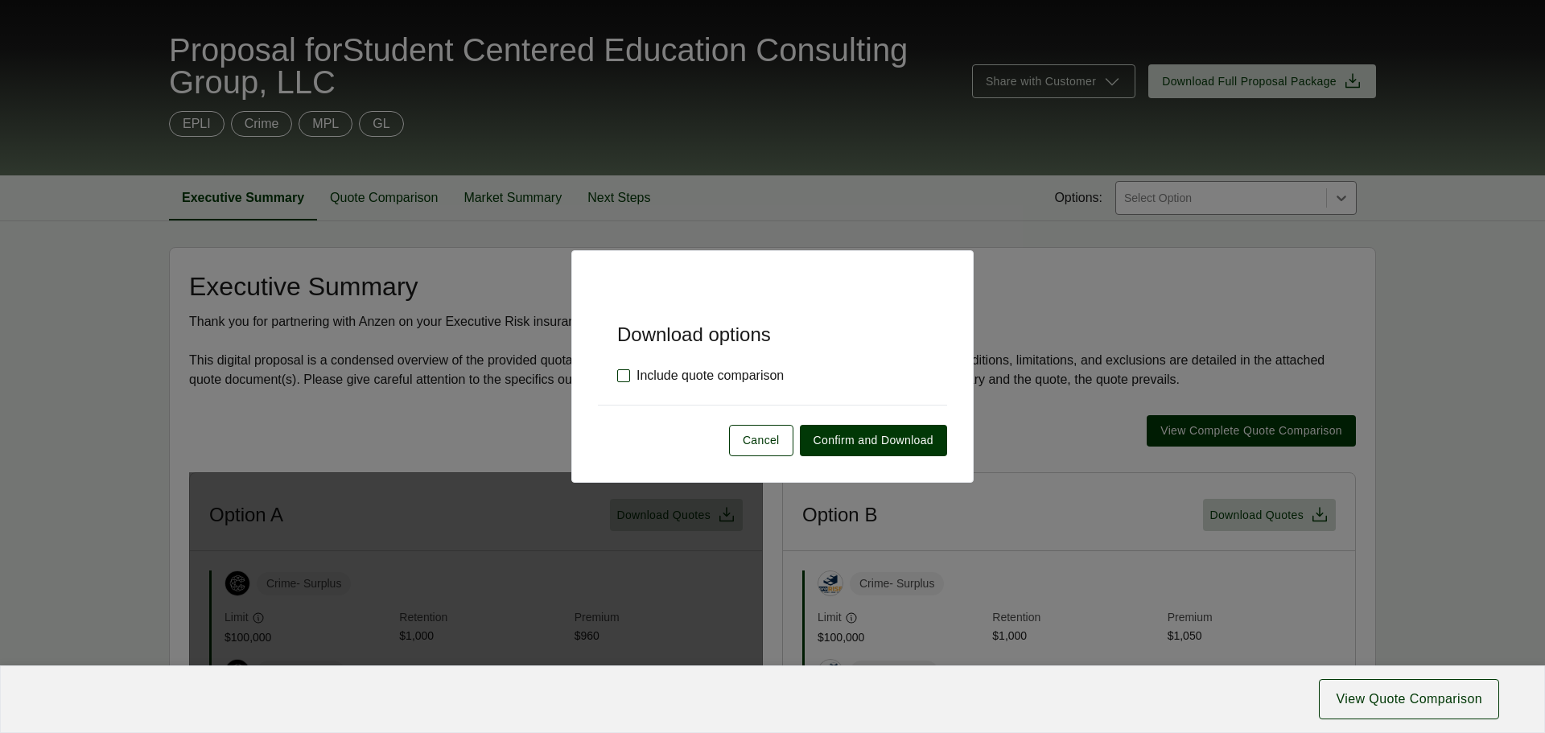
click at [658, 379] on label "Include quote comparison" at bounding box center [700, 375] width 167 height 19
click at [871, 437] on span "Confirm and Download" at bounding box center [873, 440] width 120 height 17
